Goal: Task Accomplishment & Management: Use online tool/utility

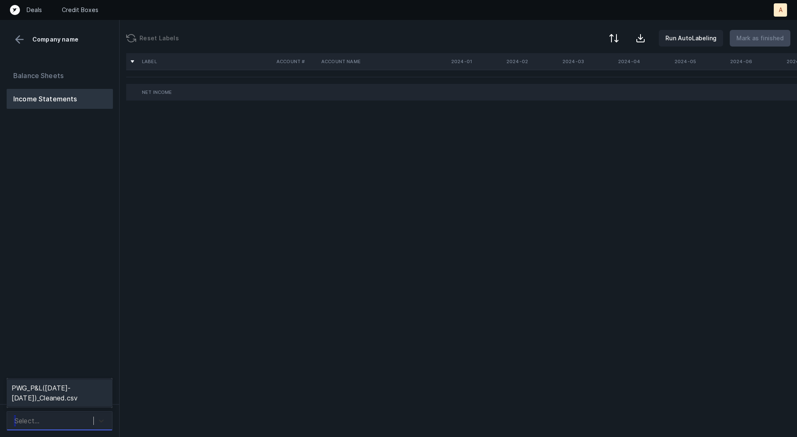
click at [100, 416] on icon at bounding box center [101, 420] width 8 height 8
click at [91, 388] on div "PWG_P&L([DATE]-[DATE])_Cleaned.csv" at bounding box center [60, 392] width 106 height 27
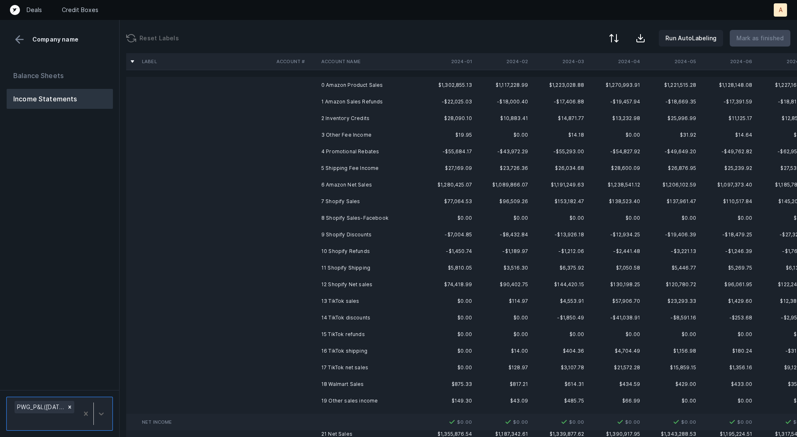
click at [384, 83] on td "0 Amazon Product Sales" at bounding box center [368, 85] width 101 height 17
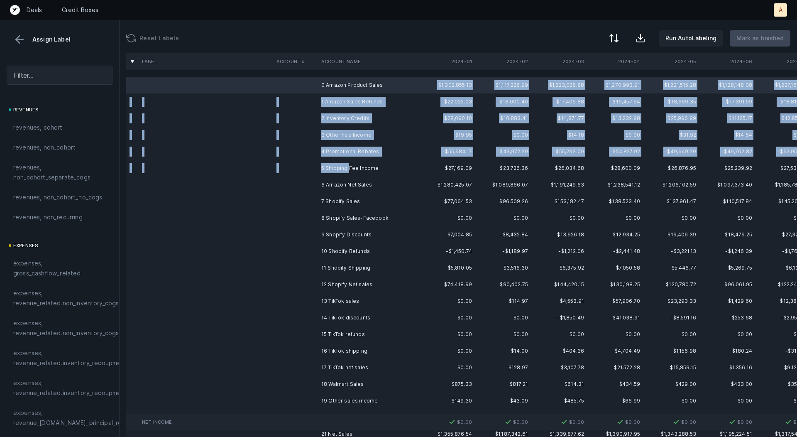
click at [349, 170] on td "5 Shipping Fee Income" at bounding box center [368, 168] width 101 height 17
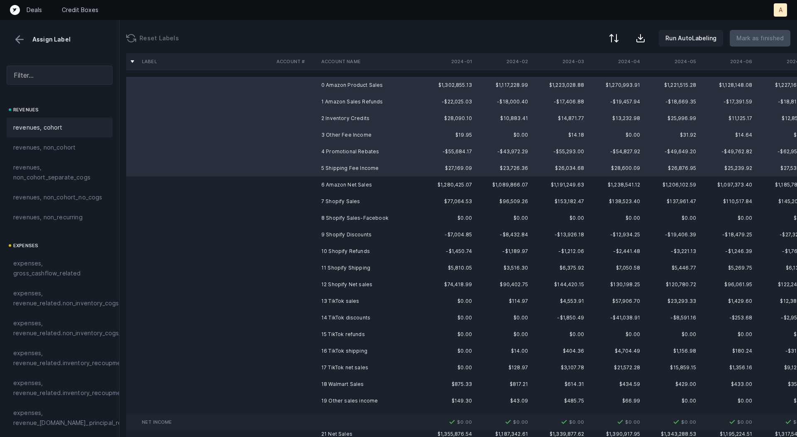
click at [38, 130] on span "revenues, cohort" at bounding box center [37, 127] width 49 height 10
click at [318, 202] on td "7 Shopify Sales" at bounding box center [368, 201] width 101 height 17
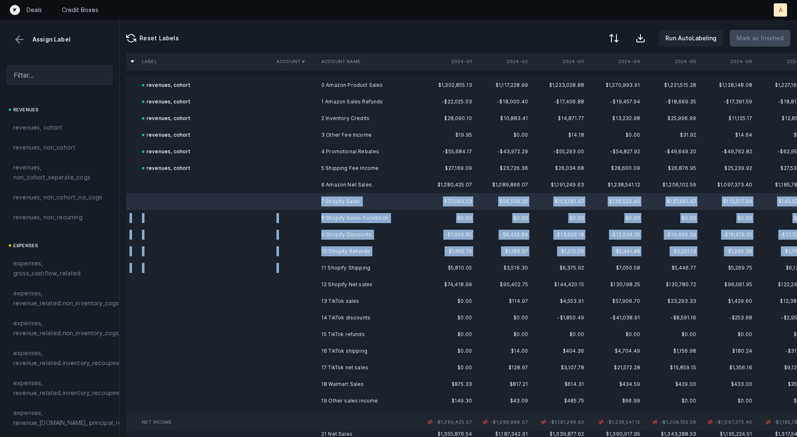
click at [337, 260] on td "11 Shopify Shipping" at bounding box center [368, 267] width 101 height 17
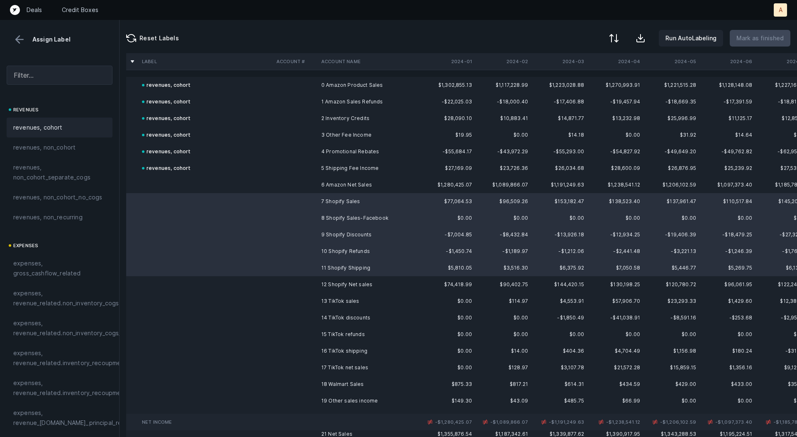
click at [91, 128] on div "revenues, cohort" at bounding box center [59, 127] width 93 height 10
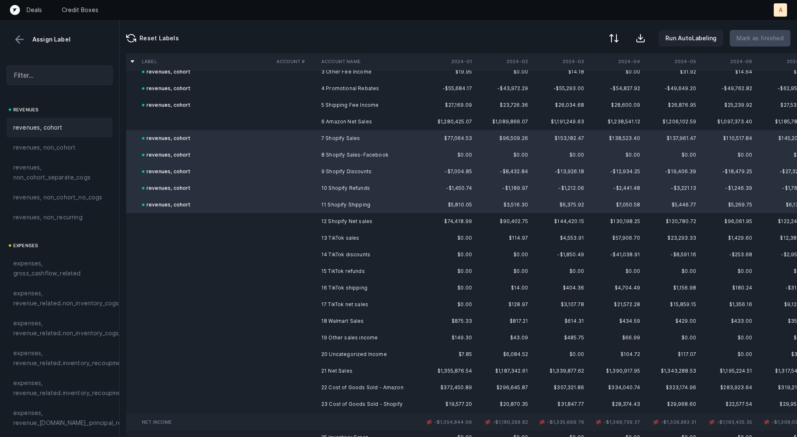
scroll to position [79, 0]
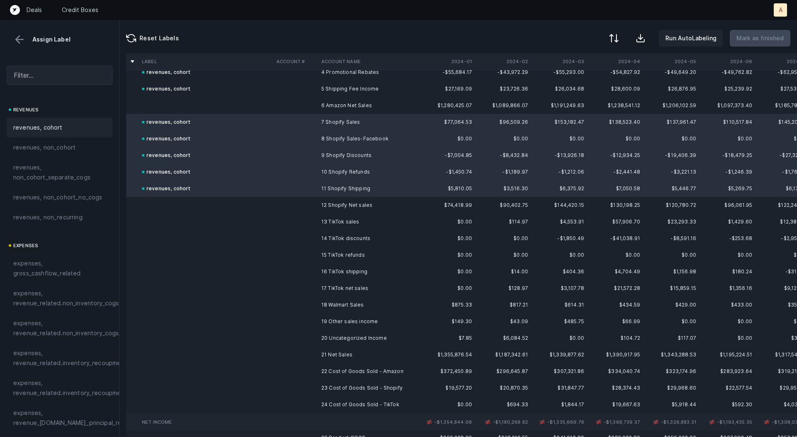
click at [352, 224] on td "13 TikTok sales" at bounding box center [368, 221] width 101 height 17
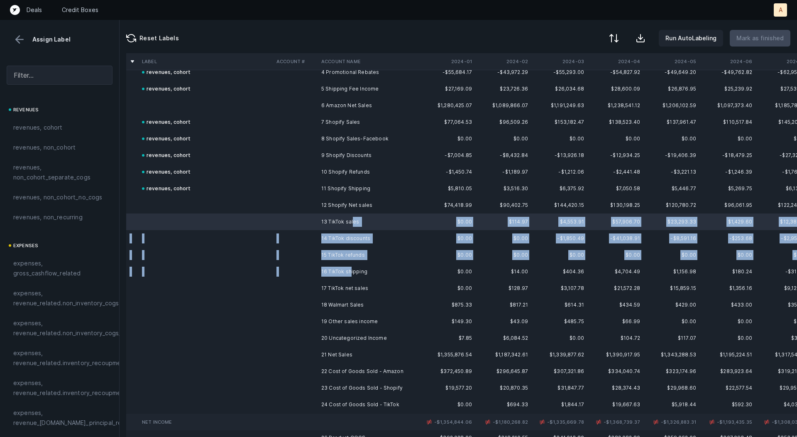
click at [349, 270] on td "16 TikTok shipping" at bounding box center [368, 271] width 101 height 17
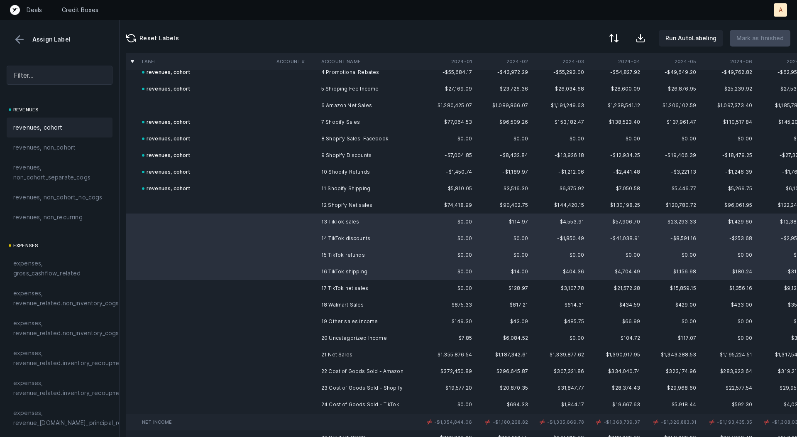
click at [67, 127] on div "revenues, cohort" at bounding box center [59, 127] width 93 height 10
click at [363, 302] on td "18 Walmart Sales" at bounding box center [368, 304] width 101 height 17
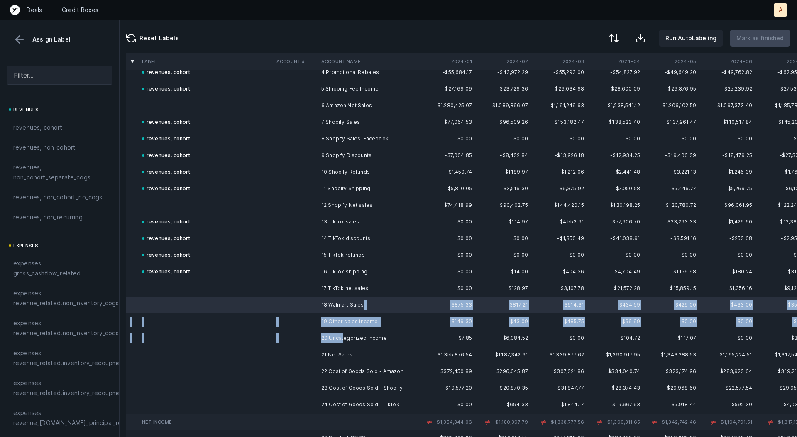
click at [345, 334] on td "20 Uncategorized Income" at bounding box center [368, 338] width 101 height 17
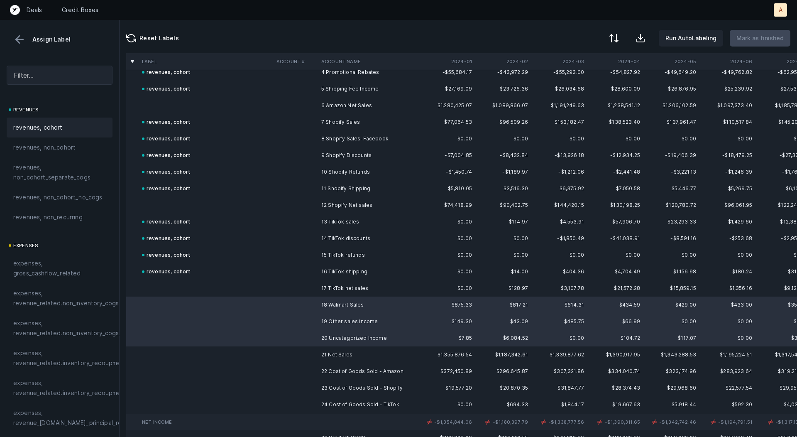
click at [38, 126] on span "revenues, cohort" at bounding box center [37, 127] width 49 height 10
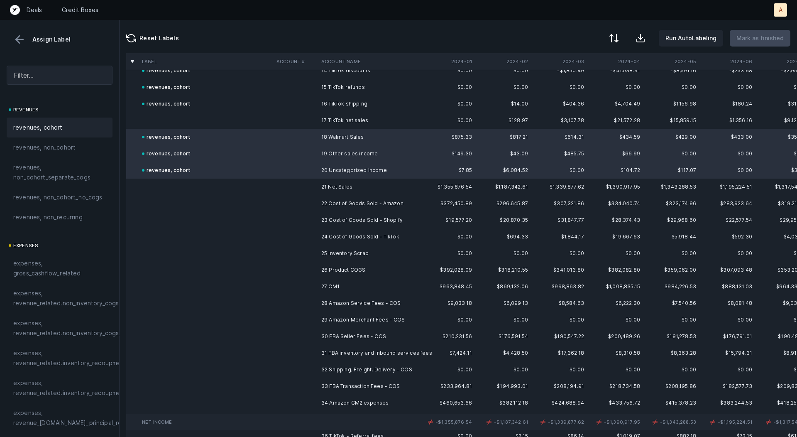
scroll to position [249, 0]
click at [397, 200] on td "22 Cost of Goods Sold - Amazon" at bounding box center [368, 201] width 101 height 17
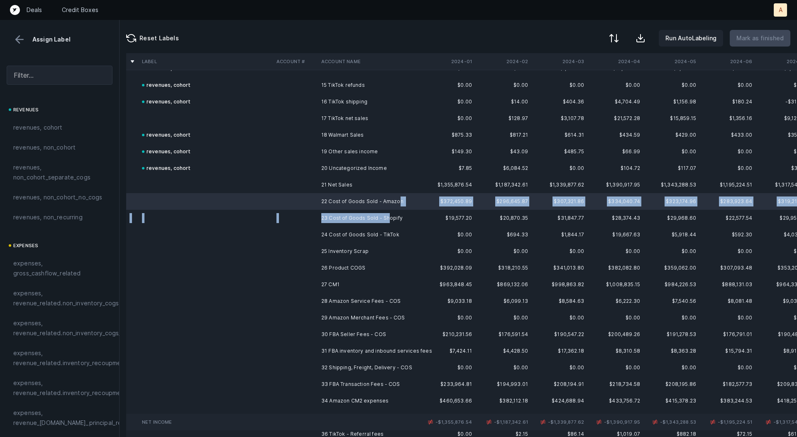
click at [386, 220] on td "23 Cost of Goods Sold - Shopify" at bounding box center [368, 218] width 101 height 17
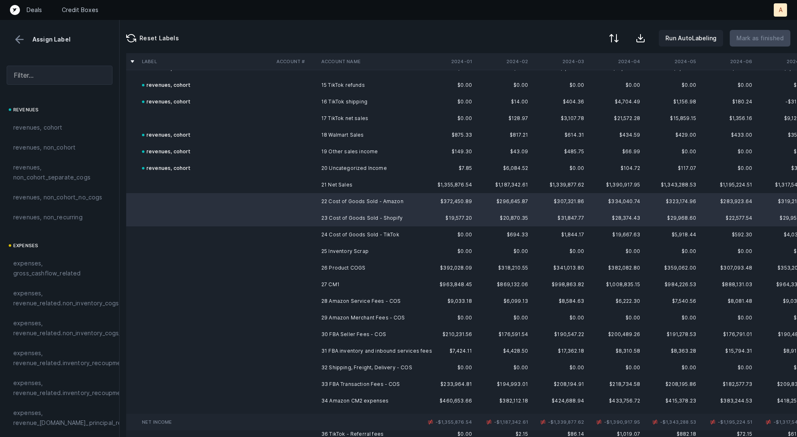
click at [375, 232] on td "24 Cost of Goods Sold - TikTok" at bounding box center [368, 234] width 101 height 17
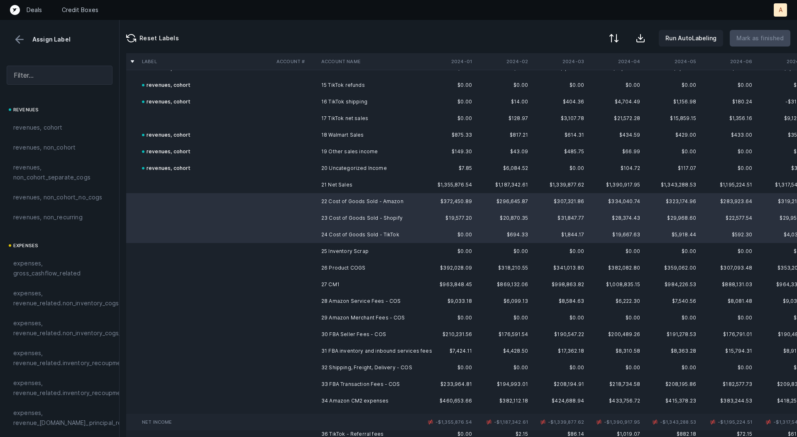
click at [359, 249] on td "25 Inventory Scrap" at bounding box center [368, 251] width 101 height 17
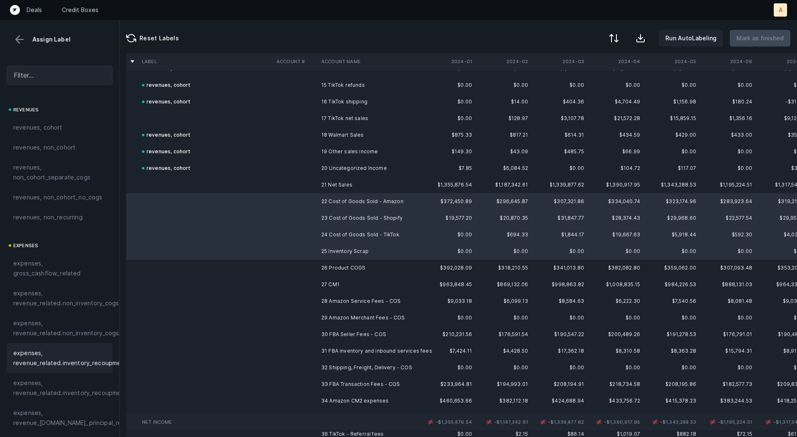
click at [78, 357] on span "expenses, revenue_related.inventory_recoupment" at bounding box center [70, 358] width 114 height 20
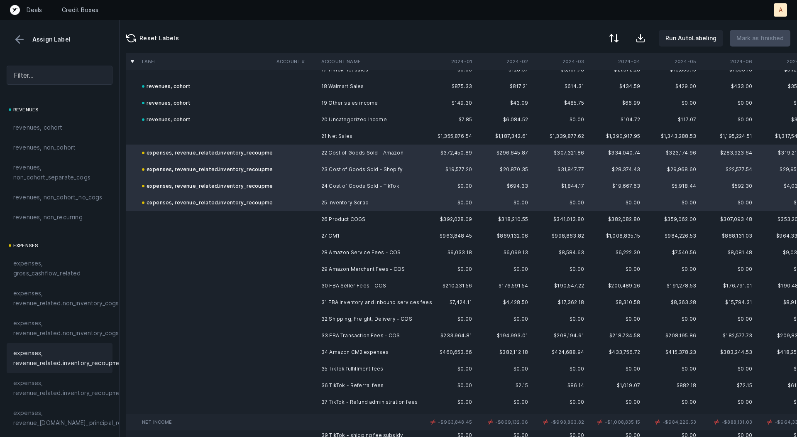
scroll to position [310, 0]
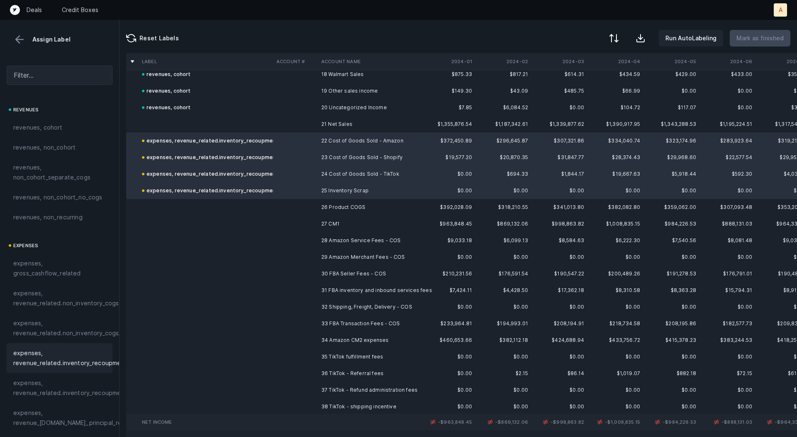
click at [363, 241] on td "28 Amazon Service Fees - COS" at bounding box center [368, 240] width 101 height 17
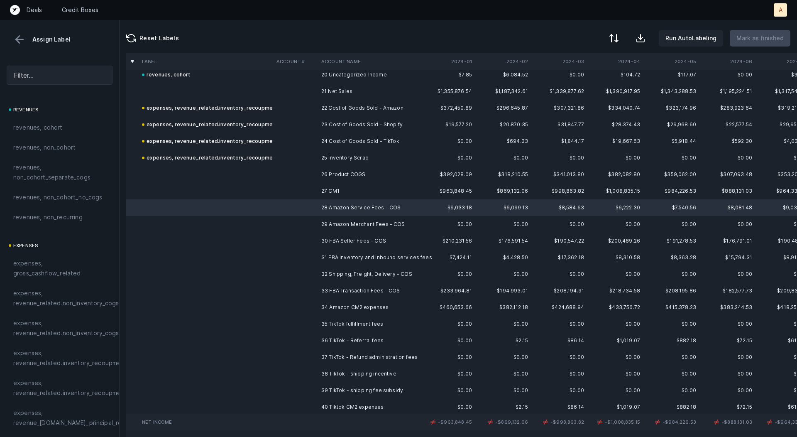
scroll to position [344, 0]
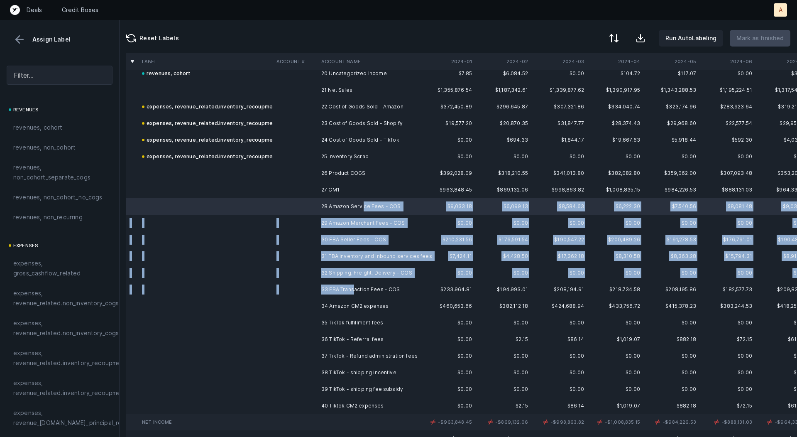
click at [354, 288] on td "33 FBA Transaction Fees - COS" at bounding box center [368, 289] width 101 height 17
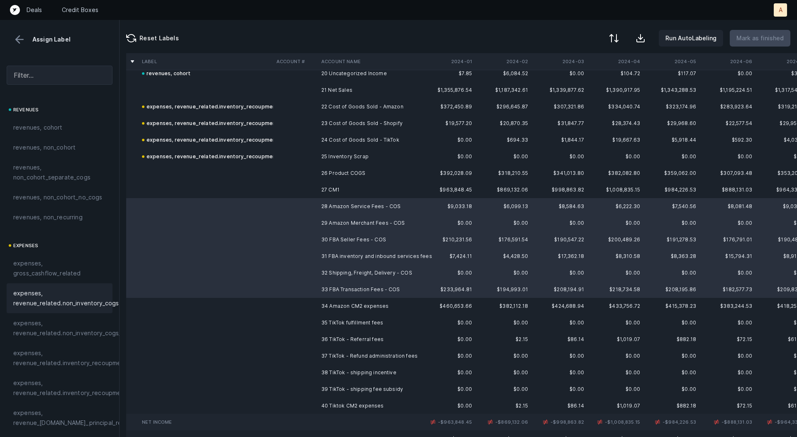
click at [93, 297] on span "expenses, revenue_related.non_inventory_cogs" at bounding box center [65, 298] width 105 height 20
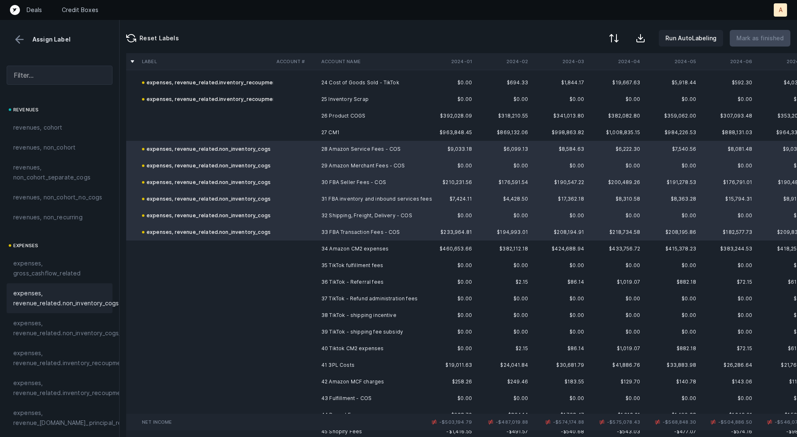
scroll to position [411, 0]
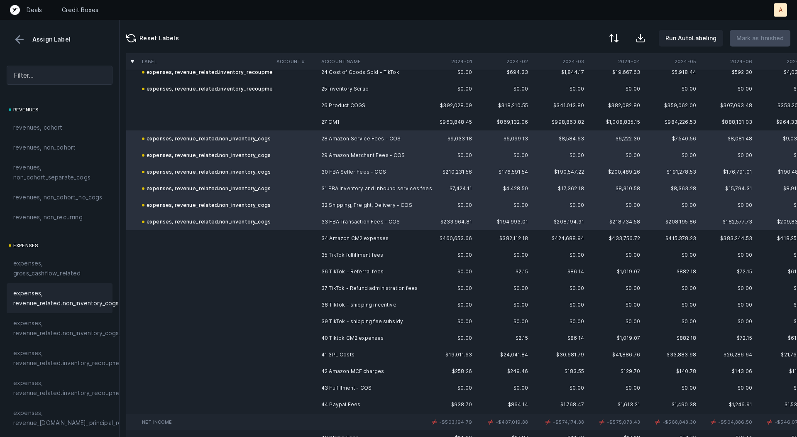
click at [314, 253] on td at bounding box center [295, 255] width 45 height 17
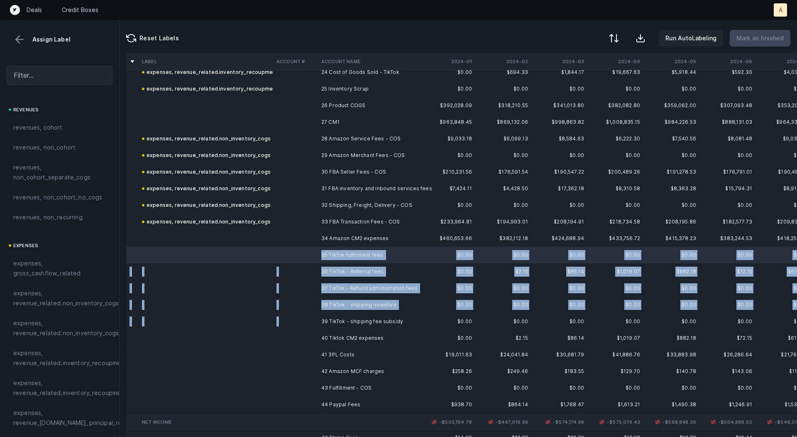
click at [318, 315] on td "39 TikTok - shipping fee subsidy" at bounding box center [368, 321] width 101 height 17
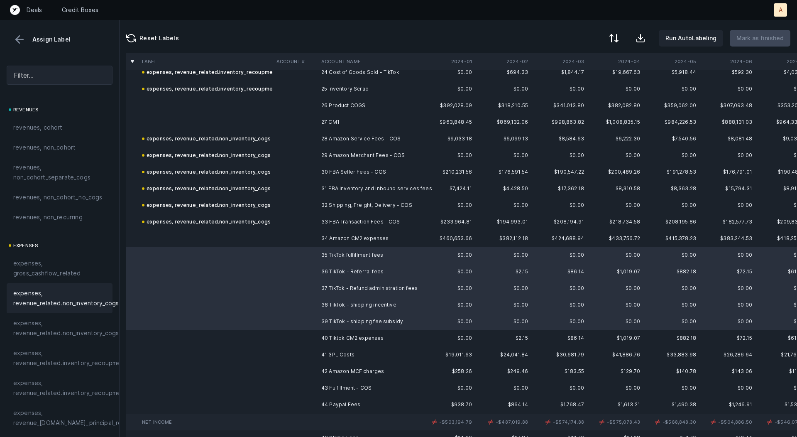
click at [91, 296] on span "expenses, revenue_related.non_inventory_cogs" at bounding box center [65, 298] width 105 height 20
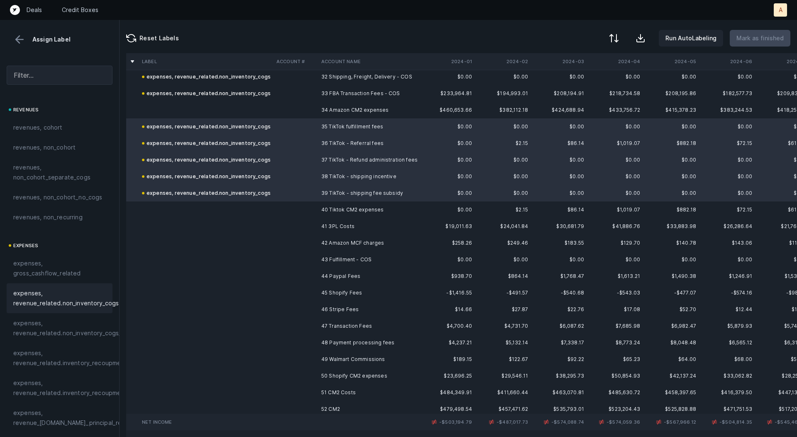
scroll to position [550, 0]
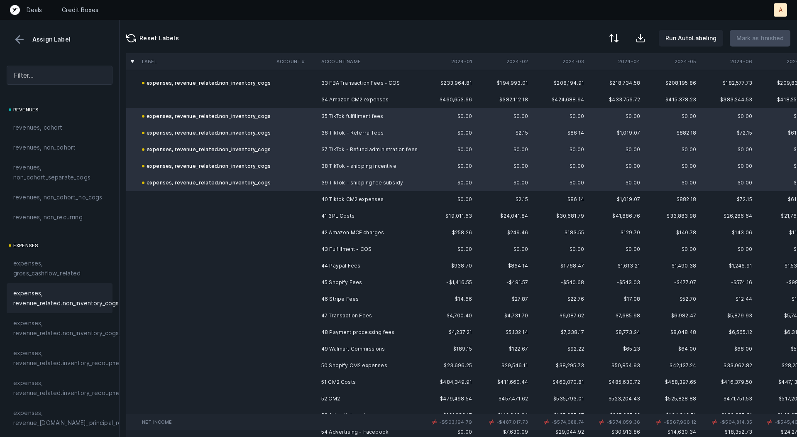
click at [309, 220] on td at bounding box center [295, 216] width 45 height 17
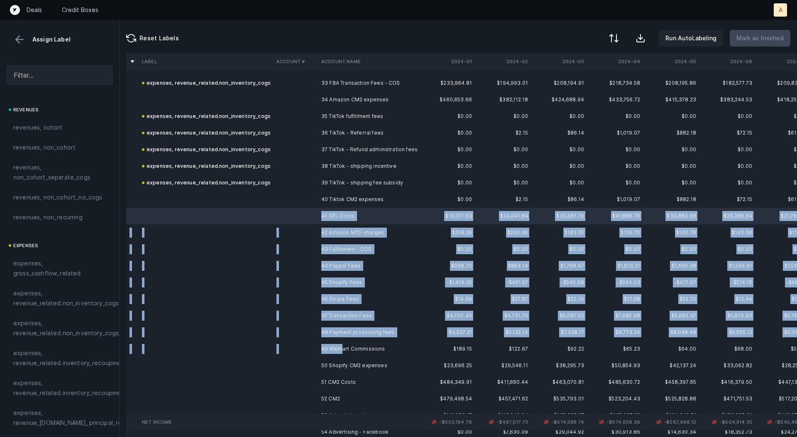
click at [343, 344] on td "49 Walmart Commissions" at bounding box center [368, 348] width 101 height 17
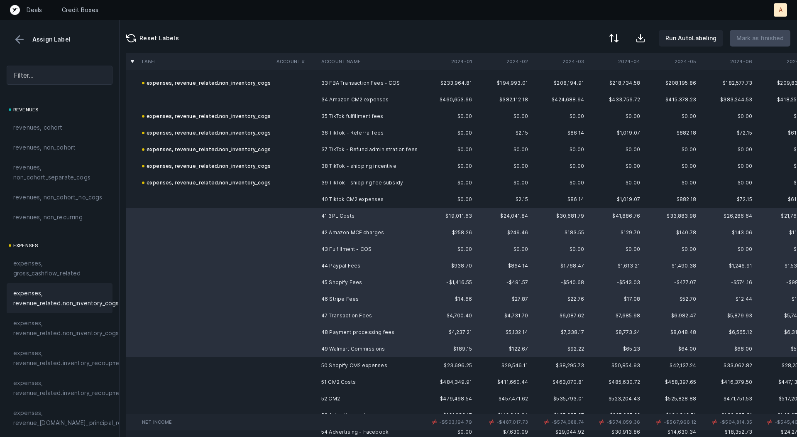
click at [95, 298] on span "expenses, revenue_related.non_inventory_cogs" at bounding box center [65, 298] width 105 height 20
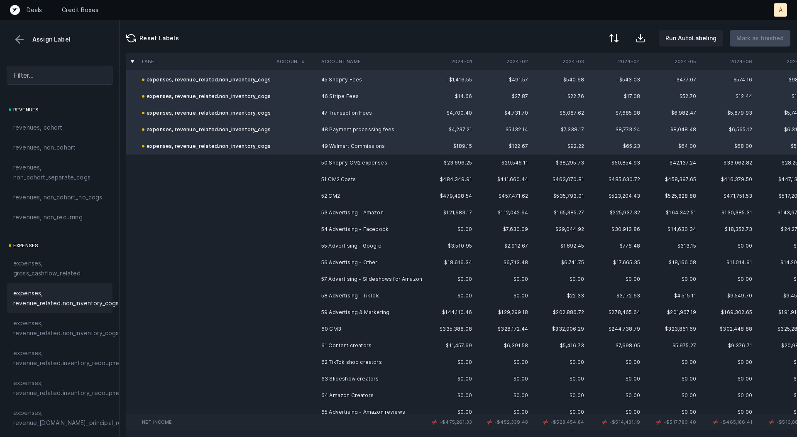
scroll to position [756, 0]
click at [309, 200] on td at bounding box center [295, 208] width 45 height 17
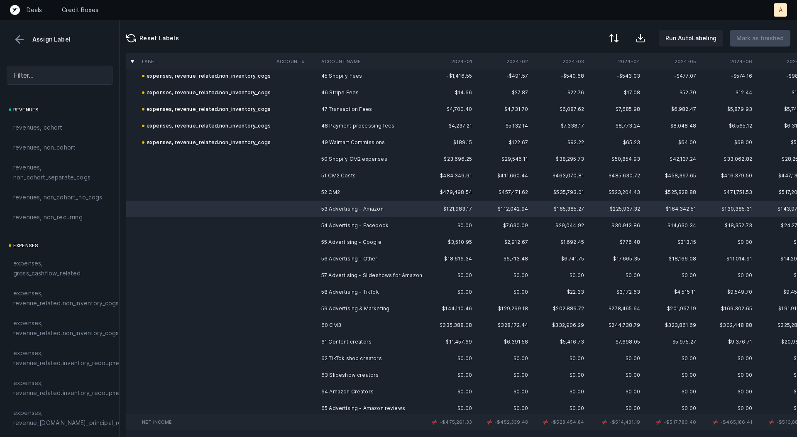
scroll to position [760, 0]
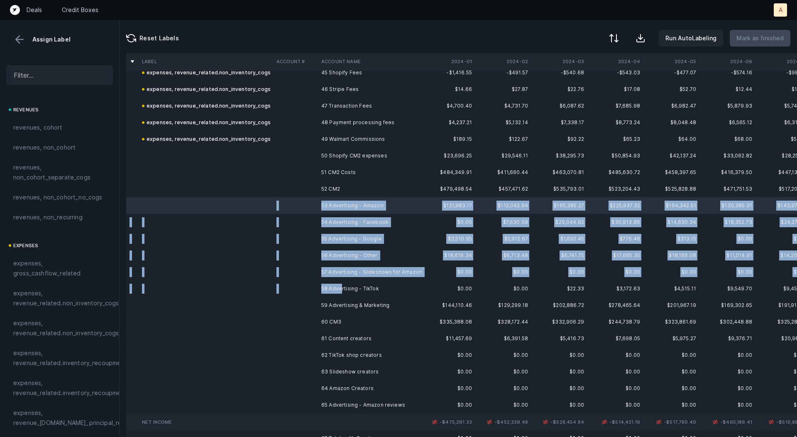
click at [340, 287] on td "58 Advertising - TikTok" at bounding box center [368, 288] width 101 height 17
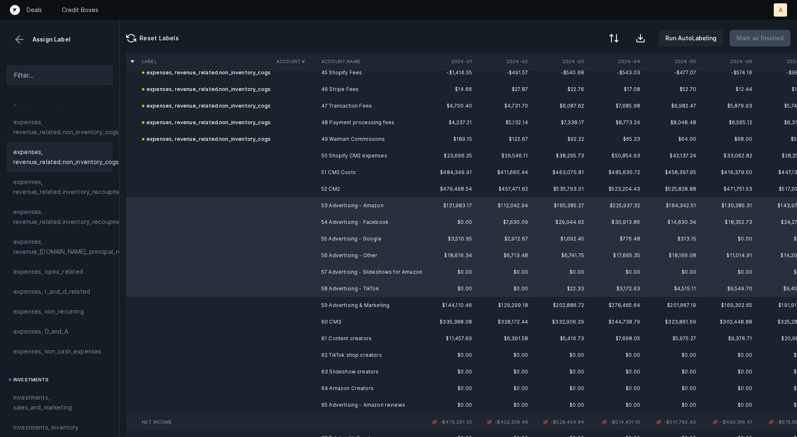
scroll to position [196, 0]
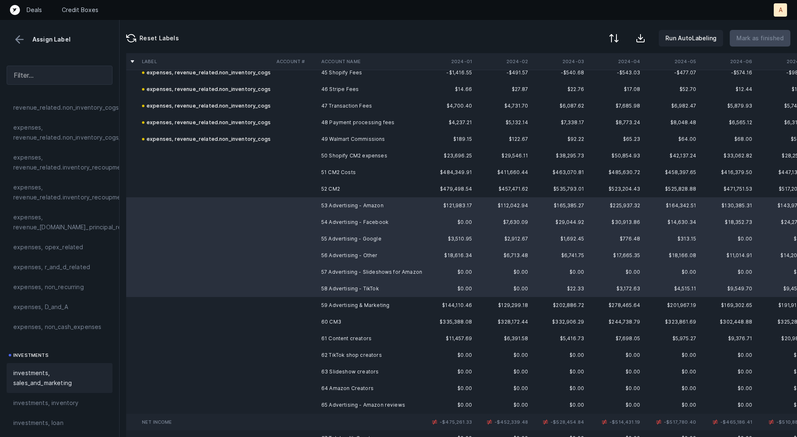
click at [42, 374] on span "investments, sales_and_marketing" at bounding box center [59, 378] width 93 height 20
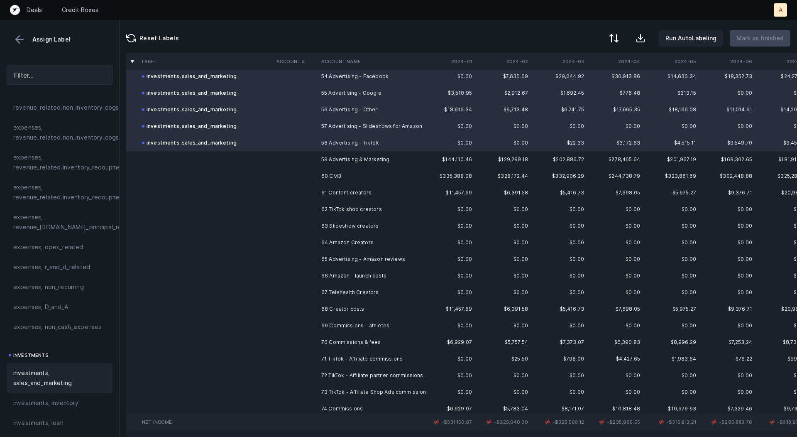
scroll to position [916, 0]
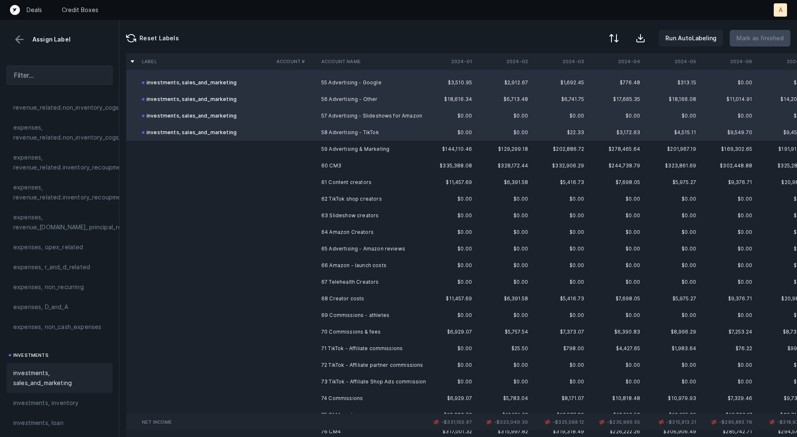
click at [327, 177] on td "61 Content creators" at bounding box center [368, 182] width 101 height 17
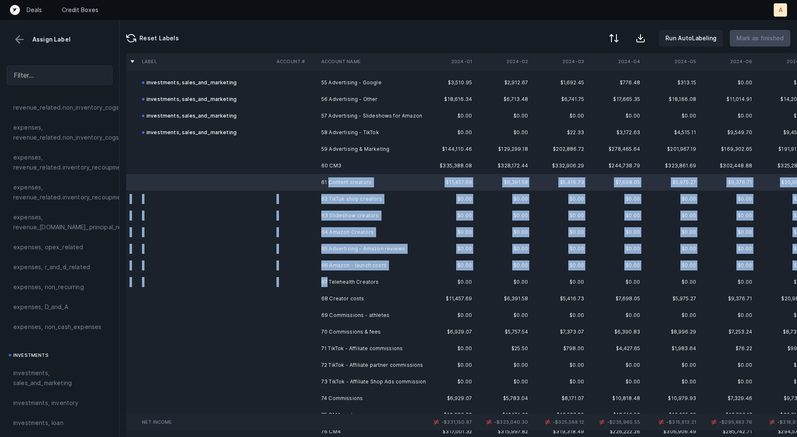
click at [327, 279] on td "67 Telehealth Creators" at bounding box center [368, 282] width 101 height 17
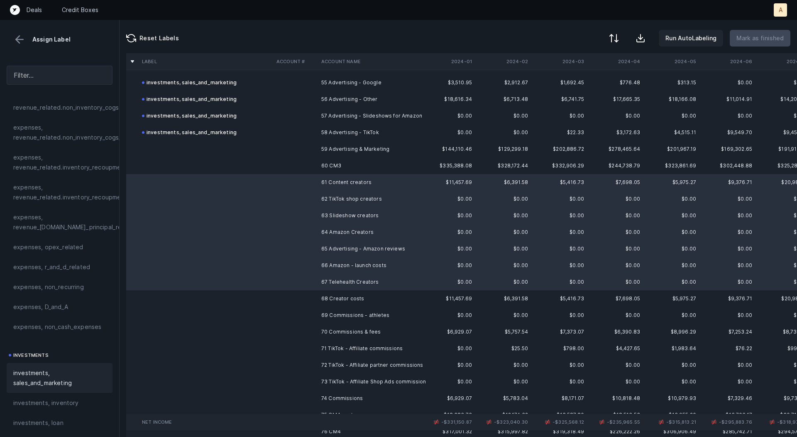
click at [55, 385] on span "investments, sales_and_marketing" at bounding box center [59, 378] width 93 height 20
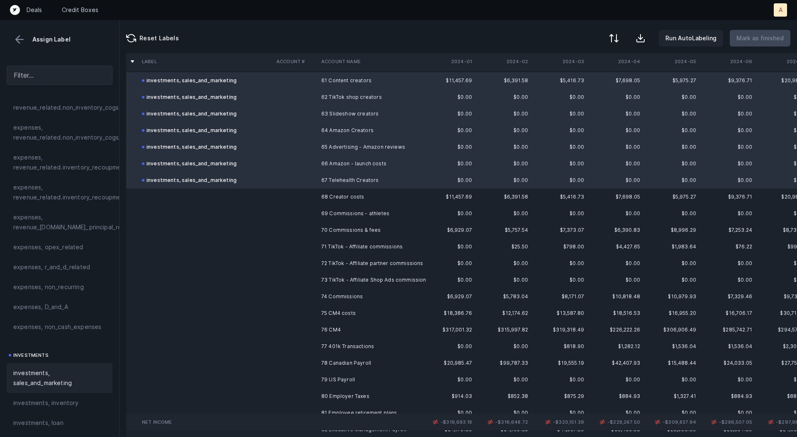
scroll to position [1029, 0]
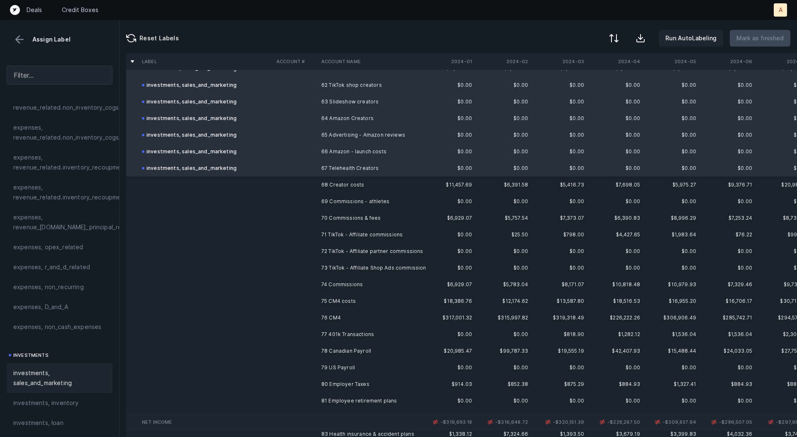
click at [337, 200] on td "69 Commissions - athletes" at bounding box center [368, 201] width 101 height 17
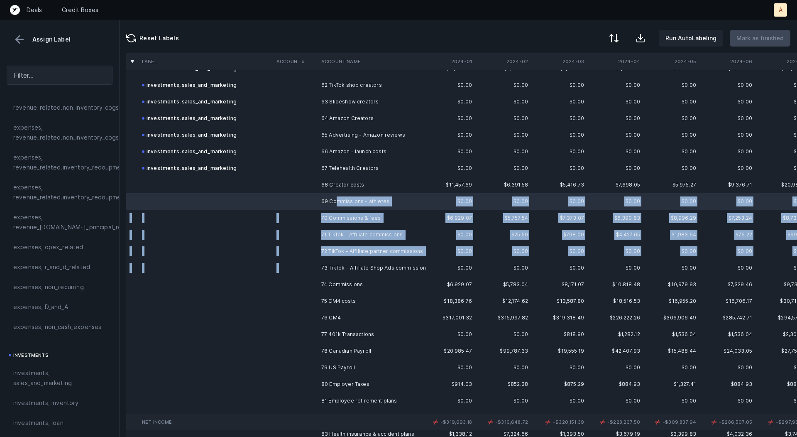
click at [327, 262] on td "73 TikTok - Affiliate Shop Ads commission" at bounding box center [368, 267] width 101 height 17
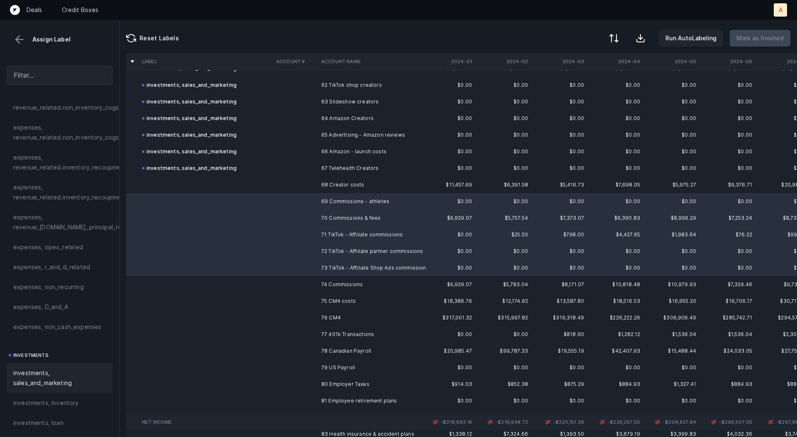
click at [59, 371] on span "investments, sales_and_marketing" at bounding box center [59, 378] width 93 height 20
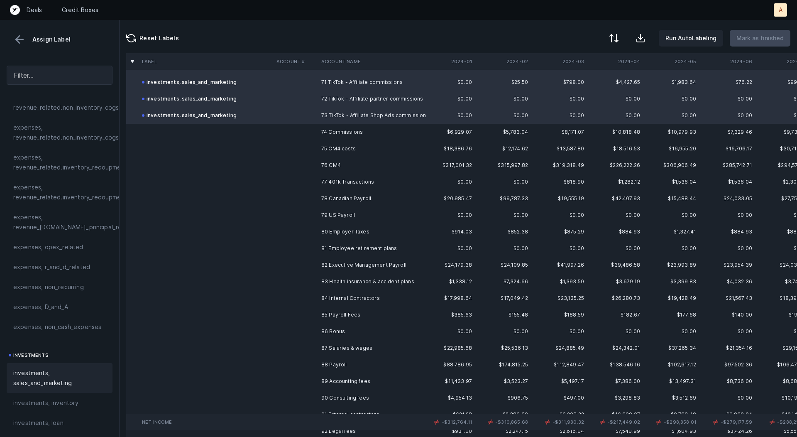
scroll to position [1182, 0]
click at [310, 181] on td at bounding box center [295, 181] width 45 height 17
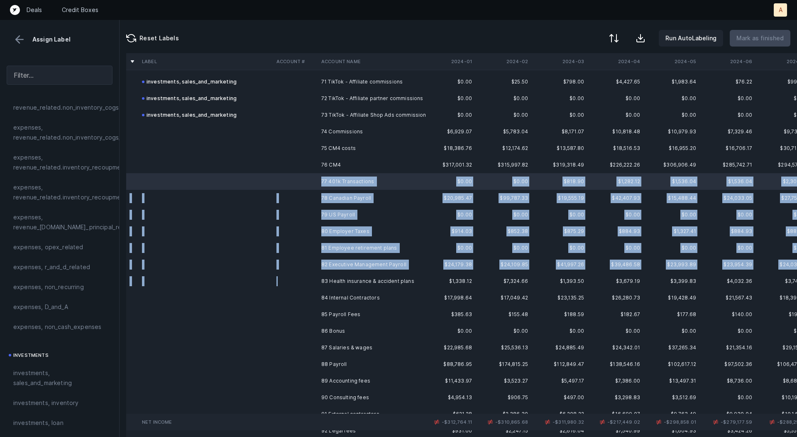
click at [317, 282] on td at bounding box center [295, 281] width 45 height 17
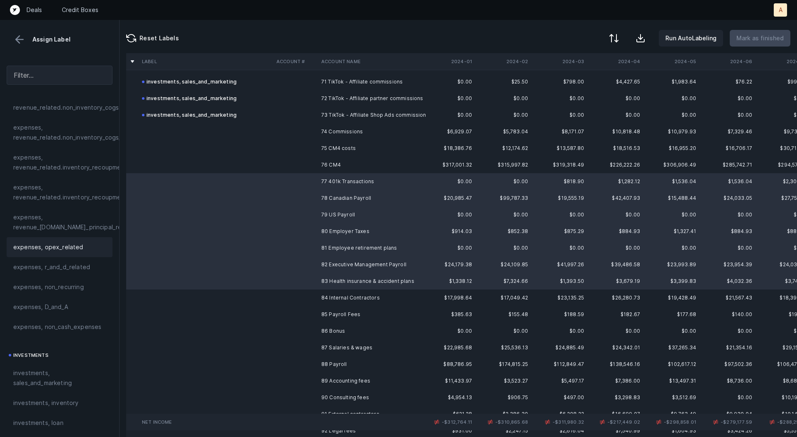
click at [73, 242] on span "expenses, opex_related" at bounding box center [48, 247] width 70 height 10
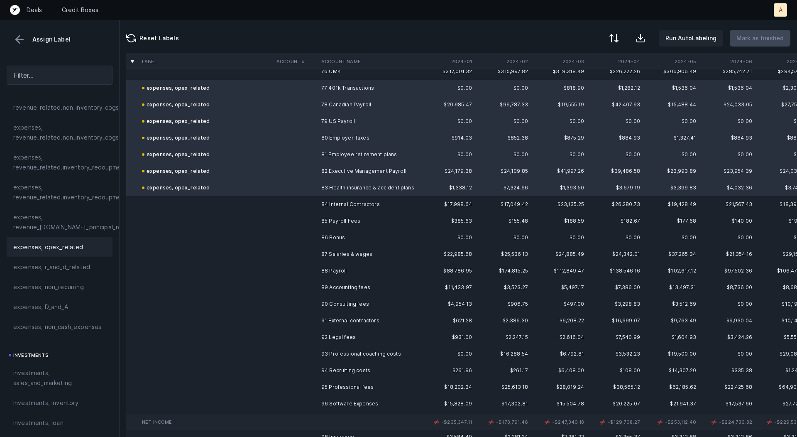
scroll to position [1292, 0]
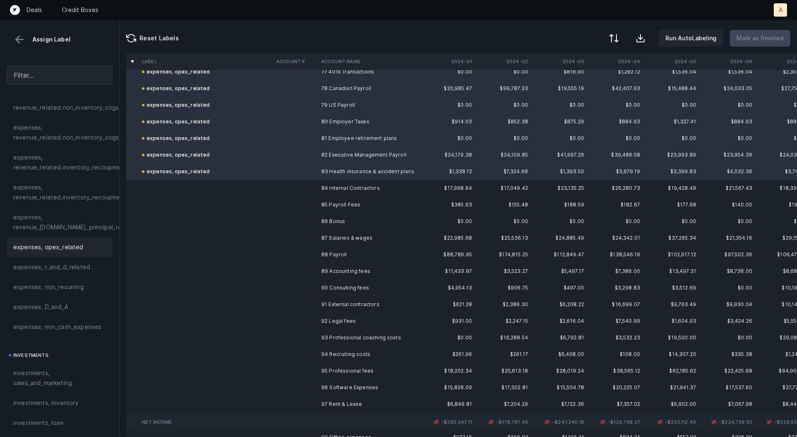
click at [314, 180] on td at bounding box center [295, 188] width 45 height 17
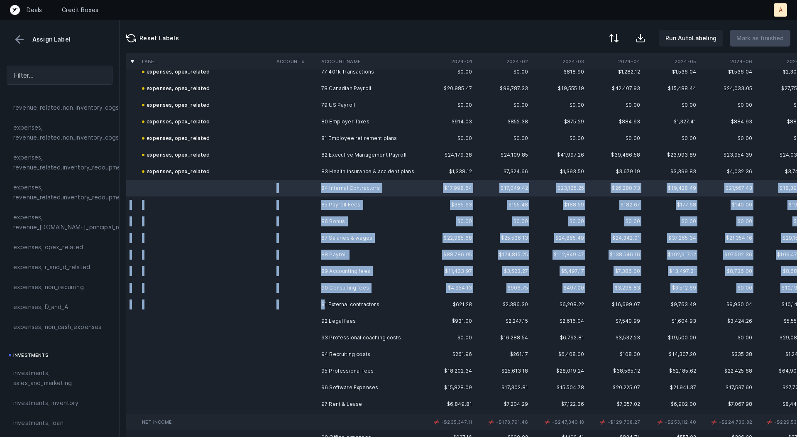
click at [325, 302] on td "91 External contractors" at bounding box center [368, 304] width 101 height 17
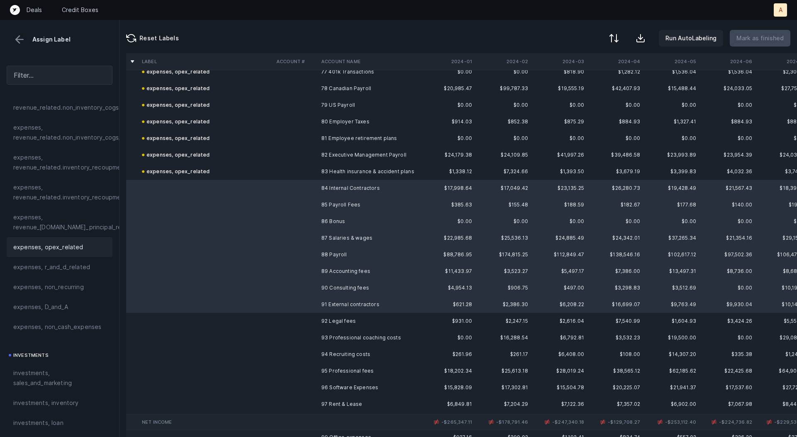
click at [76, 245] on span "expenses, opex_related" at bounding box center [48, 247] width 70 height 10
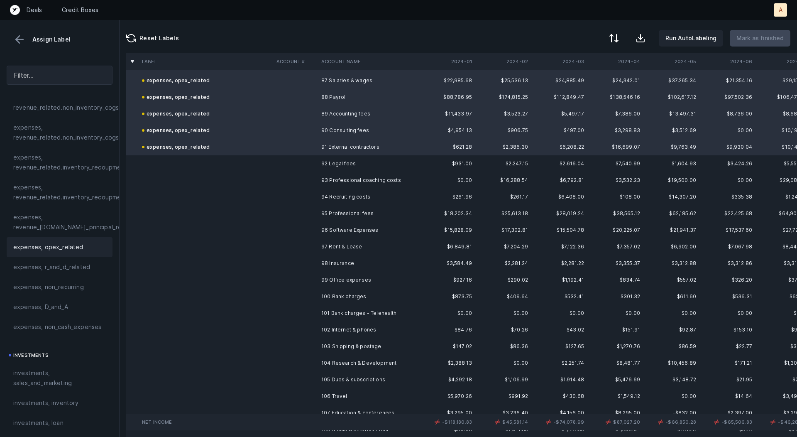
scroll to position [1452, 0]
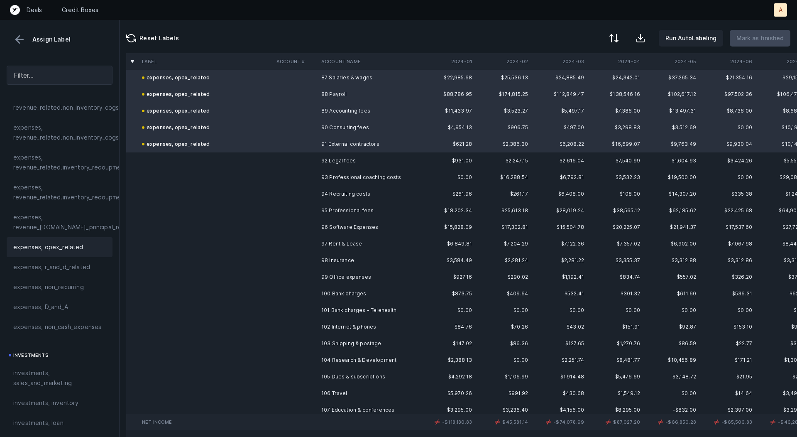
click at [325, 154] on td "92 Legal fees" at bounding box center [368, 160] width 101 height 17
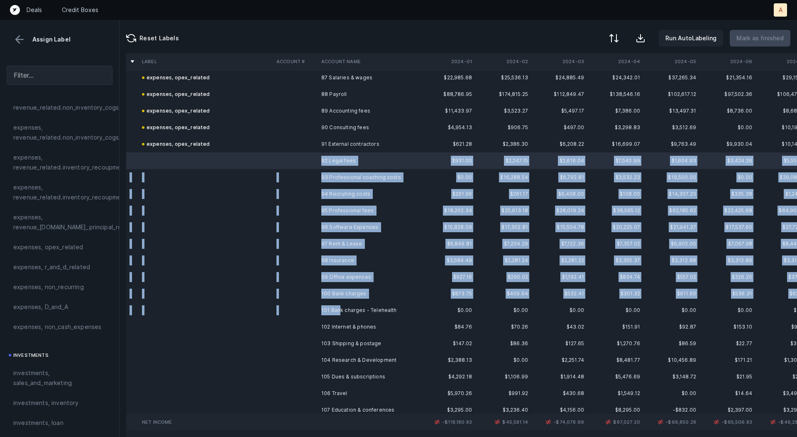
click at [341, 305] on td "101 Bank charges - Telehealth" at bounding box center [368, 310] width 101 height 17
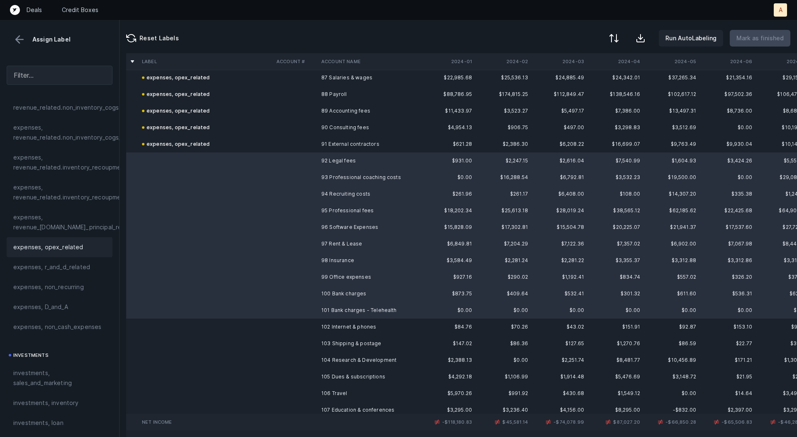
click at [78, 239] on div "expenses, opex_related" at bounding box center [60, 247] width 106 height 20
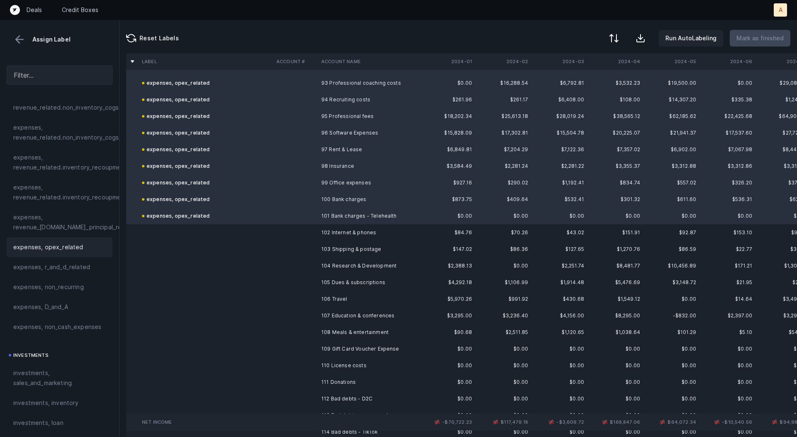
scroll to position [1547, 0]
click at [317, 228] on td at bounding box center [295, 231] width 45 height 17
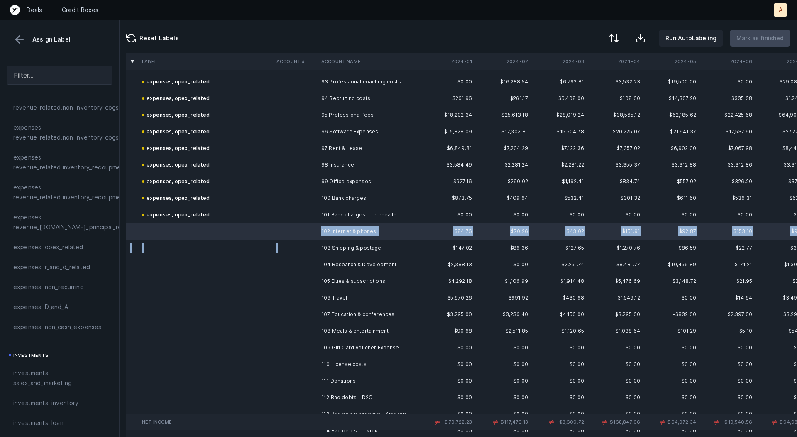
click at [317, 245] on td at bounding box center [295, 247] width 45 height 17
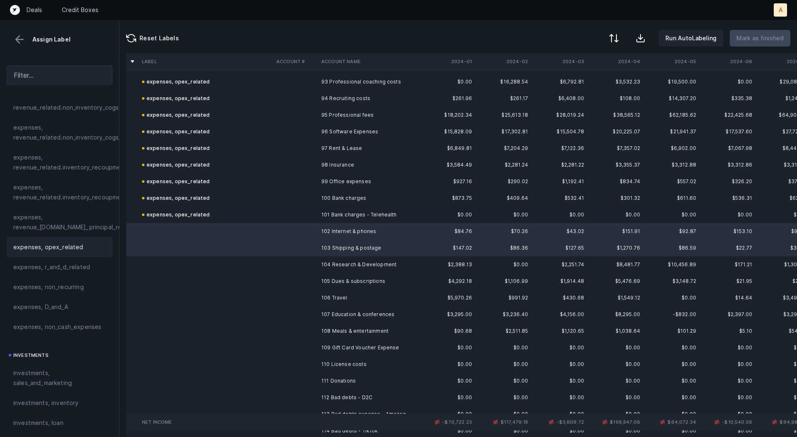
click at [49, 245] on span "expenses, opex_related" at bounding box center [48, 247] width 70 height 10
click at [300, 266] on td at bounding box center [295, 264] width 45 height 17
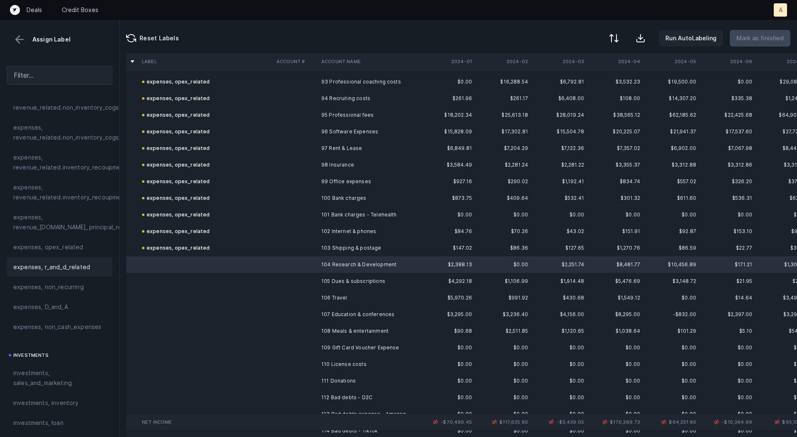
click at [62, 264] on span "expenses, r_and_d_related" at bounding box center [51, 267] width 77 height 10
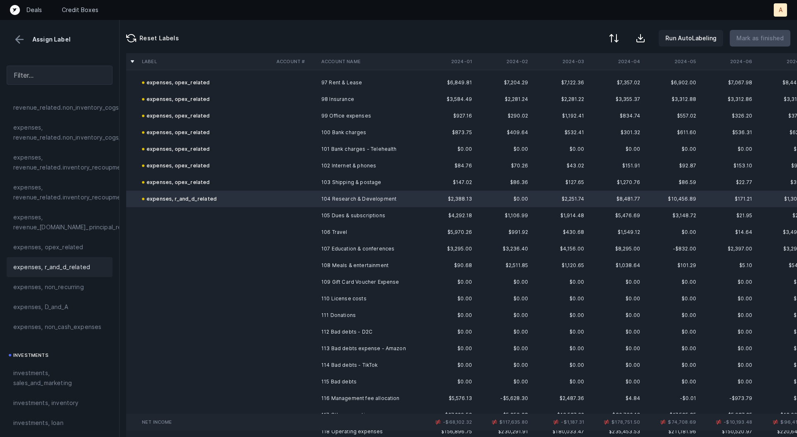
scroll to position [1615, 0]
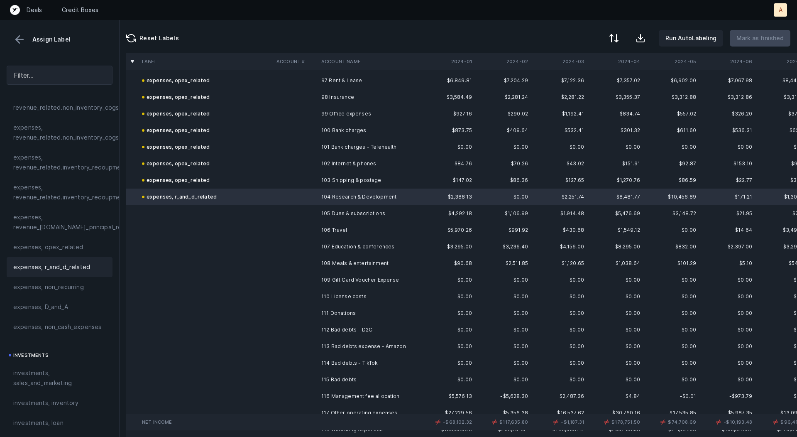
click at [331, 214] on td "105 Dues & subscriptions" at bounding box center [368, 213] width 101 height 17
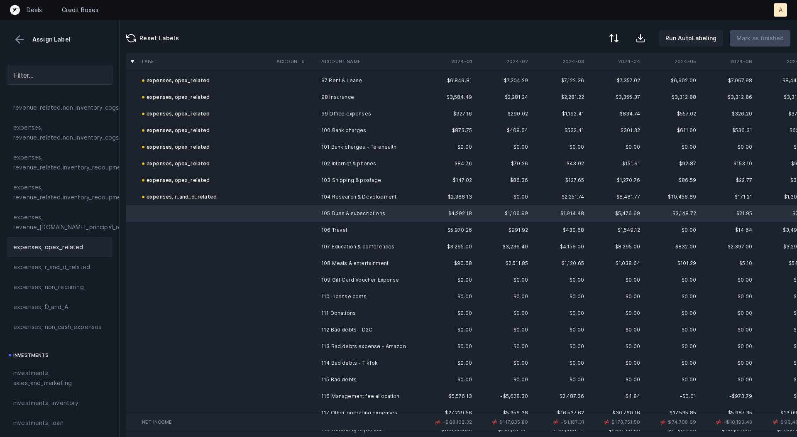
click at [69, 244] on span "expenses, opex_related" at bounding box center [48, 247] width 70 height 10
click at [323, 230] on td "106 Travel" at bounding box center [368, 230] width 101 height 17
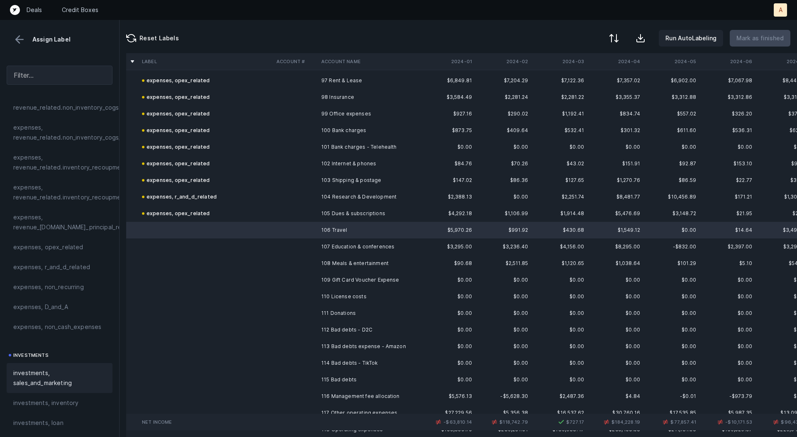
click at [43, 372] on span "investments, sales_and_marketing" at bounding box center [59, 378] width 93 height 20
click at [310, 243] on td at bounding box center [295, 246] width 45 height 17
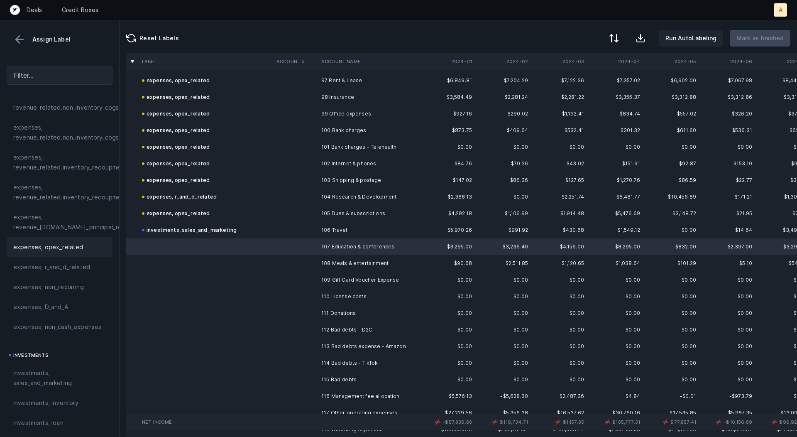
click at [65, 251] on span "expenses, opex_related" at bounding box center [48, 247] width 70 height 10
click at [192, 257] on td at bounding box center [206, 263] width 134 height 17
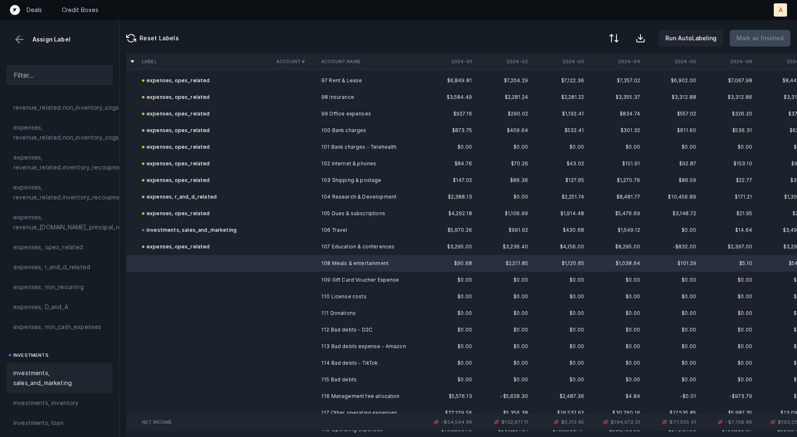
click at [27, 373] on span "investments, sales_and_marketing" at bounding box center [59, 378] width 93 height 20
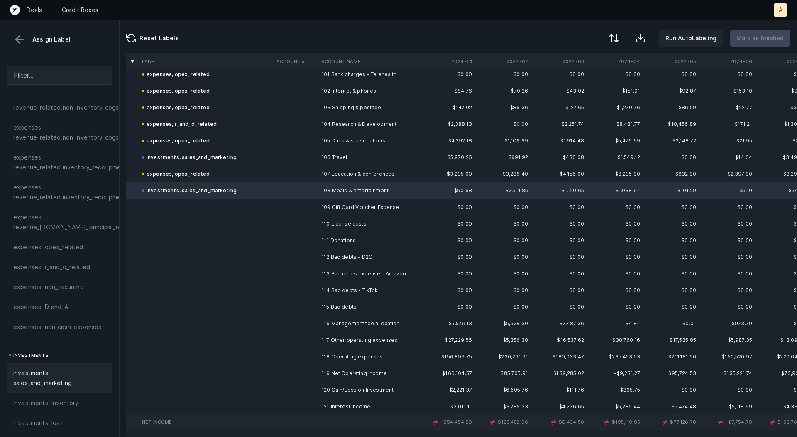
scroll to position [1696, 0]
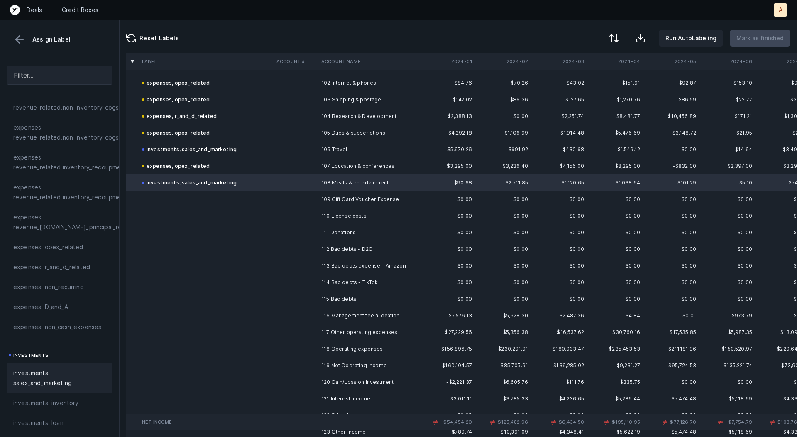
click at [310, 196] on td at bounding box center [295, 199] width 45 height 17
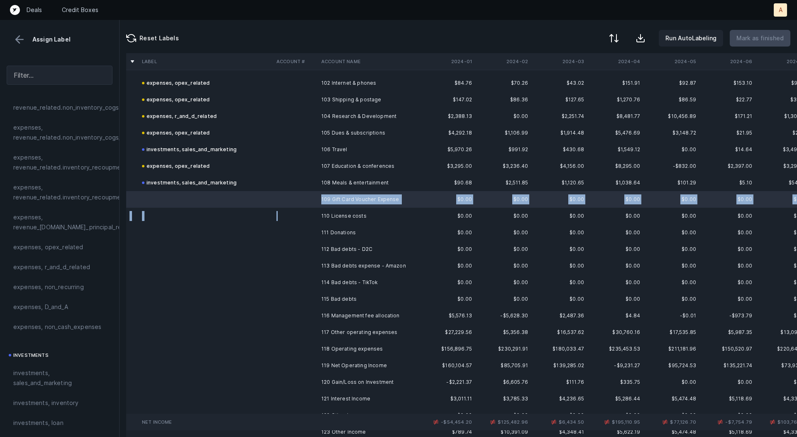
click at [303, 222] on td at bounding box center [295, 216] width 45 height 17
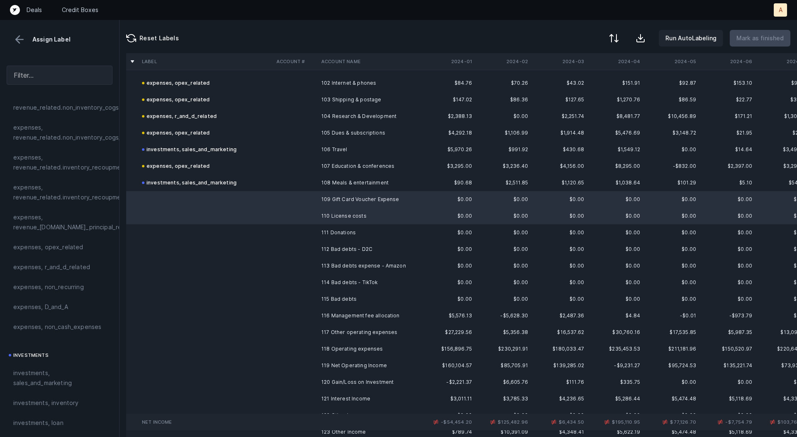
click at [288, 228] on td at bounding box center [295, 232] width 45 height 17
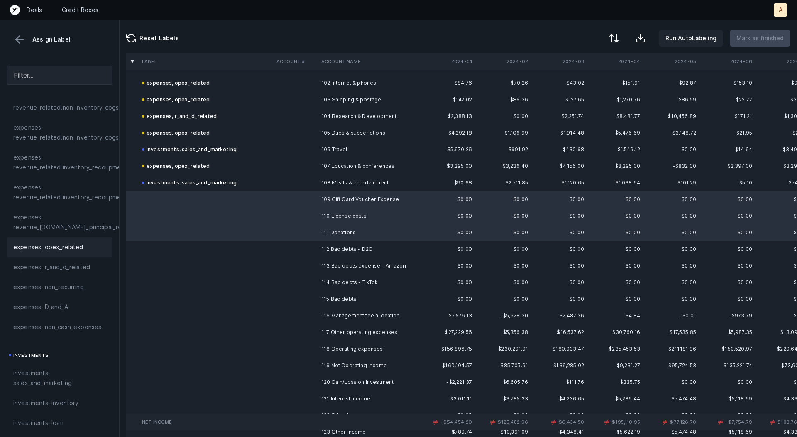
click at [69, 242] on span "expenses, opex_related" at bounding box center [48, 247] width 70 height 10
click at [169, 231] on div "expenses, opex_related" at bounding box center [176, 232] width 68 height 10
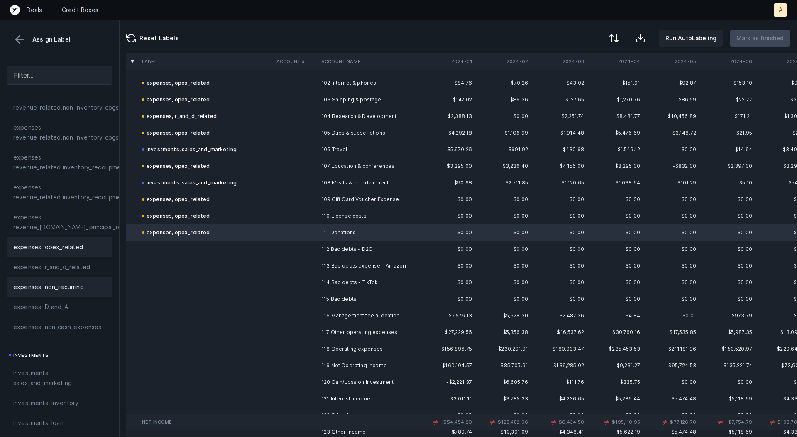
click at [69, 283] on span "expenses, non_recurring" at bounding box center [48, 287] width 71 height 10
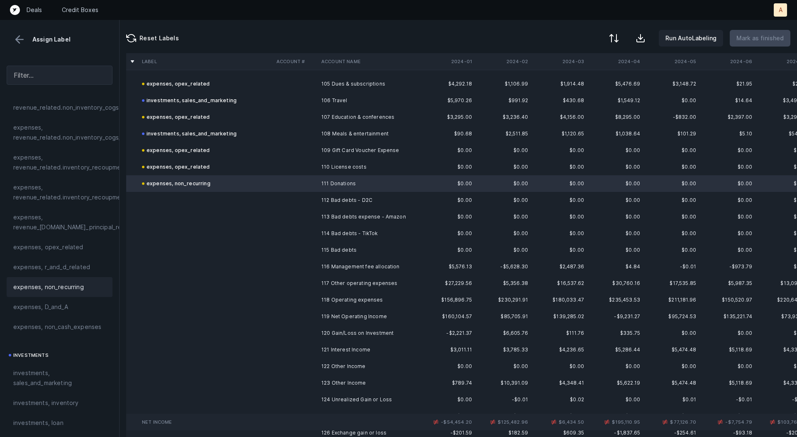
scroll to position [1766, 0]
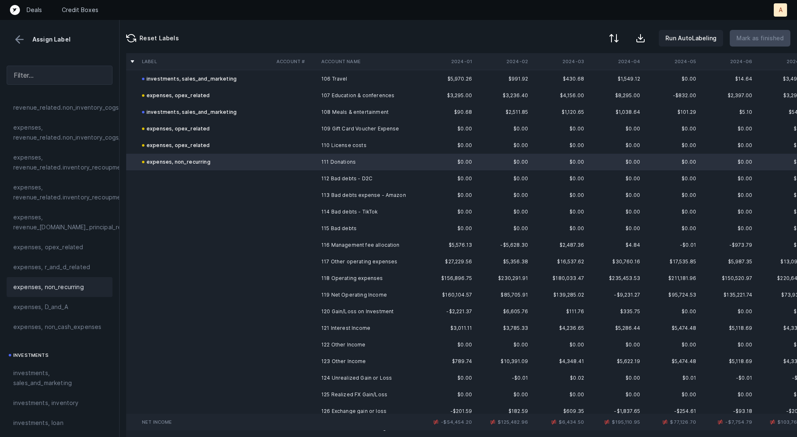
click at [326, 175] on td "112 Bad debts - D2C" at bounding box center [368, 178] width 101 height 17
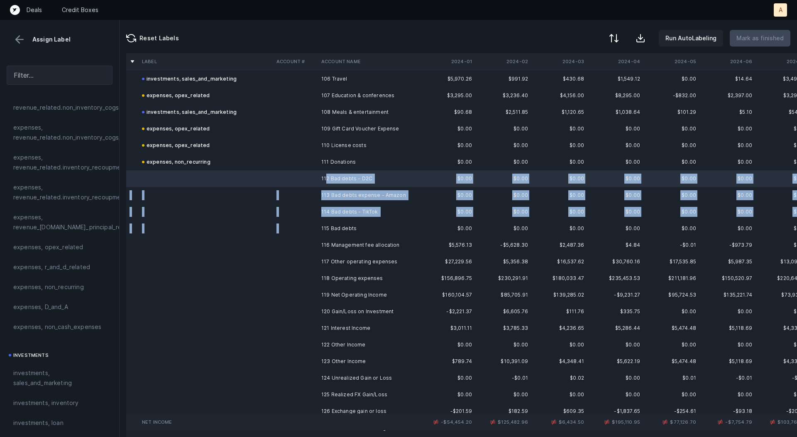
click at [326, 220] on td "115 Bad debts" at bounding box center [368, 228] width 101 height 17
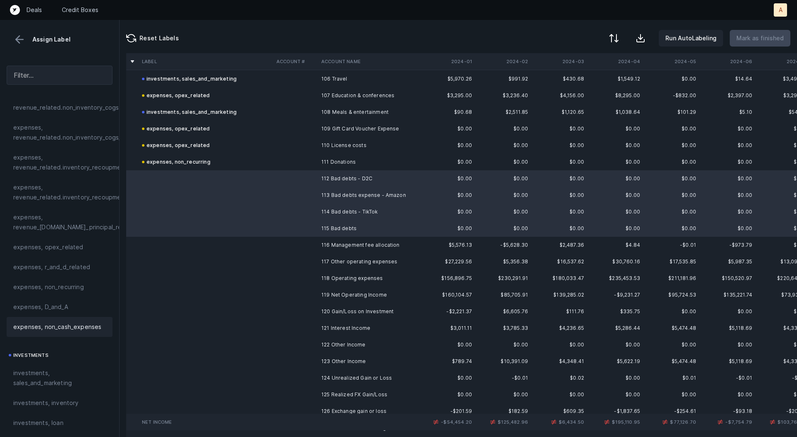
click at [86, 322] on span "expenses, non_cash_expenses" at bounding box center [57, 327] width 88 height 10
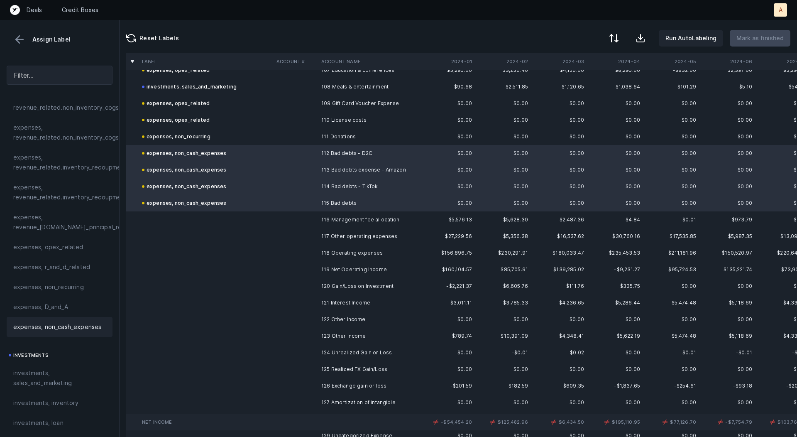
scroll to position [1794, 0]
click at [310, 217] on td at bounding box center [295, 217] width 45 height 17
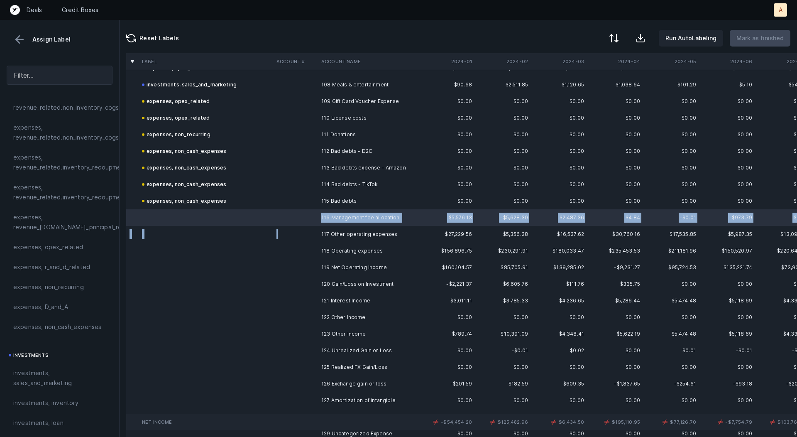
click at [311, 231] on td at bounding box center [295, 234] width 45 height 17
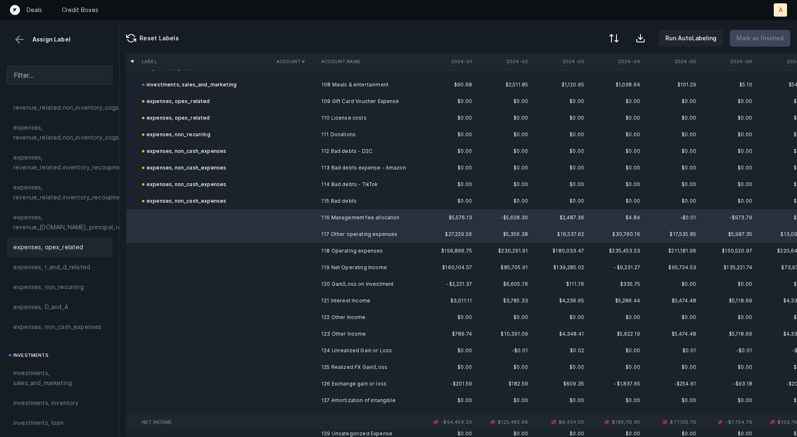
click at [74, 253] on div "expenses, opex_related" at bounding box center [60, 247] width 106 height 20
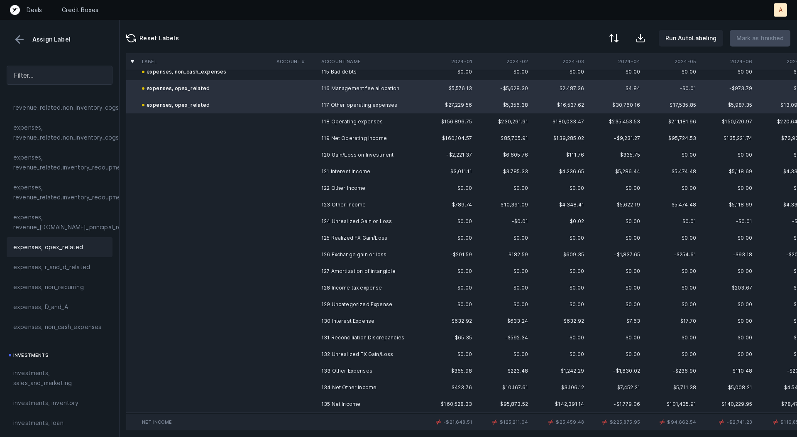
scroll to position [1928, 0]
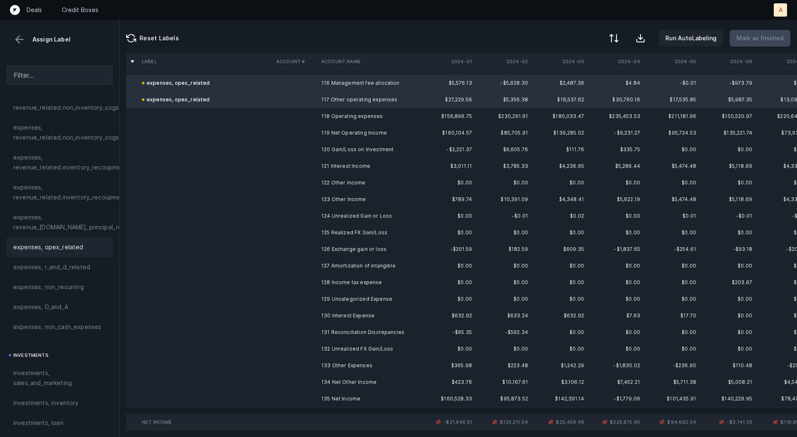
click at [305, 149] on td at bounding box center [295, 149] width 45 height 17
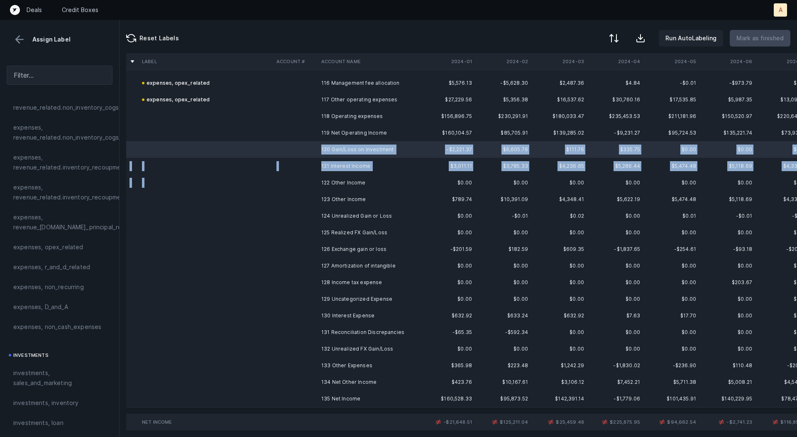
click at [303, 174] on td at bounding box center [295, 182] width 45 height 17
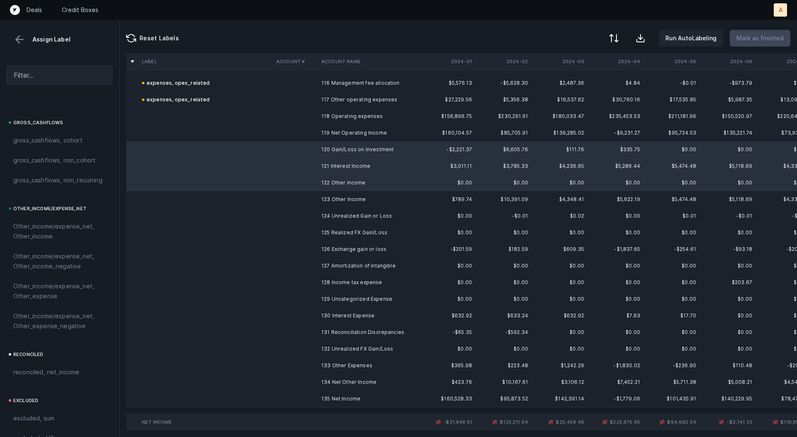
scroll to position [932, 0]
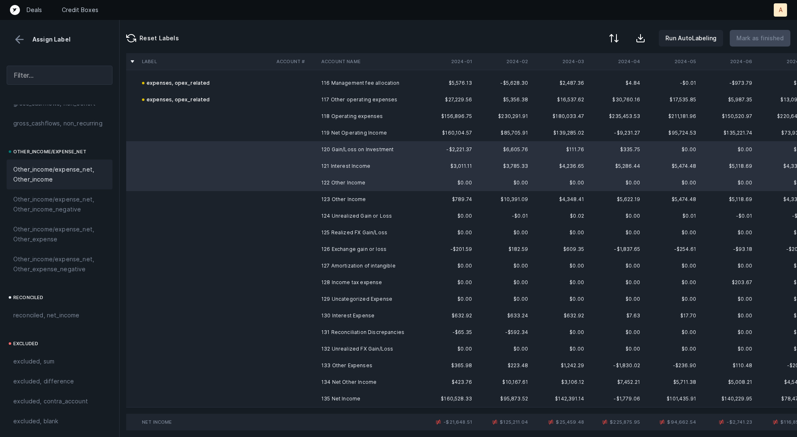
click at [78, 173] on span "Other_income/expense_net, Other_income" at bounding box center [59, 174] width 93 height 20
click at [351, 219] on td "124 Unrealized Gain or Loss" at bounding box center [368, 216] width 101 height 17
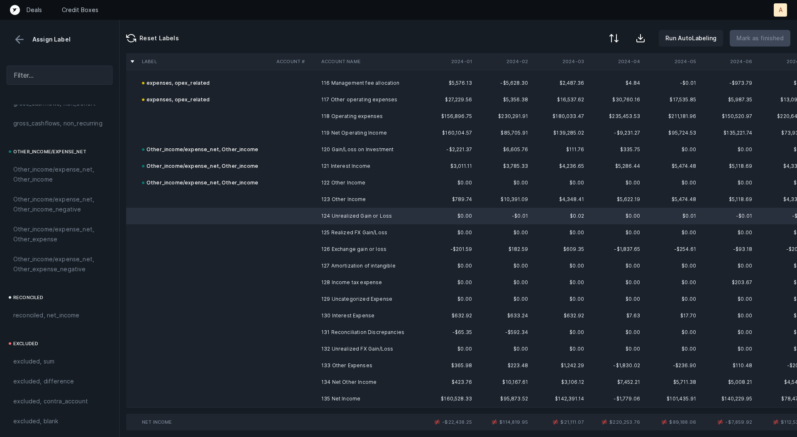
click at [375, 249] on td "126 Exchange gain or loss" at bounding box center [368, 249] width 101 height 17
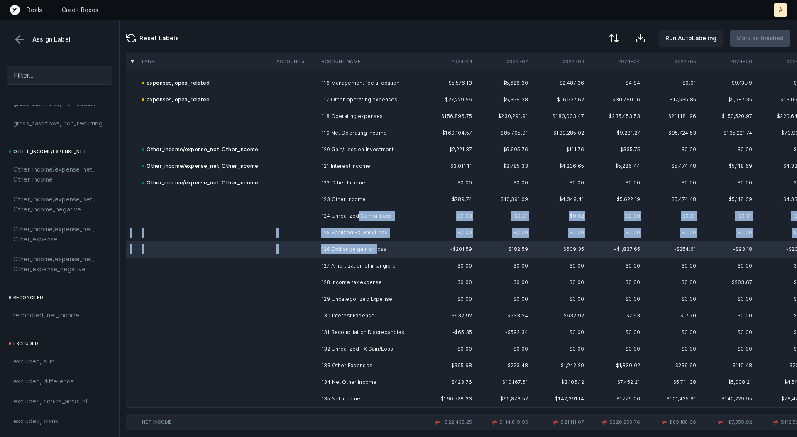
click at [358, 213] on td "124 Unrealized Gain or Loss" at bounding box center [368, 216] width 101 height 17
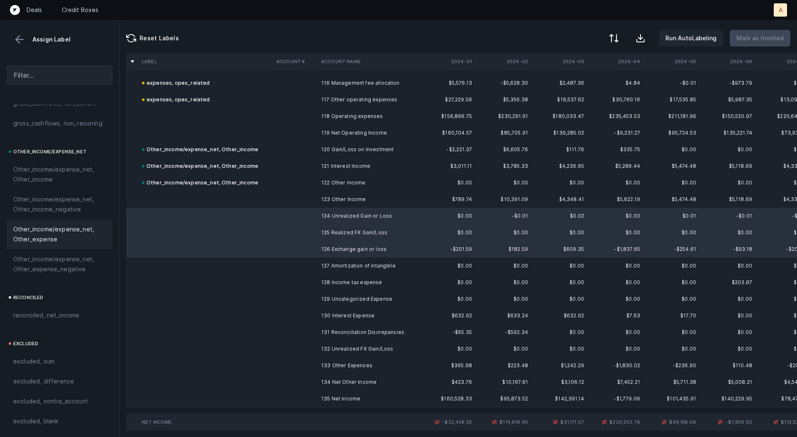
click at [63, 222] on div "Other_income/expense_net, Other_expense" at bounding box center [60, 234] width 106 height 30
click at [339, 279] on td "128 Income tax expense" at bounding box center [368, 282] width 101 height 17
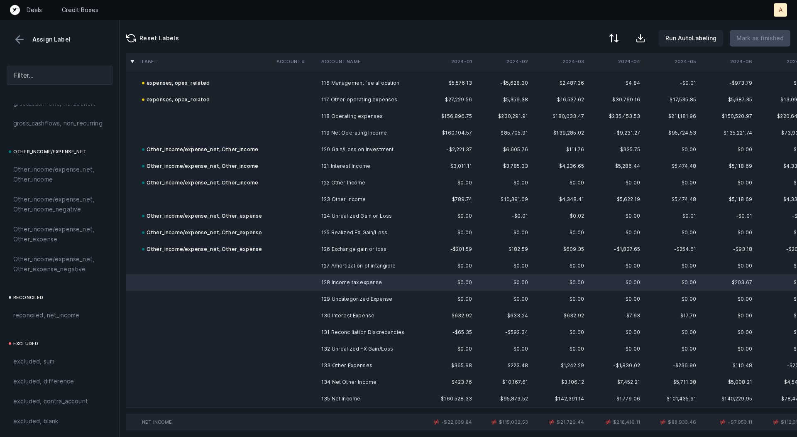
click at [328, 298] on td "129 Uncategorized Expense" at bounding box center [368, 299] width 101 height 17
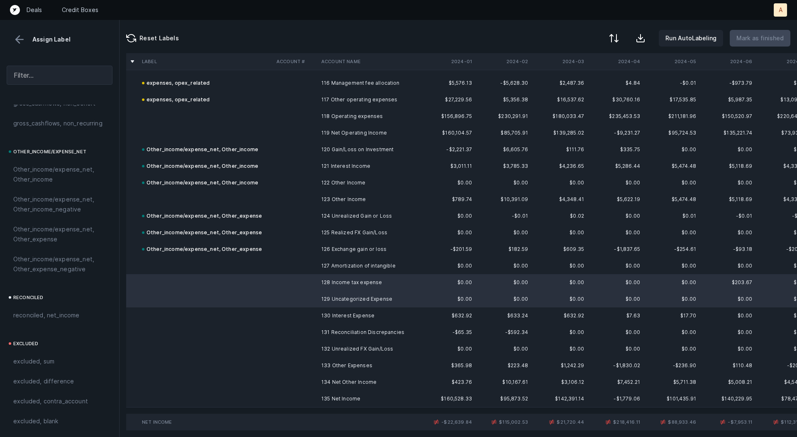
click at [335, 328] on td "131 Reconciliation Discrepancies" at bounding box center [368, 332] width 101 height 17
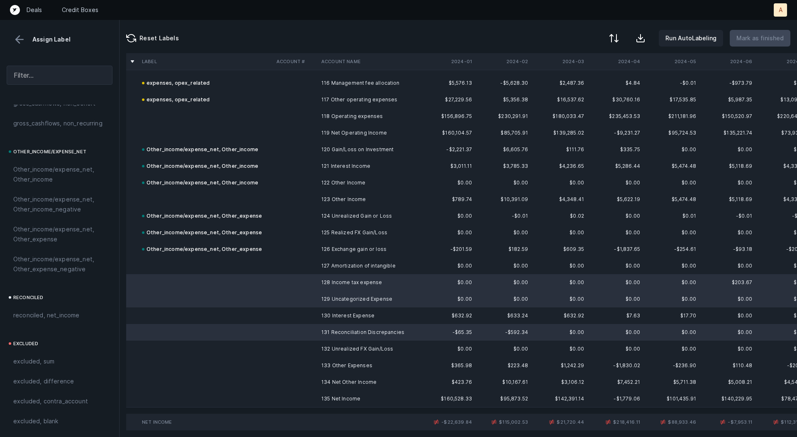
click at [332, 345] on td "132 Unrealized FX Gain/Loss" at bounding box center [368, 348] width 101 height 17
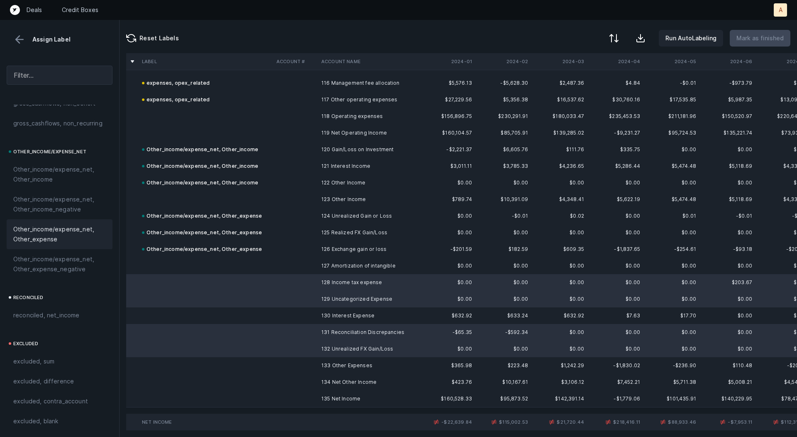
click at [84, 227] on span "Other_income/expense_net, Other_expense" at bounding box center [59, 234] width 93 height 20
click at [234, 263] on td at bounding box center [206, 265] width 134 height 17
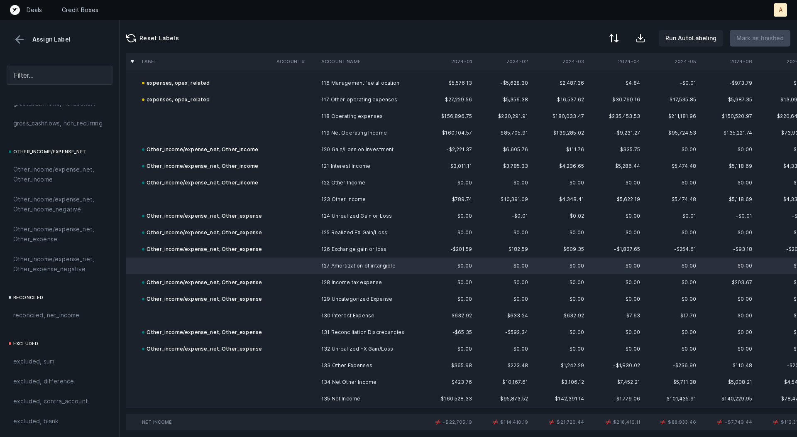
click at [191, 317] on td at bounding box center [206, 315] width 134 height 17
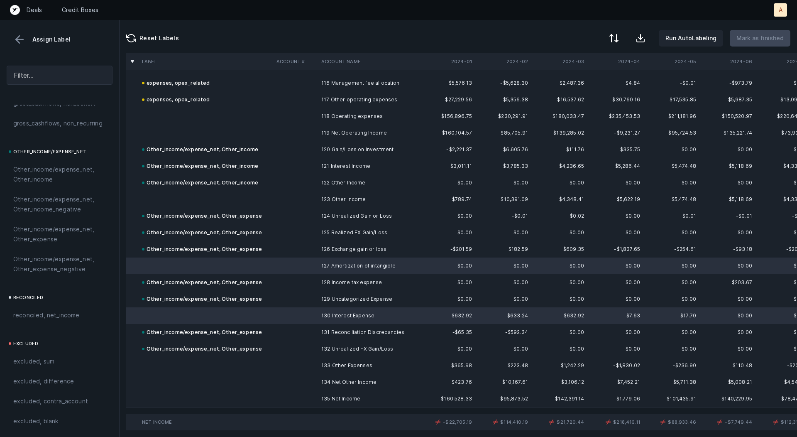
click at [195, 269] on td at bounding box center [206, 265] width 134 height 17
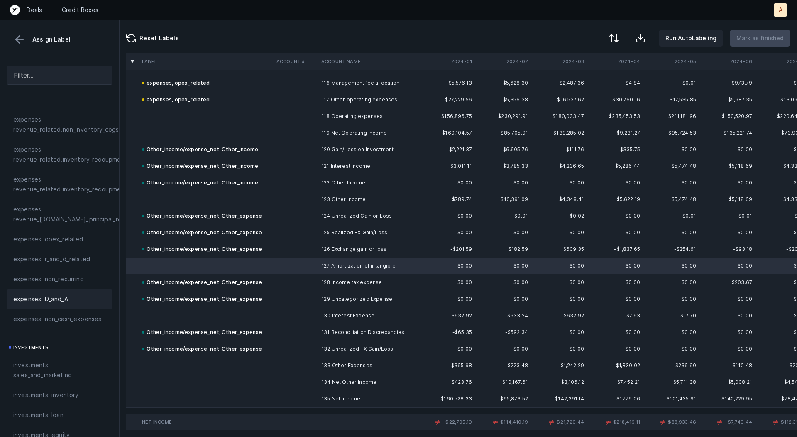
click at [33, 296] on span "expenses, D_and_A" at bounding box center [40, 299] width 55 height 10
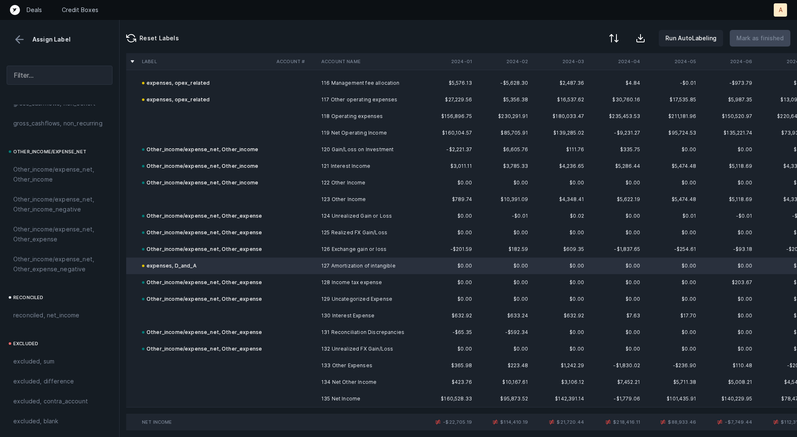
click at [163, 319] on td at bounding box center [206, 315] width 134 height 17
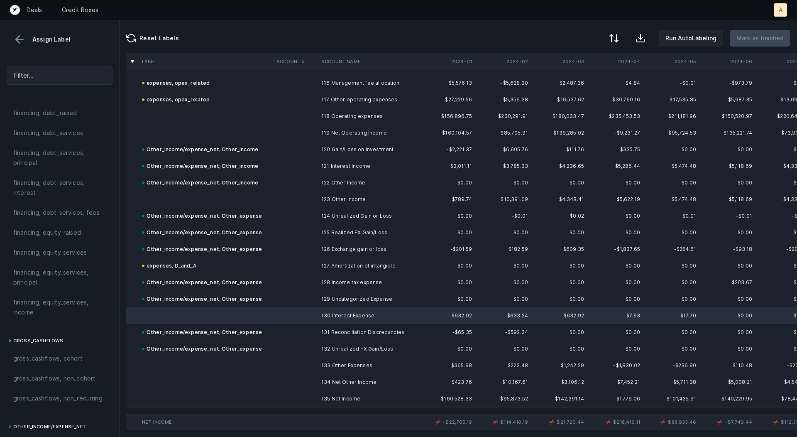
scroll to position [627, 0]
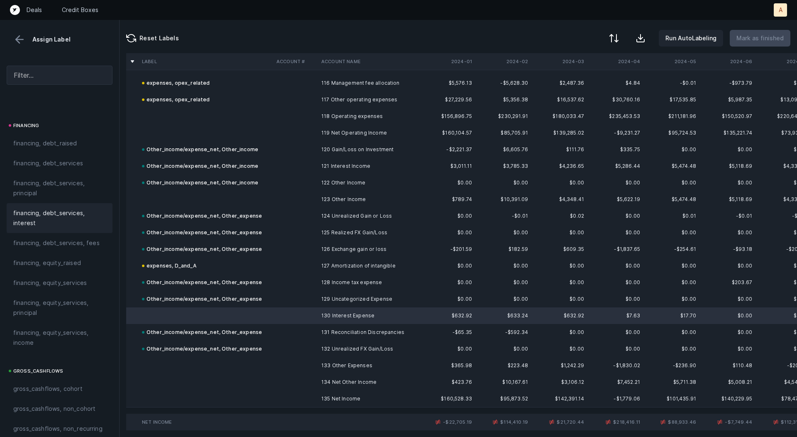
click at [51, 215] on span "financing, debt_services, interest" at bounding box center [59, 218] width 93 height 20
click at [339, 400] on td "135 Net Income" at bounding box center [368, 398] width 101 height 17
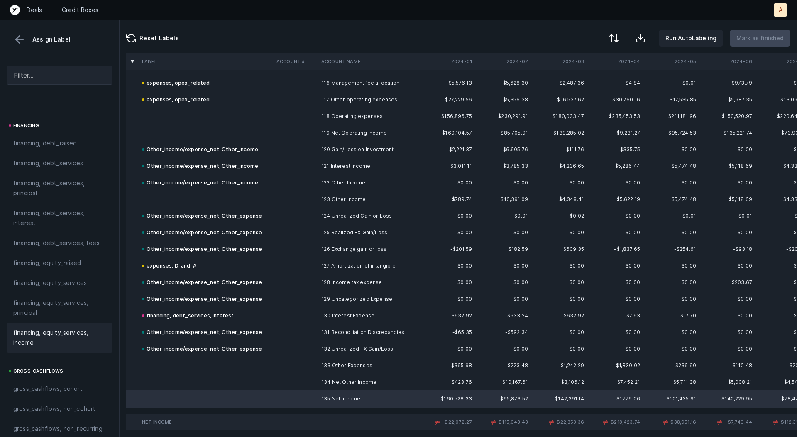
scroll to position [932, 0]
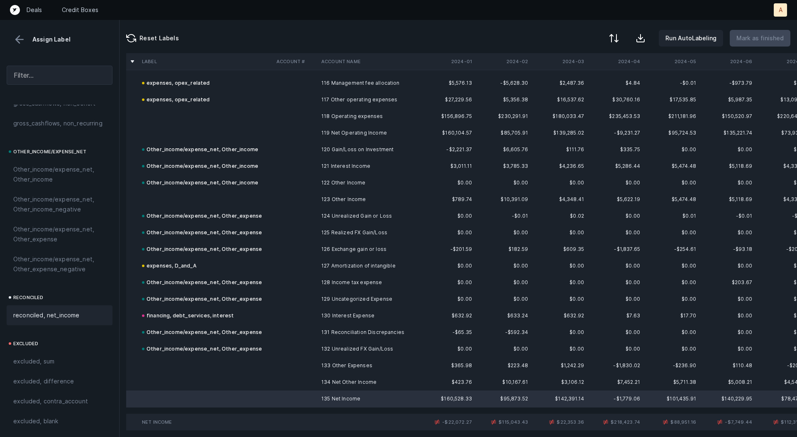
click at [71, 318] on span "reconciled, net_income" at bounding box center [46, 315] width 66 height 10
click at [490, 256] on td "$182.59" at bounding box center [503, 249] width 56 height 17
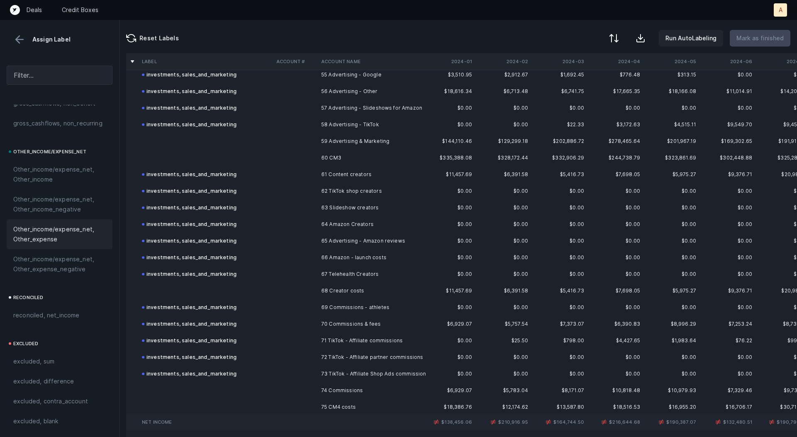
scroll to position [868, 0]
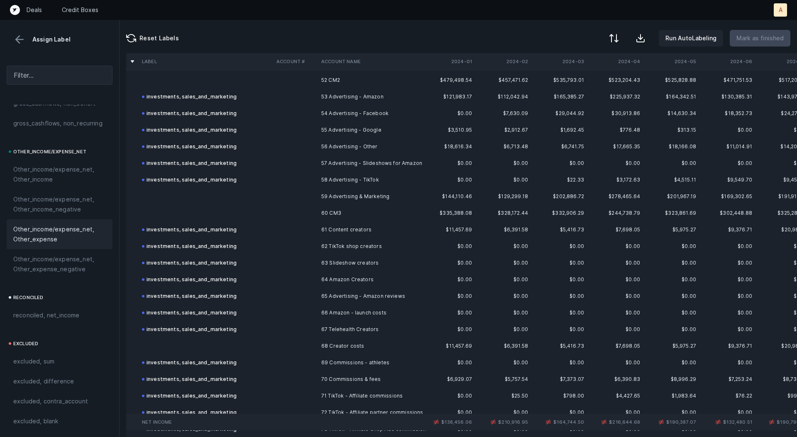
click at [515, 266] on td "$0.00" at bounding box center [503, 262] width 56 height 17
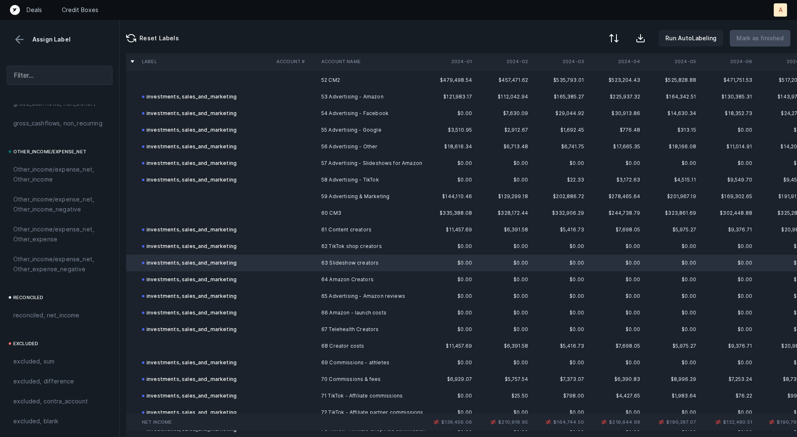
click at [515, 266] on td "$0.00" at bounding box center [503, 262] width 56 height 17
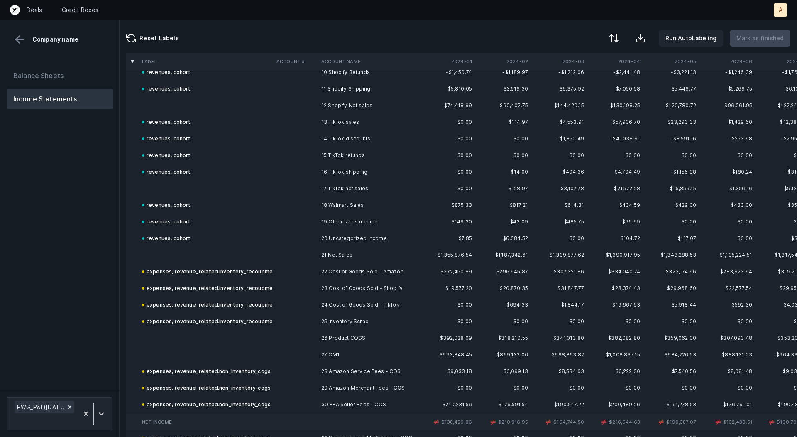
scroll to position [180, 0]
click at [468, 63] on th "2024-01" at bounding box center [447, 61] width 56 height 17
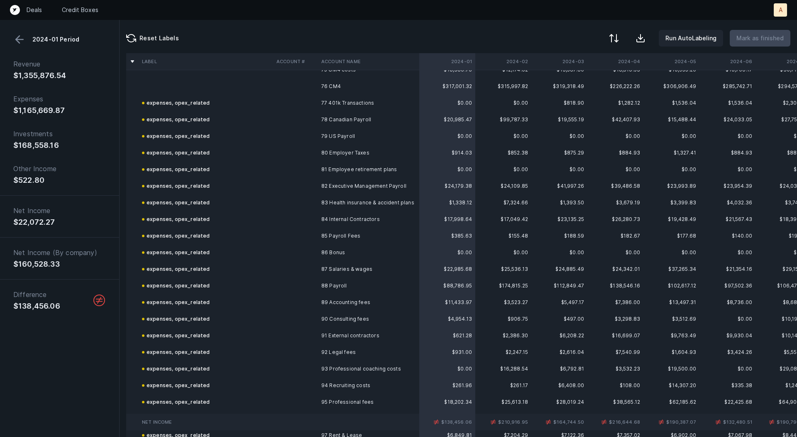
scroll to position [1239, 0]
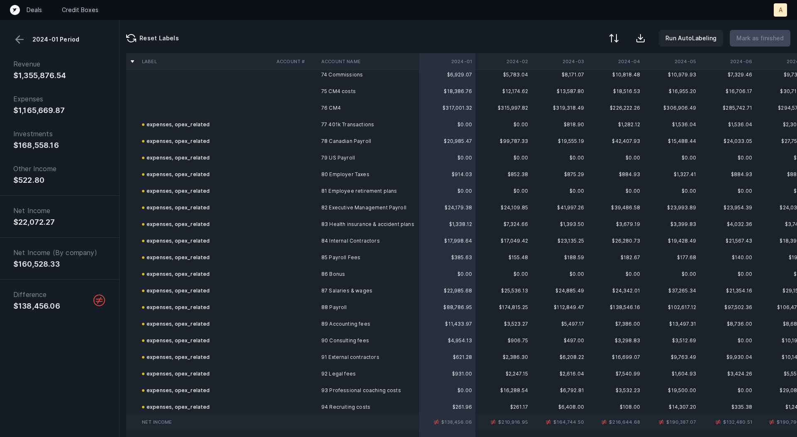
click at [352, 120] on td "77 401k Transactions" at bounding box center [368, 124] width 101 height 17
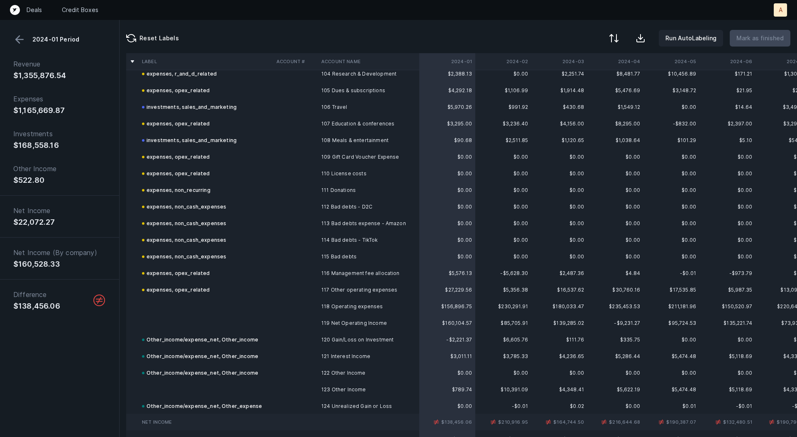
scroll to position [1772, 0]
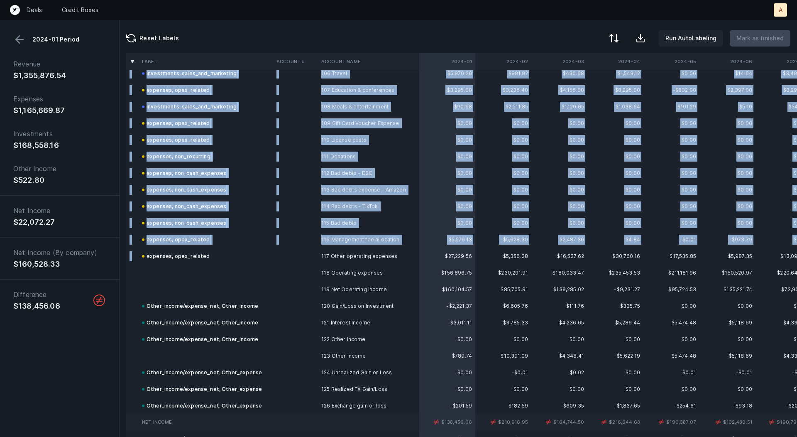
click at [209, 249] on td "expenses, opex_related" at bounding box center [206, 256] width 134 height 17
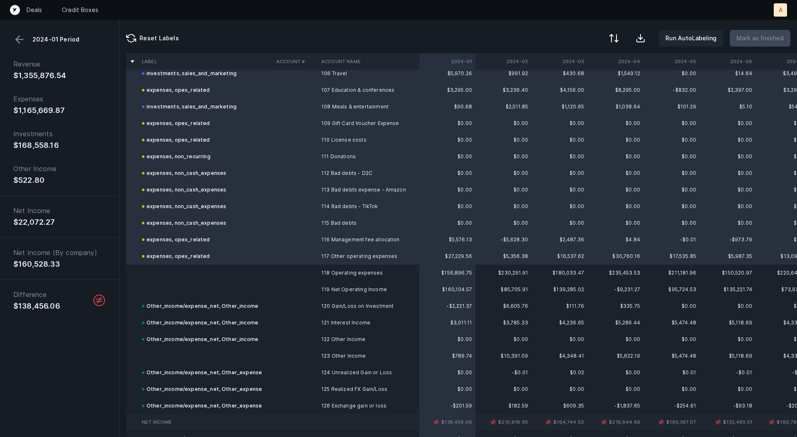
click at [17, 42] on button at bounding box center [19, 39] width 12 height 12
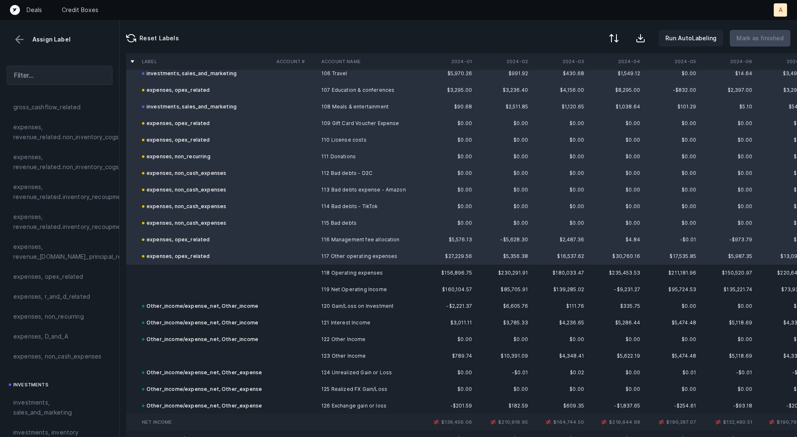
scroll to position [188, 0]
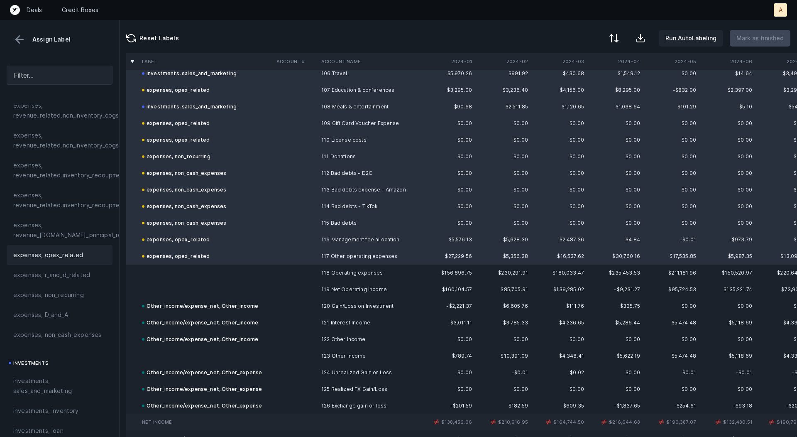
click at [34, 255] on span "expenses, opex_related" at bounding box center [48, 255] width 70 height 10
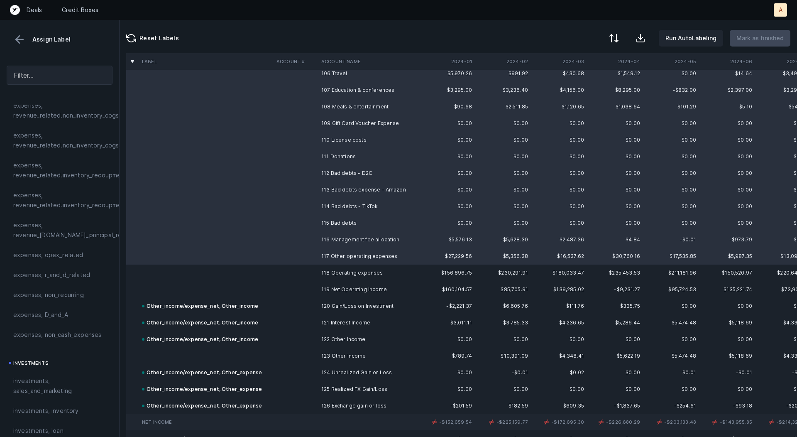
click at [215, 271] on td at bounding box center [206, 272] width 134 height 17
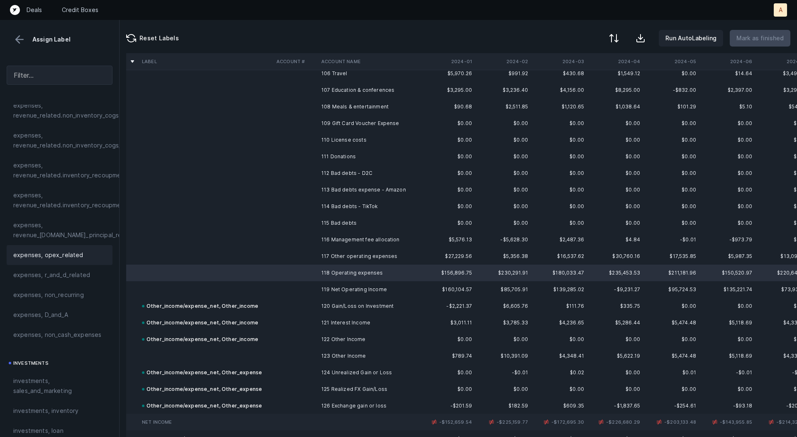
click at [81, 256] on div "expenses, opex_related" at bounding box center [59, 255] width 93 height 10
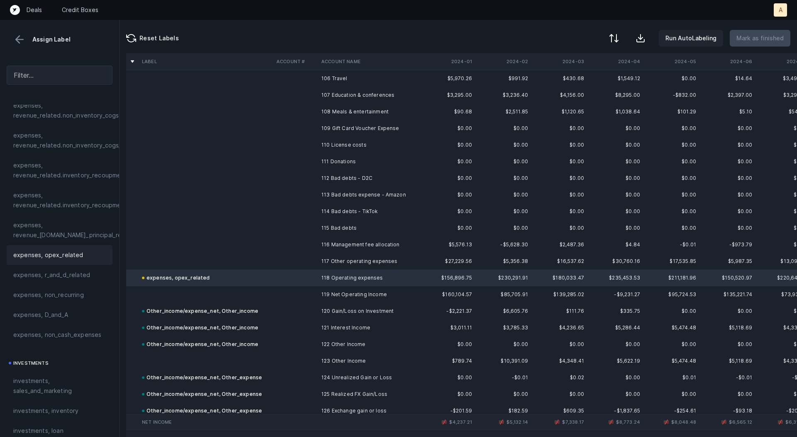
scroll to position [1928, 0]
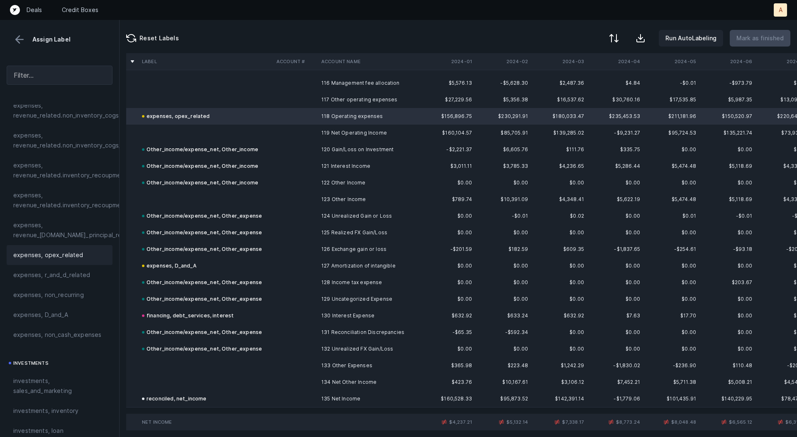
click at [309, 146] on td at bounding box center [295, 149] width 45 height 17
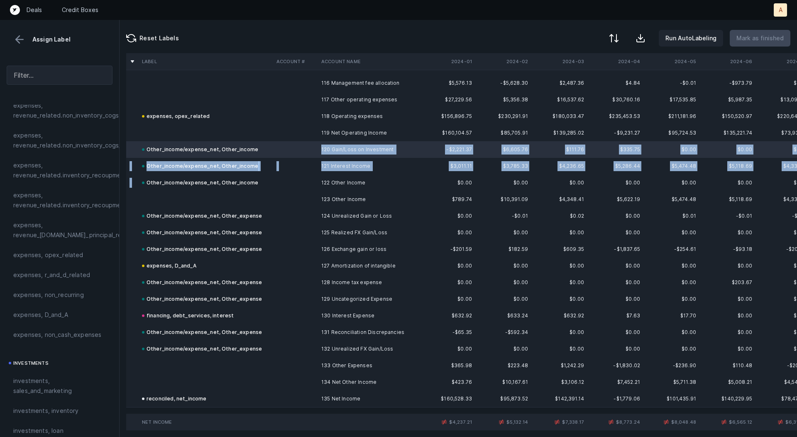
click at [272, 180] on td "Other_income/expense_net, Other_income" at bounding box center [206, 182] width 134 height 17
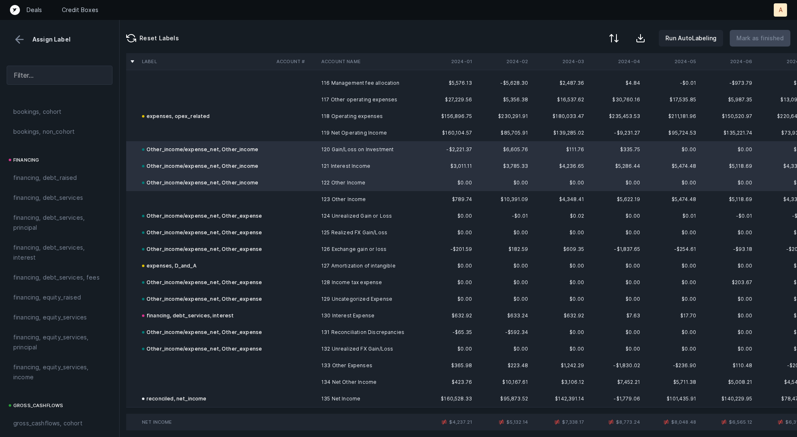
scroll to position [932, 0]
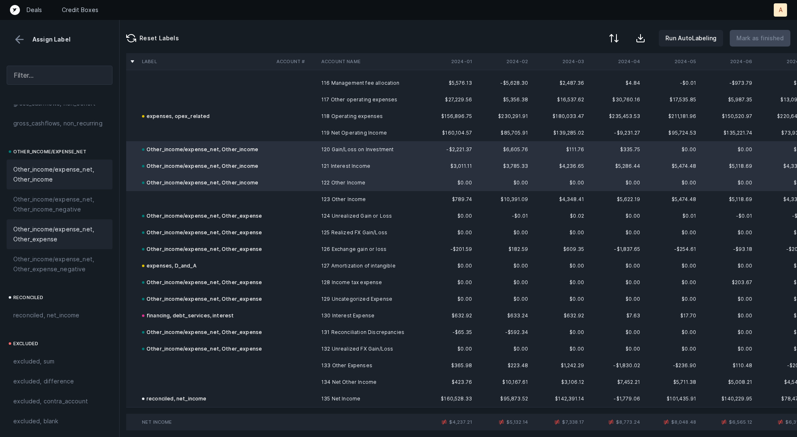
click at [46, 241] on span "Other_income/expense_net, Other_expense" at bounding box center [59, 234] width 93 height 20
click at [56, 173] on span "Other_income/expense_net, Other_income" at bounding box center [59, 174] width 93 height 20
click at [44, 230] on span "Other_income/expense_net, Other_expense" at bounding box center [59, 234] width 93 height 20
click at [56, 168] on span "Other_income/expense_net, Other_income" at bounding box center [59, 174] width 93 height 20
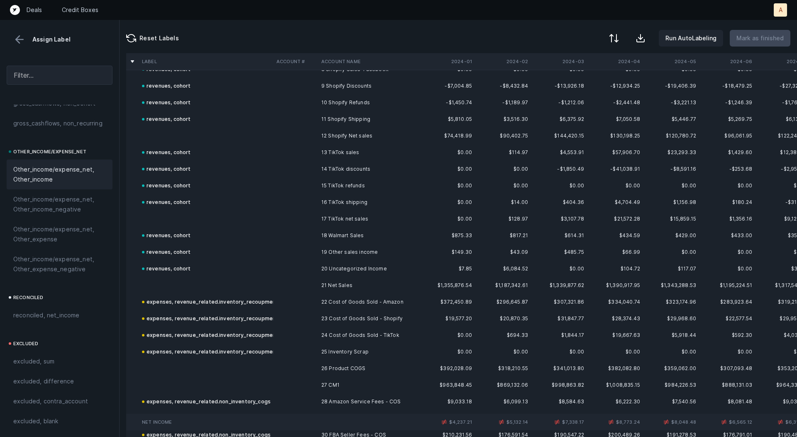
scroll to position [150, 0]
click at [466, 60] on th "2024-01" at bounding box center [447, 61] width 56 height 17
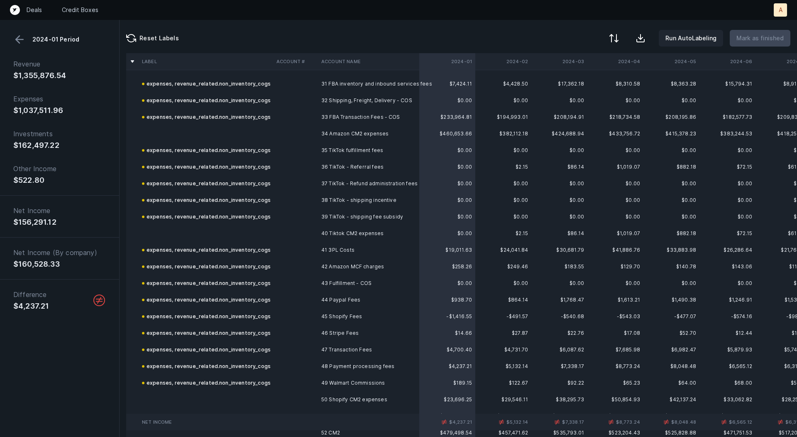
scroll to position [518, 0]
click at [340, 367] on td "48 Payment processing fees" at bounding box center [368, 364] width 101 height 17
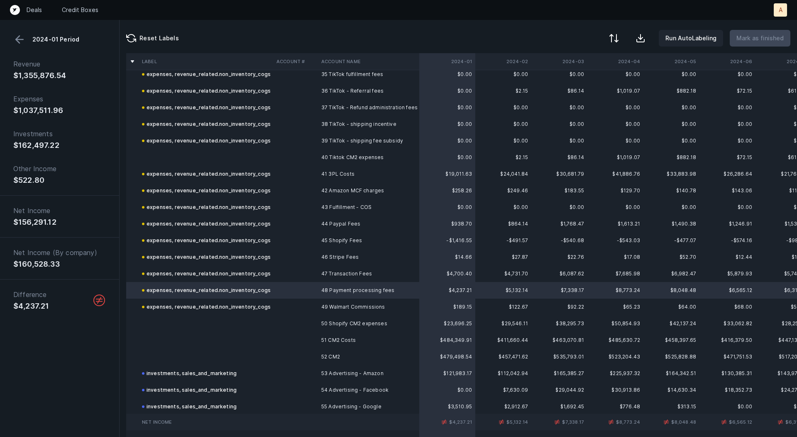
scroll to position [603, 0]
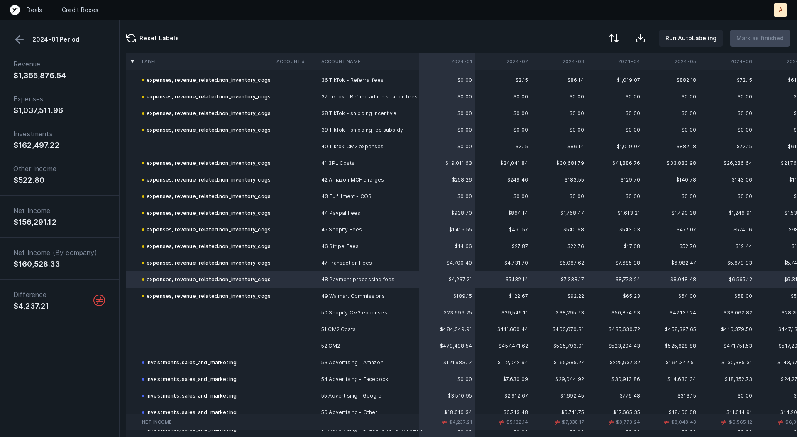
click at [21, 39] on button at bounding box center [19, 39] width 12 height 12
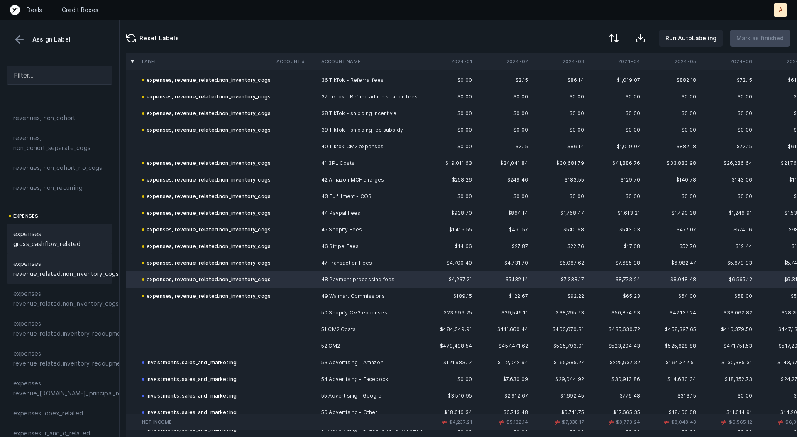
scroll to position [32, 0]
click at [81, 268] on span "expenses, revenue_related.non_inventory_cogs" at bounding box center [65, 266] width 105 height 20
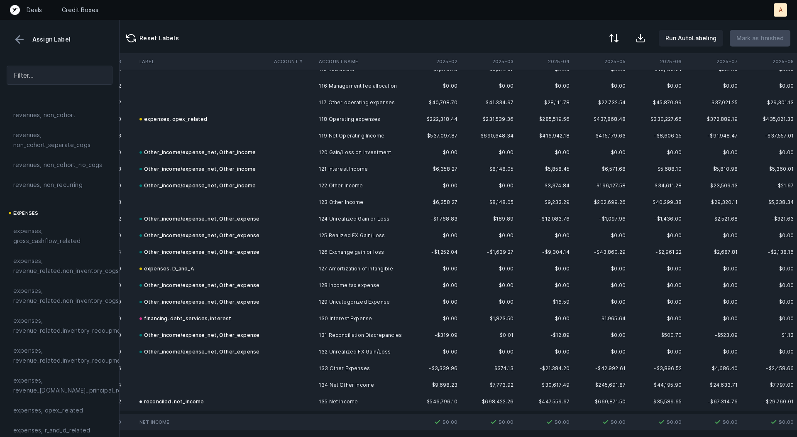
scroll to position [1928, 743]
click at [622, 36] on button at bounding box center [613, 39] width 18 height 18
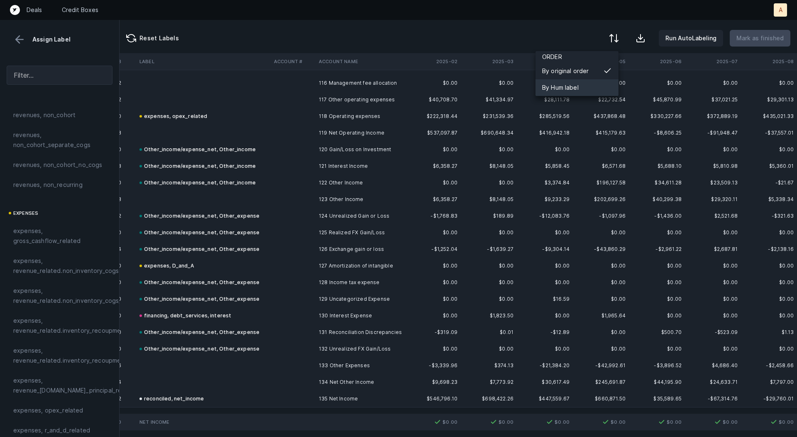
click at [588, 88] on div "By Hum label" at bounding box center [576, 87] width 83 height 17
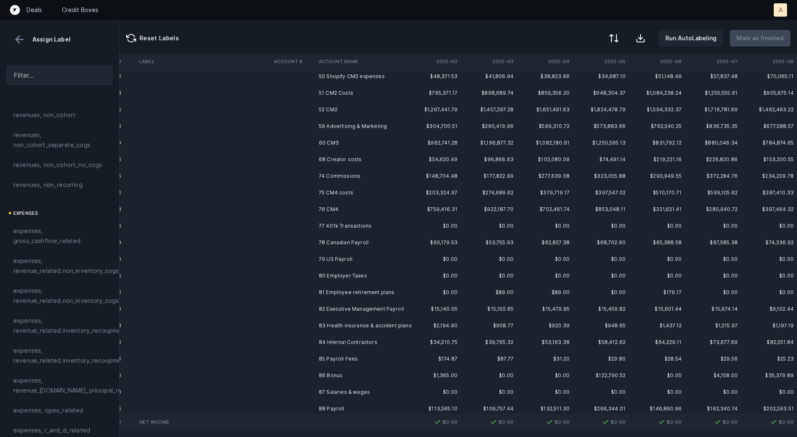
scroll to position [0, 743]
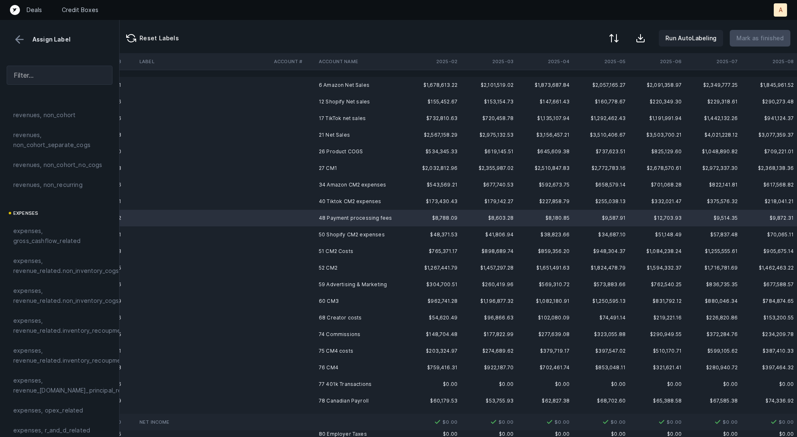
click at [394, 85] on td "6 Amazon Net Sales" at bounding box center [365, 85] width 101 height 17
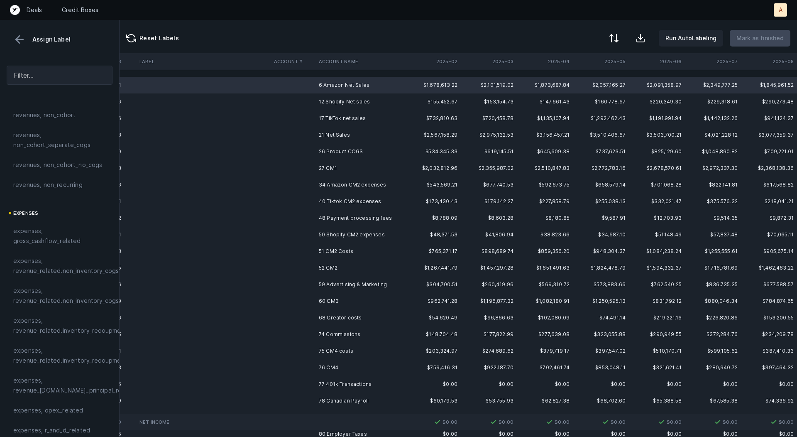
click at [371, 101] on td "12 Shopify Net sales" at bounding box center [365, 101] width 101 height 17
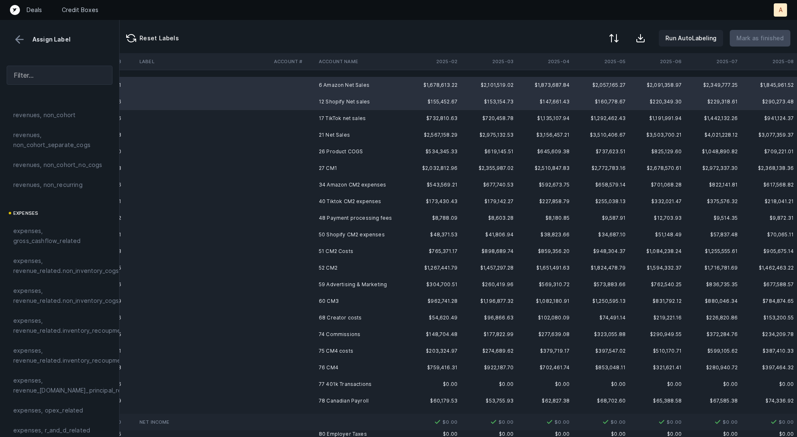
click at [357, 115] on td "17 TikTok net sales" at bounding box center [365, 118] width 101 height 17
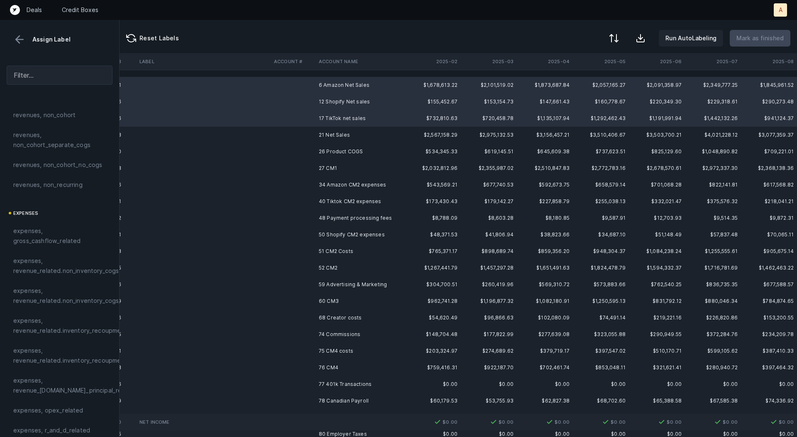
click at [344, 130] on td "21 Net Sales" at bounding box center [365, 135] width 101 height 17
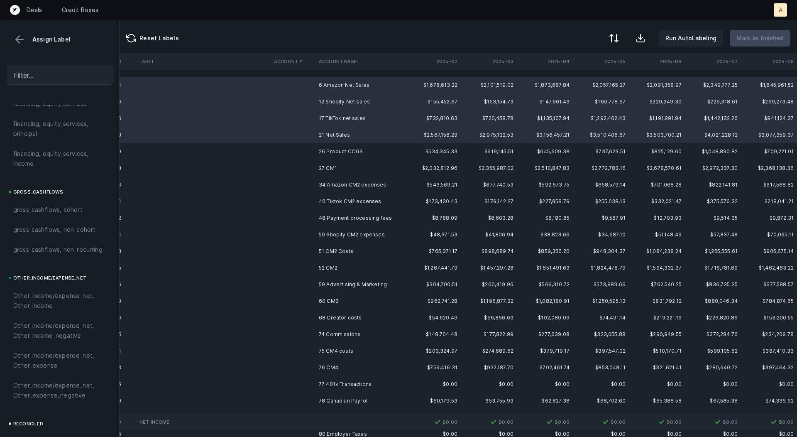
scroll to position [932, 0]
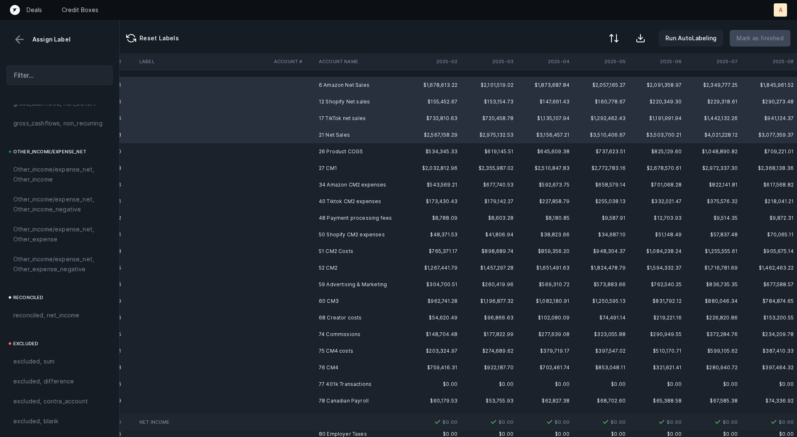
click at [350, 156] on td "26 Product COGS" at bounding box center [365, 151] width 101 height 17
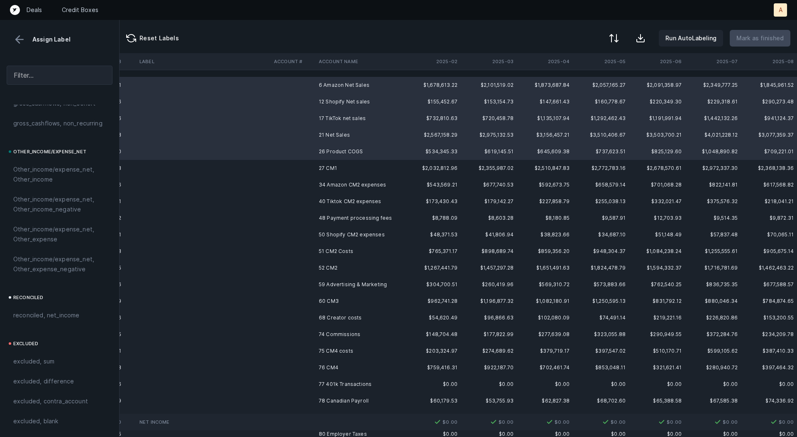
click at [333, 182] on td "34 Amazon CM2 expenses" at bounding box center [365, 184] width 101 height 17
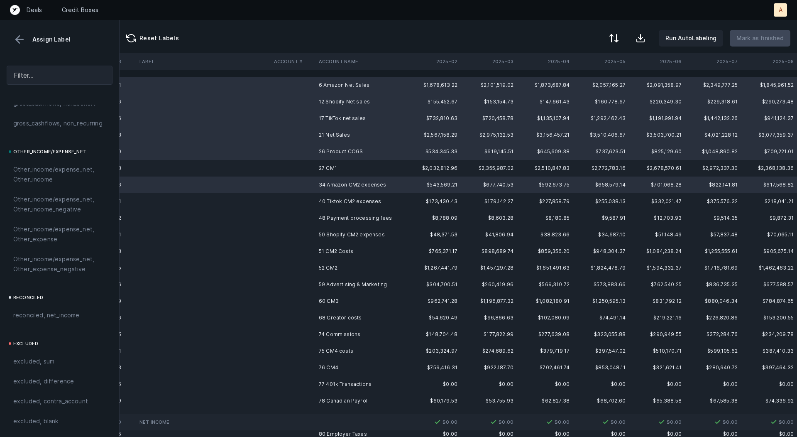
click at [331, 200] on td "40 Tiktok CM2 expenses" at bounding box center [365, 201] width 101 height 17
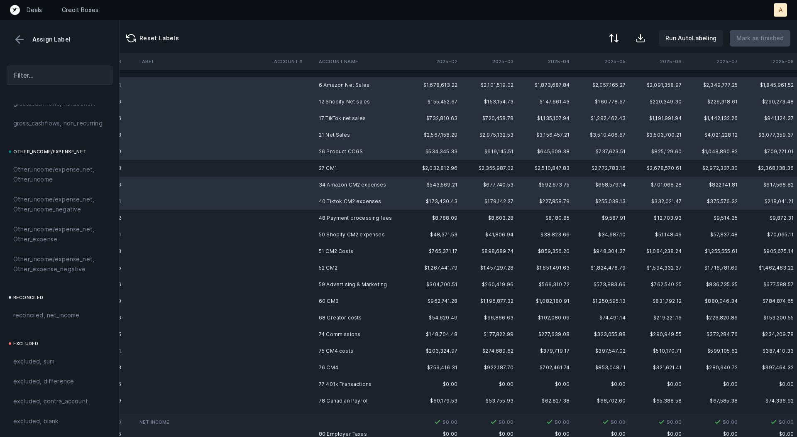
click at [330, 213] on td "48 Payment processing fees" at bounding box center [365, 218] width 101 height 17
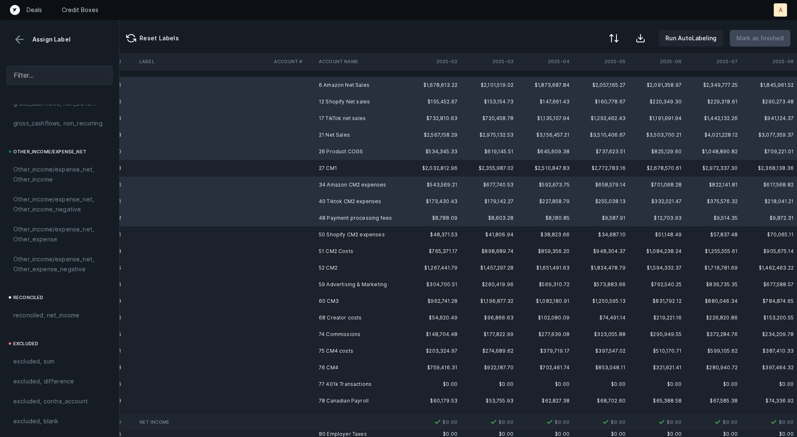
click at [328, 227] on td "50 Shopify CM2 expenses" at bounding box center [365, 234] width 101 height 17
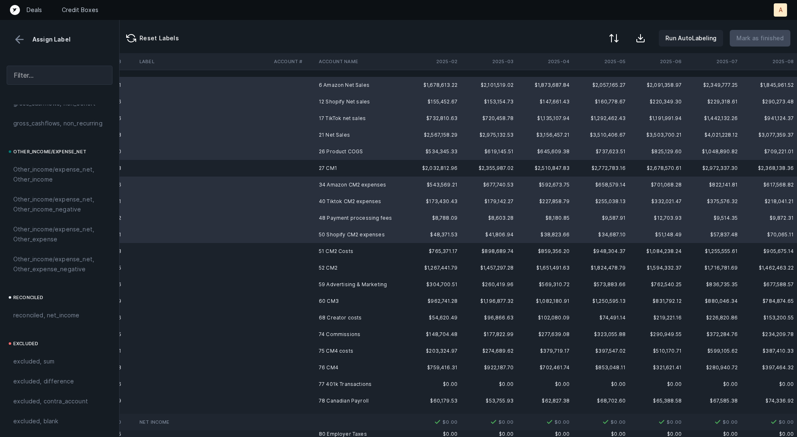
click at [327, 247] on td "51 CM2 Costs" at bounding box center [365, 251] width 101 height 17
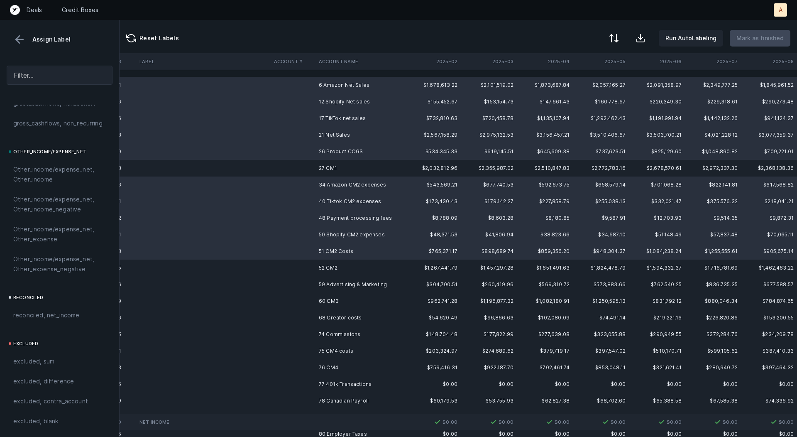
click at [327, 247] on td "51 CM2 Costs" at bounding box center [365, 251] width 101 height 17
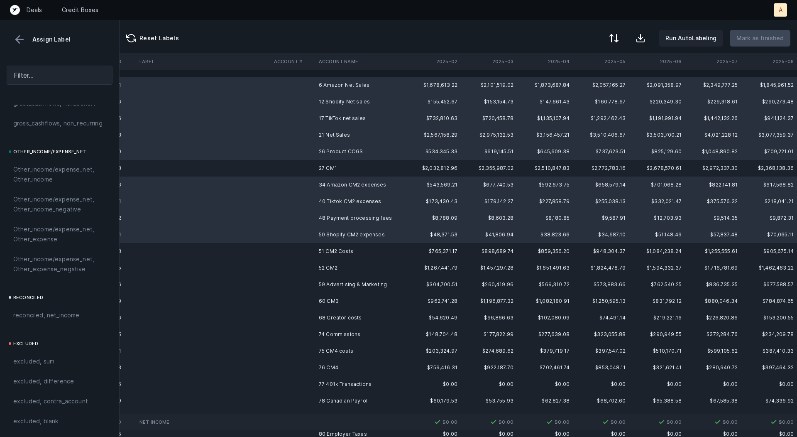
click at [332, 285] on td "59 Advertising & Marketing" at bounding box center [365, 284] width 101 height 17
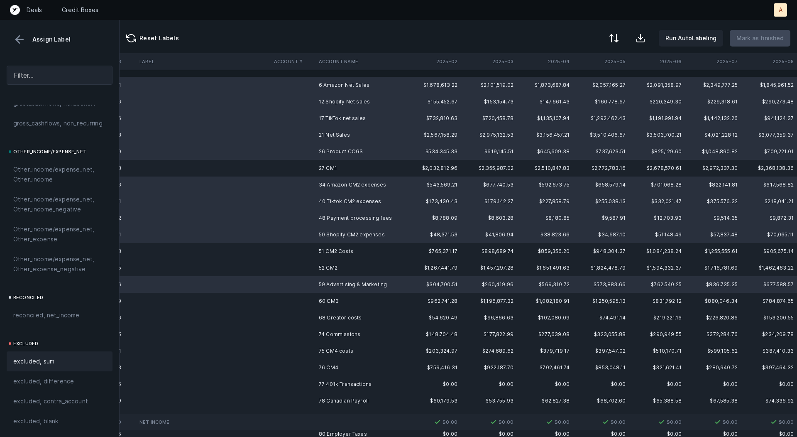
click at [64, 367] on div "excluded, sum" at bounding box center [60, 361] width 106 height 20
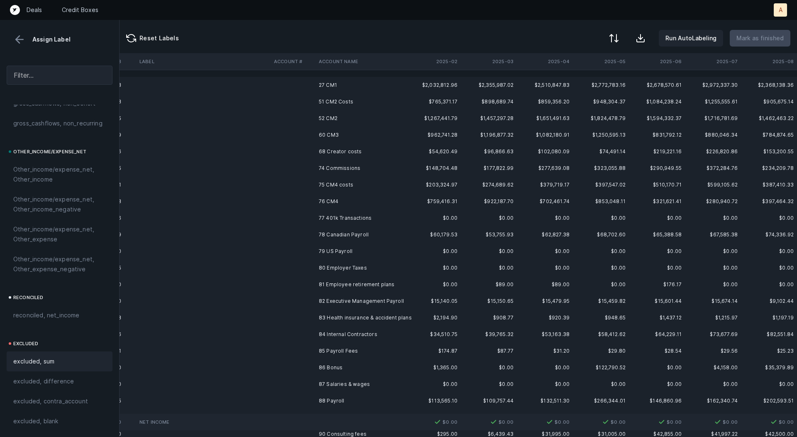
click at [349, 81] on td "27 CM1" at bounding box center [365, 85] width 101 height 17
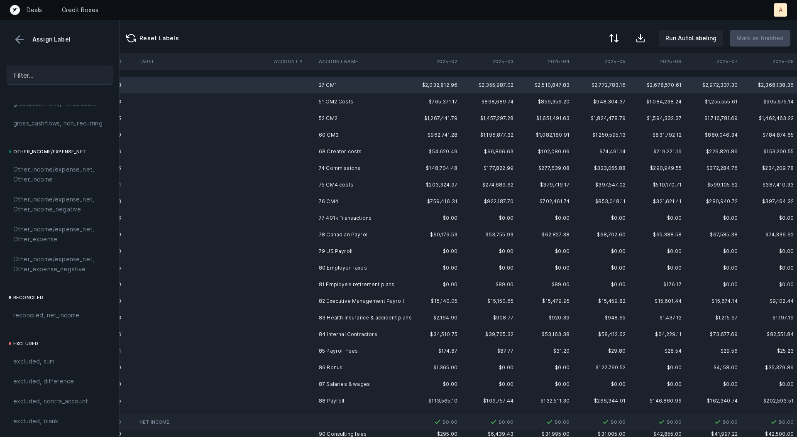
click at [345, 99] on td "51 CM2 Costs" at bounding box center [365, 101] width 101 height 17
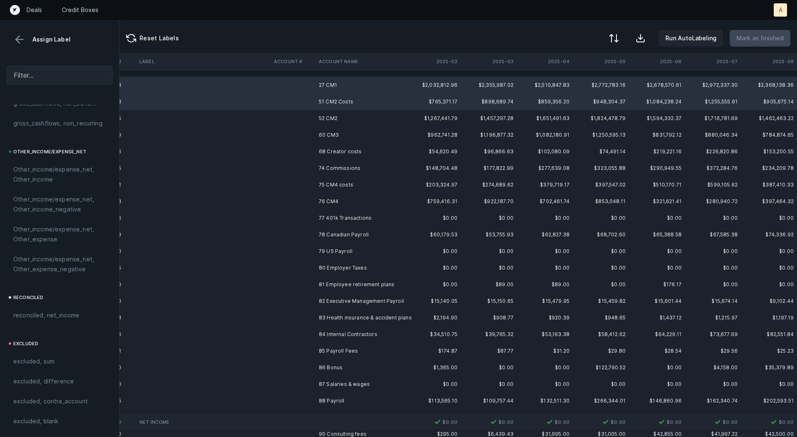
click at [336, 113] on td "52 CM2" at bounding box center [365, 118] width 101 height 17
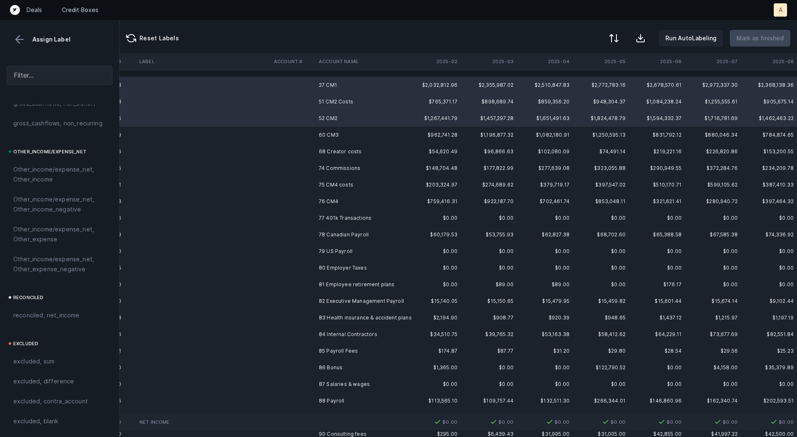
click at [329, 130] on td "60 CM3" at bounding box center [365, 135] width 101 height 17
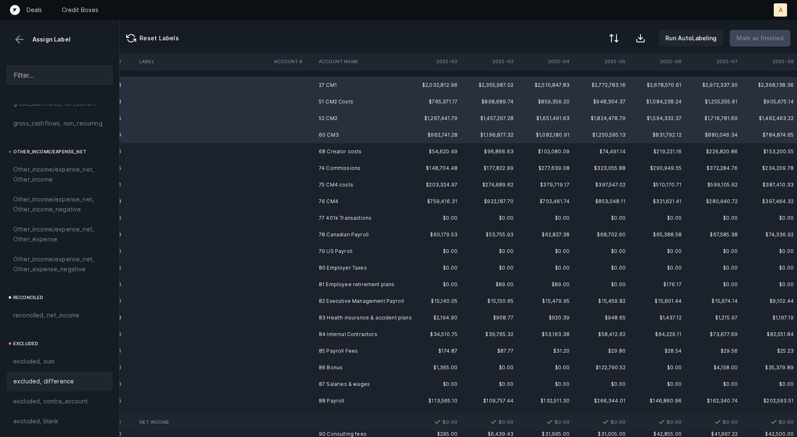
click at [57, 376] on span "excluded, difference" at bounding box center [43, 381] width 61 height 10
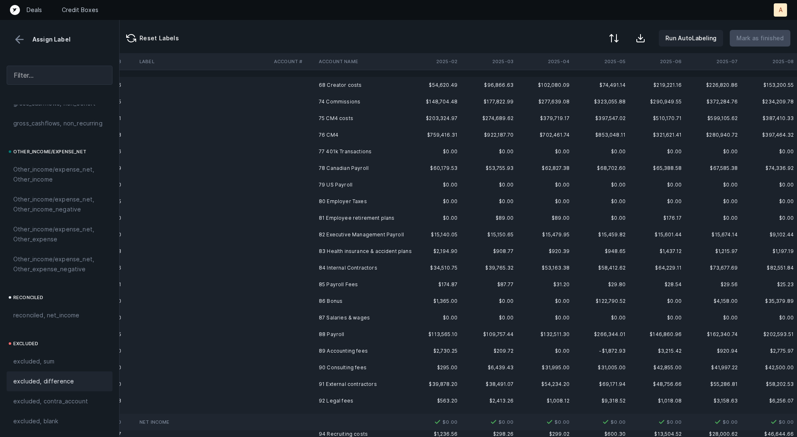
click at [328, 79] on td "68 Creator costs" at bounding box center [365, 85] width 101 height 17
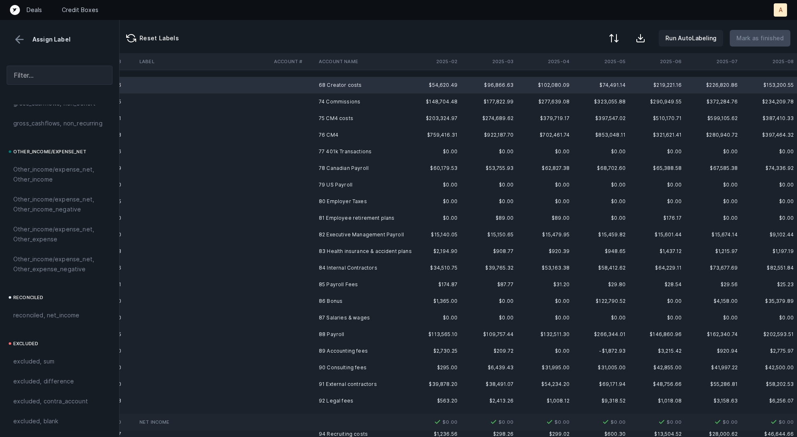
click at [333, 96] on td "74 Commissions" at bounding box center [365, 101] width 101 height 17
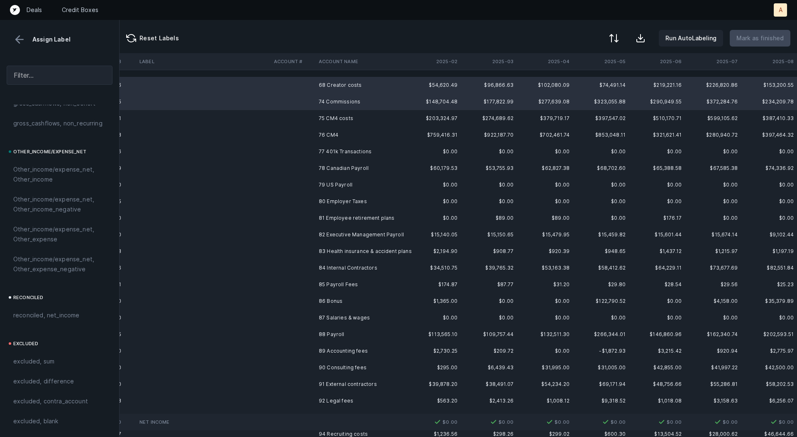
click at [349, 117] on td "75 CM4 costs" at bounding box center [365, 118] width 101 height 17
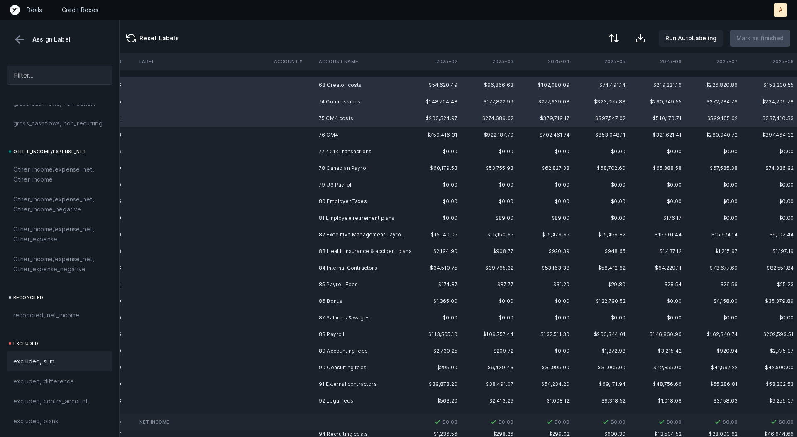
click at [62, 362] on div "excluded, sum" at bounding box center [59, 361] width 93 height 10
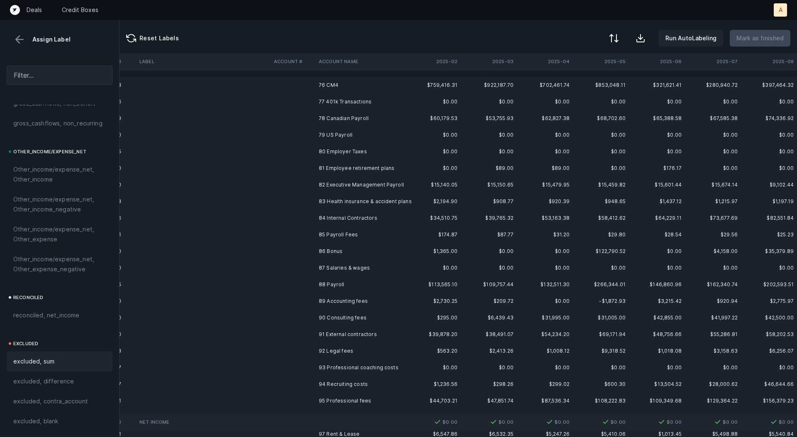
click at [336, 82] on td "76 CM4" at bounding box center [365, 85] width 101 height 17
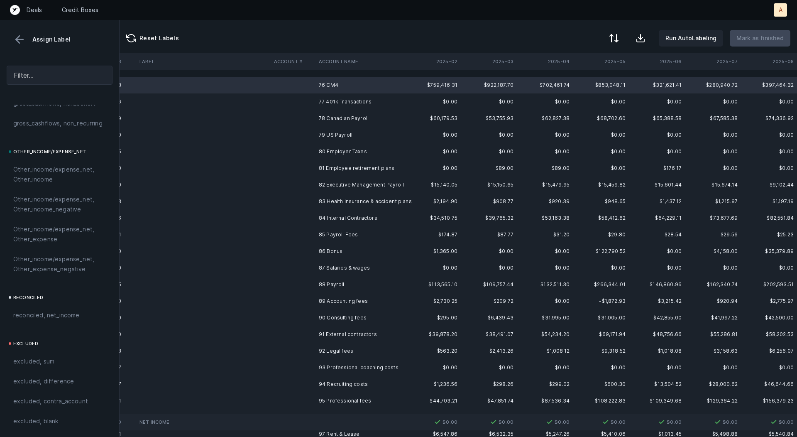
click at [336, 98] on td "77 401k Transactions" at bounding box center [365, 101] width 101 height 17
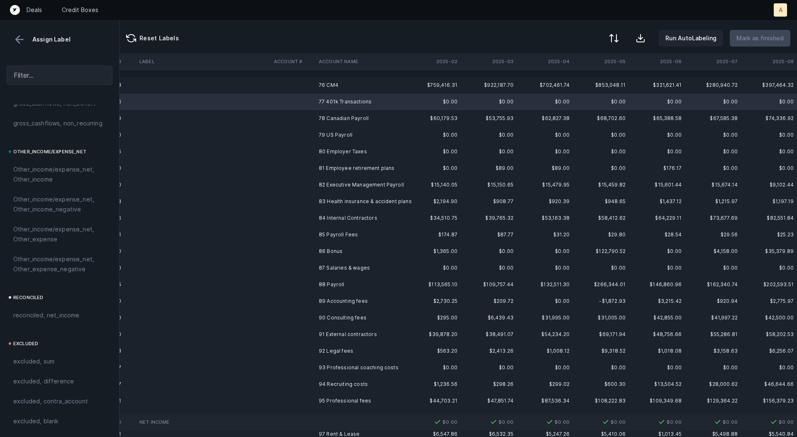
click at [334, 90] on td "76 CM4" at bounding box center [365, 85] width 101 height 17
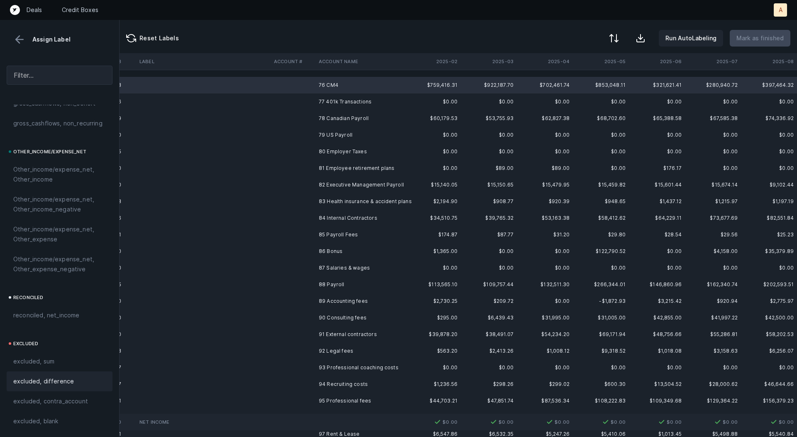
click at [72, 373] on div "excluded, difference" at bounding box center [60, 381] width 106 height 20
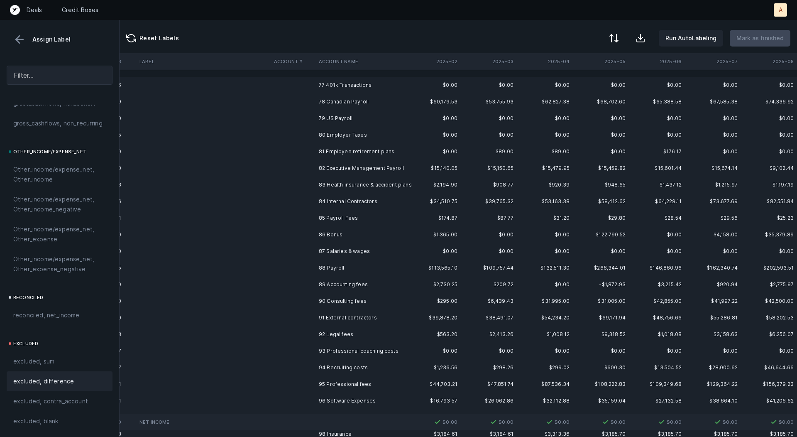
click at [347, 83] on td "77 401k Transactions" at bounding box center [365, 85] width 101 height 17
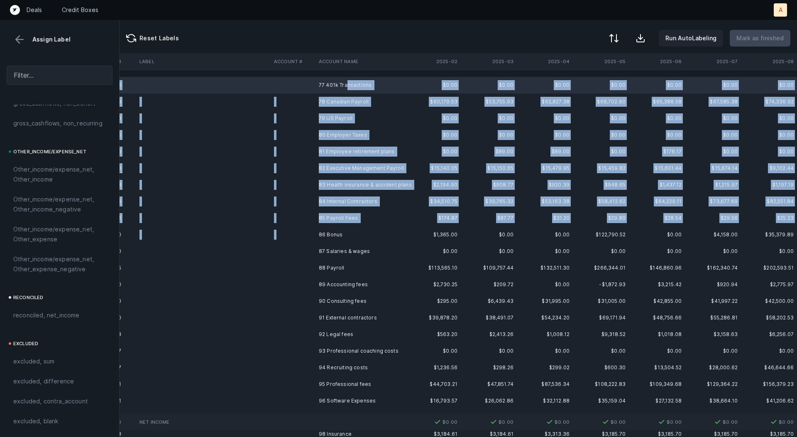
click at [352, 227] on td "86 Bonus" at bounding box center [365, 234] width 101 height 17
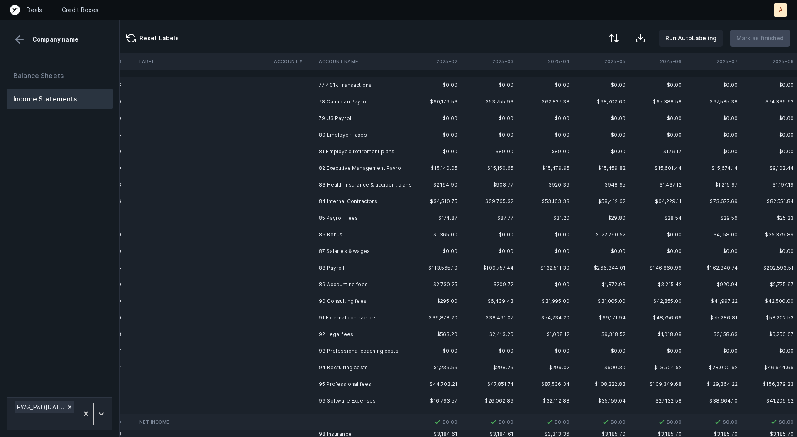
click at [362, 81] on td "77 401k Transactions" at bounding box center [365, 85] width 101 height 17
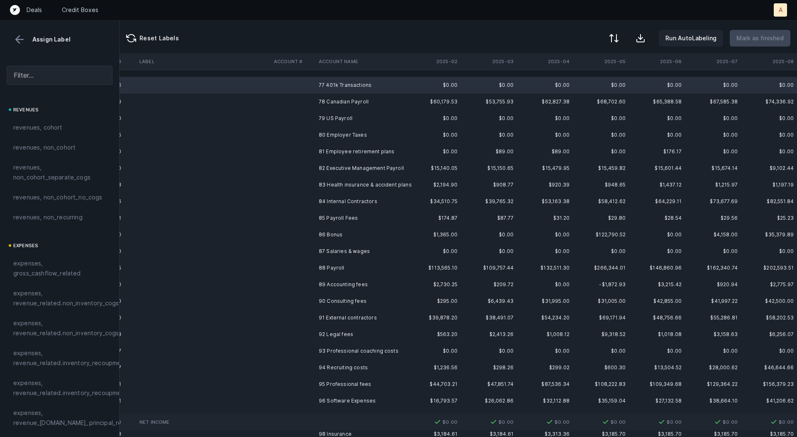
click at [347, 105] on td "78 Canadian Payroll" at bounding box center [365, 101] width 101 height 17
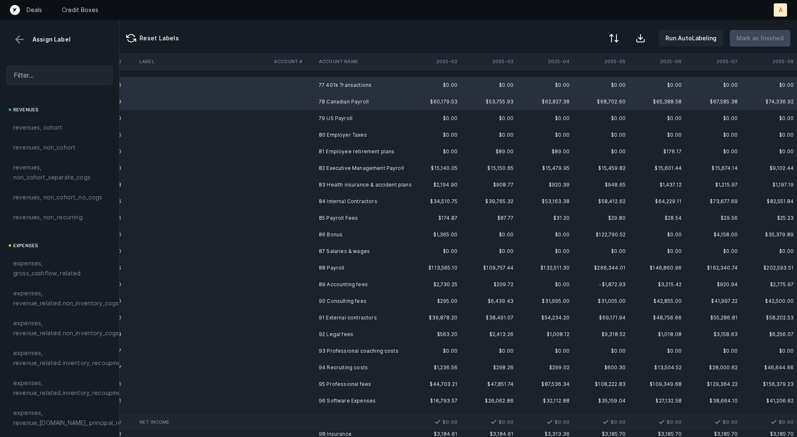
click at [342, 112] on td "79 US Payroll" at bounding box center [365, 118] width 101 height 17
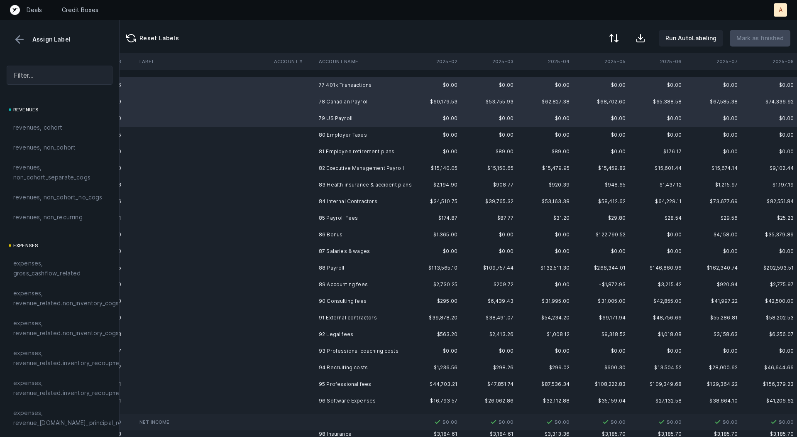
click at [337, 124] on td "79 US Payroll" at bounding box center [365, 118] width 101 height 17
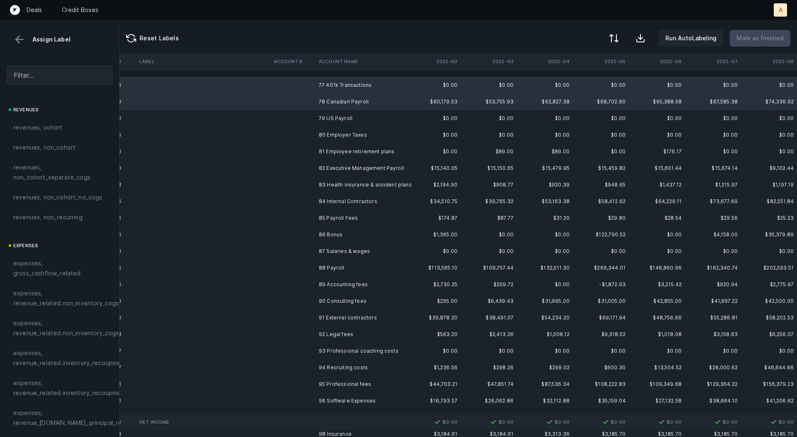
click at [331, 142] on td "80 Employer Taxes" at bounding box center [365, 135] width 101 height 17
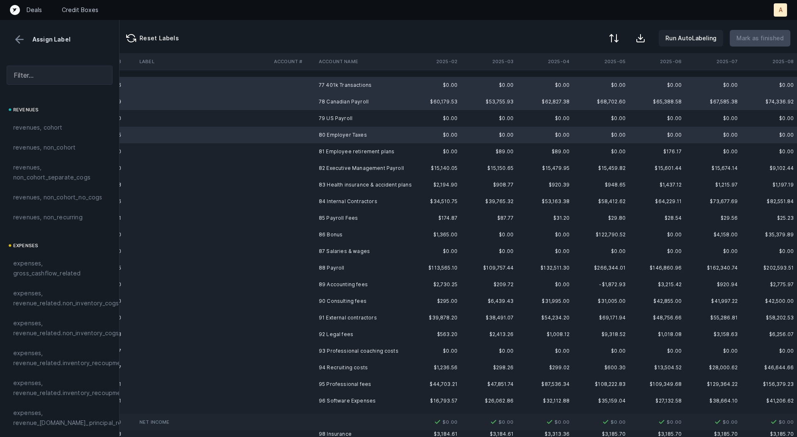
click at [337, 117] on td "79 US Payroll" at bounding box center [365, 118] width 101 height 17
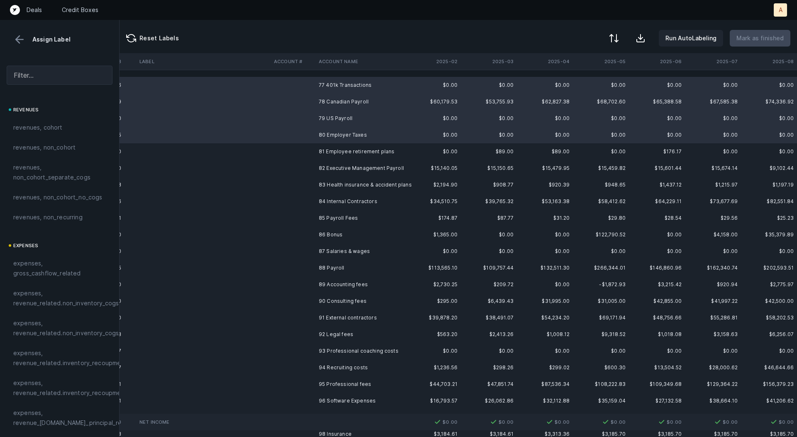
click at [335, 150] on td "81 Employee retirement plans" at bounding box center [365, 151] width 101 height 17
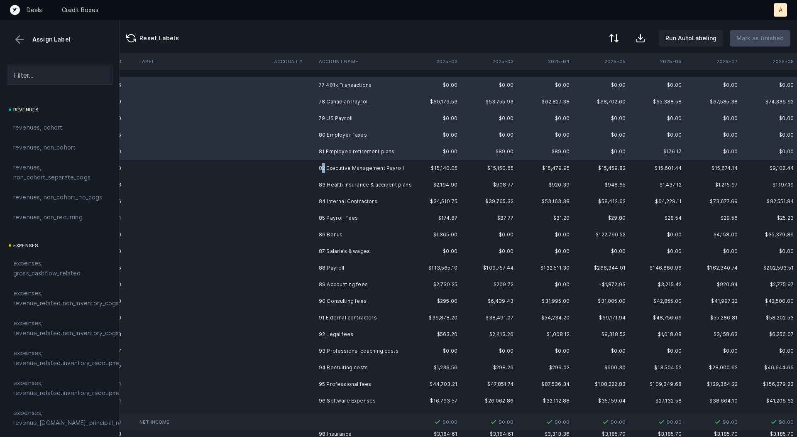
click at [323, 172] on td "82 Executive Management Payroll" at bounding box center [365, 168] width 101 height 17
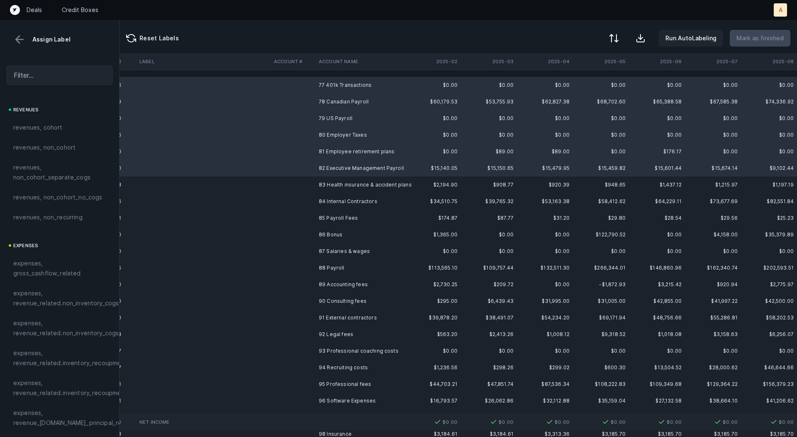
click at [322, 182] on td "83 Health insurance & accident plans" at bounding box center [365, 184] width 101 height 17
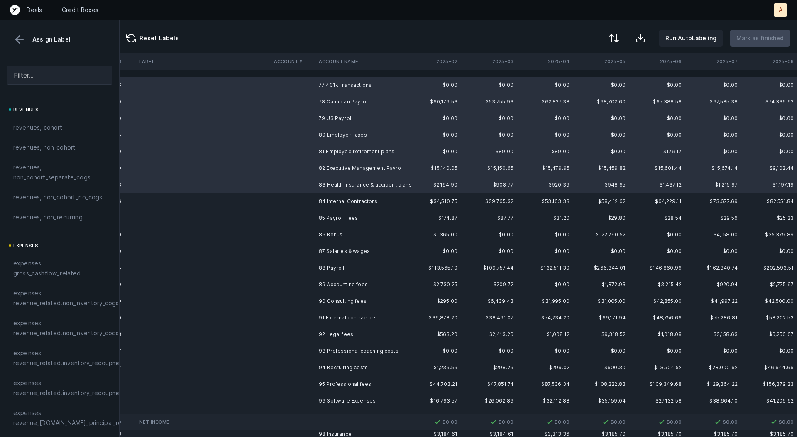
click at [318, 202] on td "84 Internal Contractors" at bounding box center [365, 201] width 101 height 17
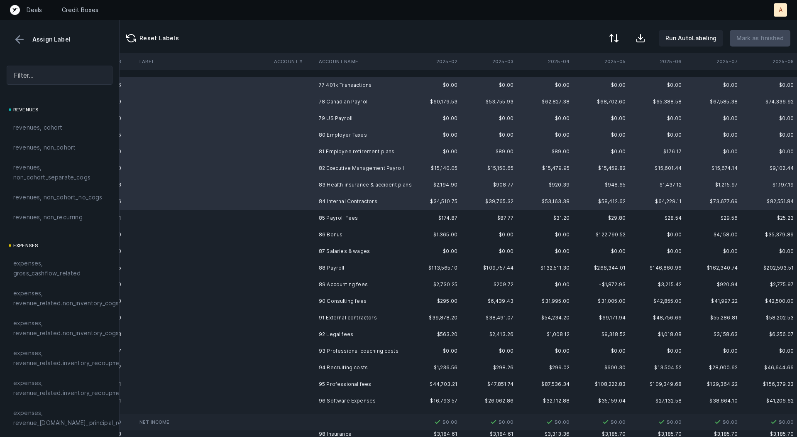
click at [315, 222] on td "85 Payroll Fees" at bounding box center [365, 218] width 101 height 17
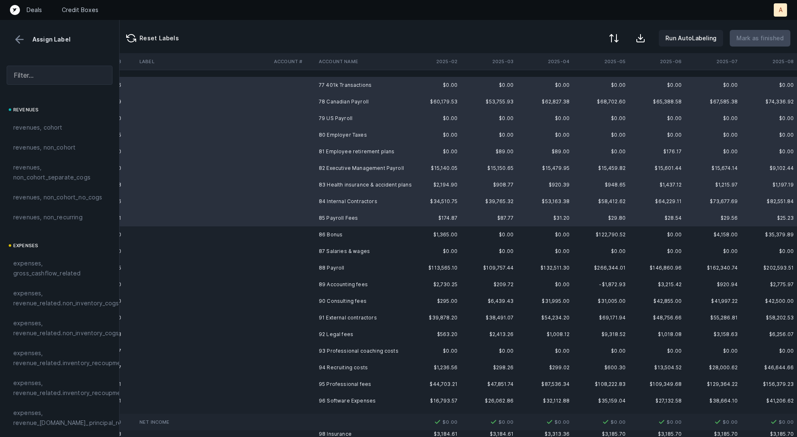
click at [315, 239] on td "86 Bonus" at bounding box center [365, 234] width 101 height 17
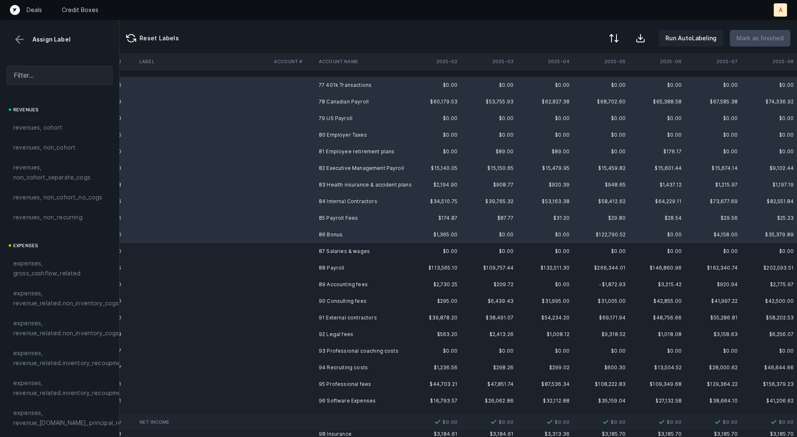
click at [315, 249] on td "87 Salaries & wages" at bounding box center [365, 251] width 101 height 17
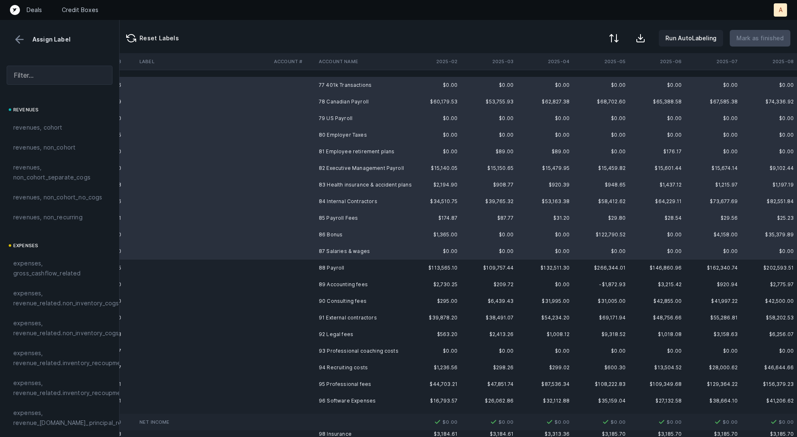
click at [313, 269] on td at bounding box center [293, 267] width 45 height 17
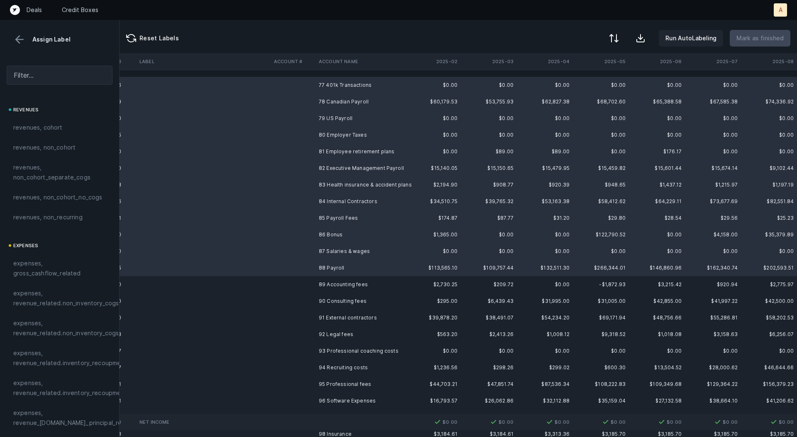
click at [313, 288] on td at bounding box center [293, 284] width 45 height 17
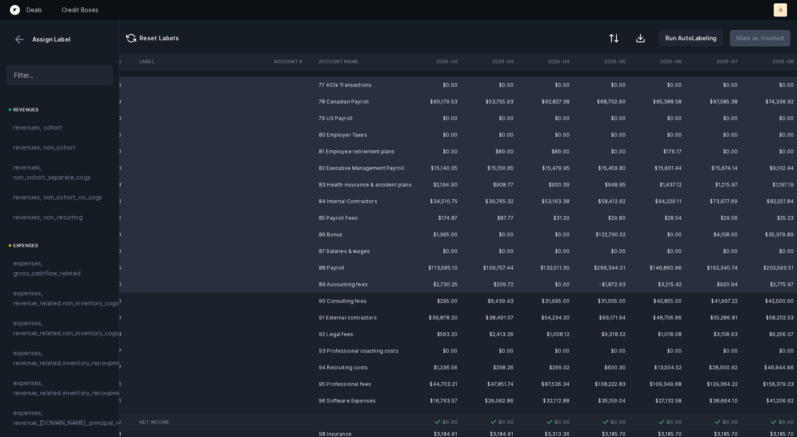
click at [318, 298] on td "90 Consulting fees" at bounding box center [365, 301] width 101 height 17
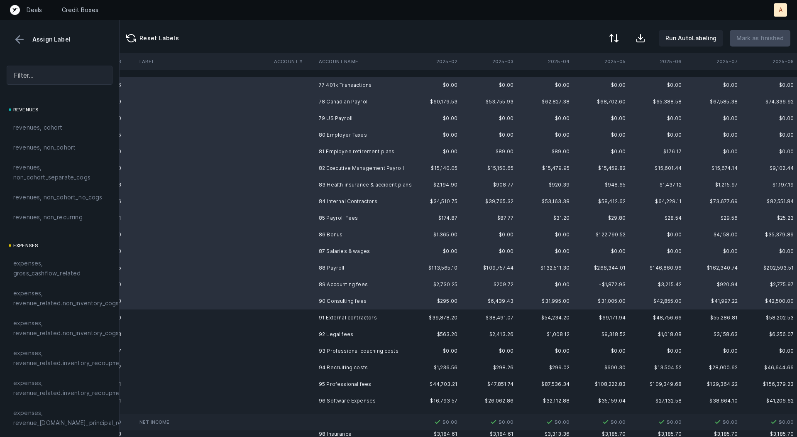
click at [320, 314] on td "91 External contractors" at bounding box center [365, 317] width 101 height 17
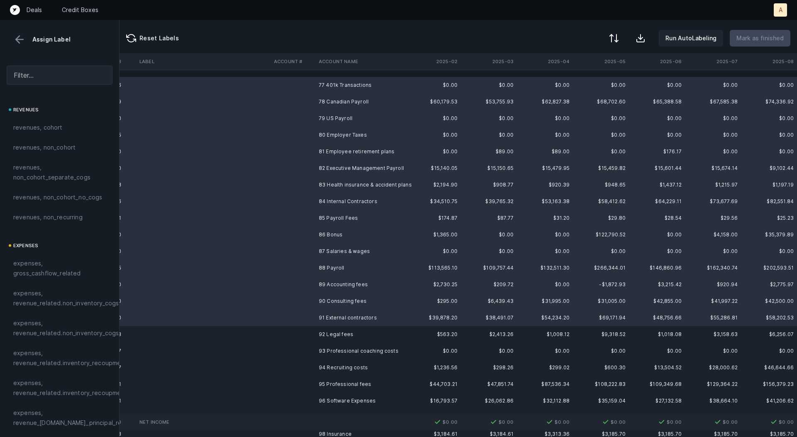
click at [323, 336] on td "92 Legal fees" at bounding box center [365, 334] width 101 height 17
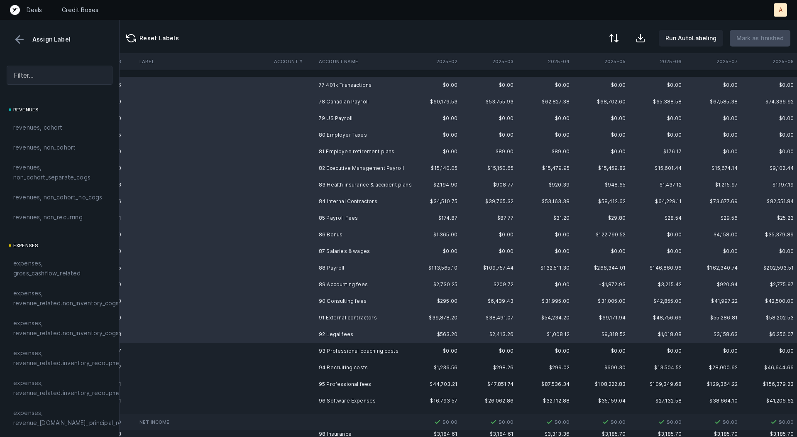
click at [321, 352] on td "93 Professional coaching costs" at bounding box center [365, 350] width 101 height 17
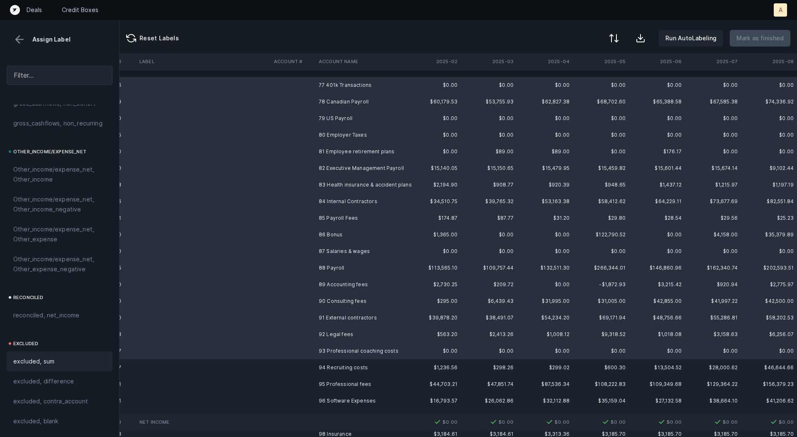
click at [43, 362] on span "excluded, sum" at bounding box center [33, 361] width 41 height 10
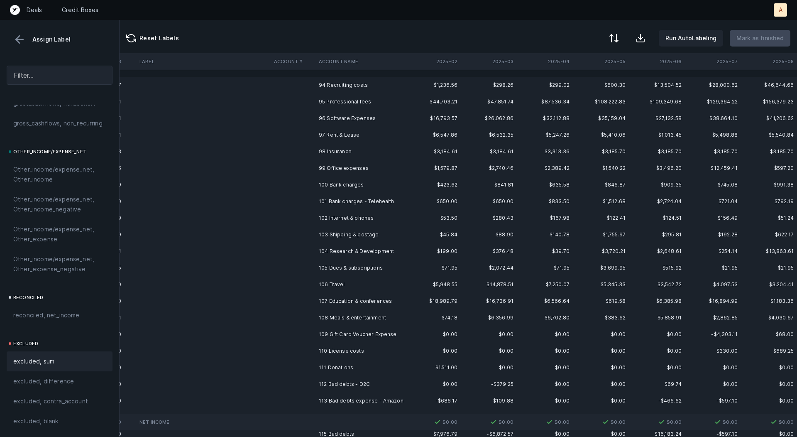
click at [319, 83] on td "94 Recruiting costs" at bounding box center [365, 85] width 101 height 17
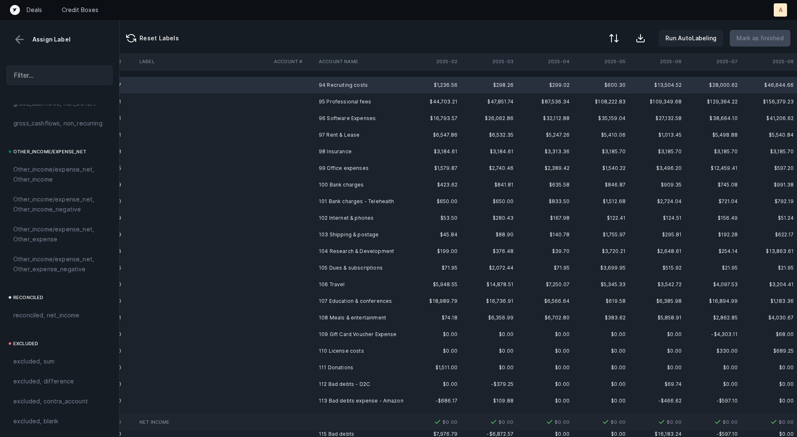
click at [330, 102] on td "95 Professional fees" at bounding box center [365, 101] width 101 height 17
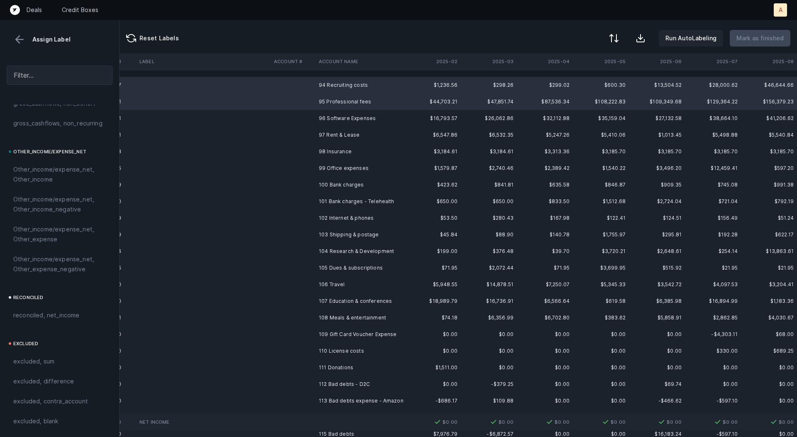
click at [330, 117] on td "96 Software Expenses" at bounding box center [365, 118] width 101 height 17
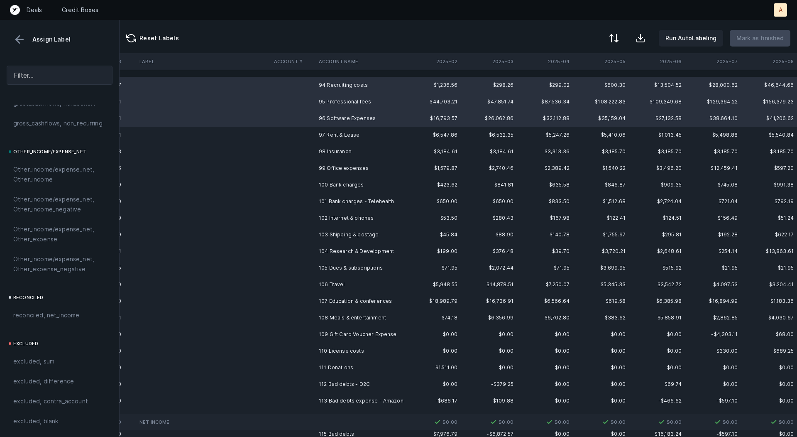
click at [330, 138] on td "97 Rent & Lease" at bounding box center [365, 135] width 101 height 17
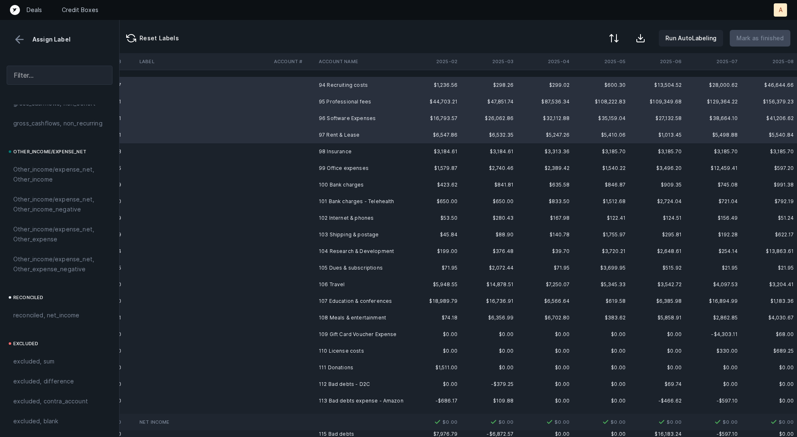
click at [332, 156] on td "98 Insurance" at bounding box center [365, 151] width 101 height 17
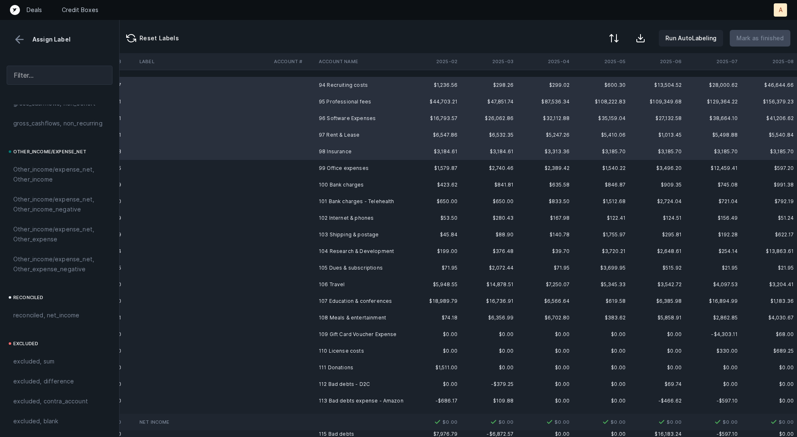
click at [332, 172] on td "99 Office expenses" at bounding box center [365, 168] width 101 height 17
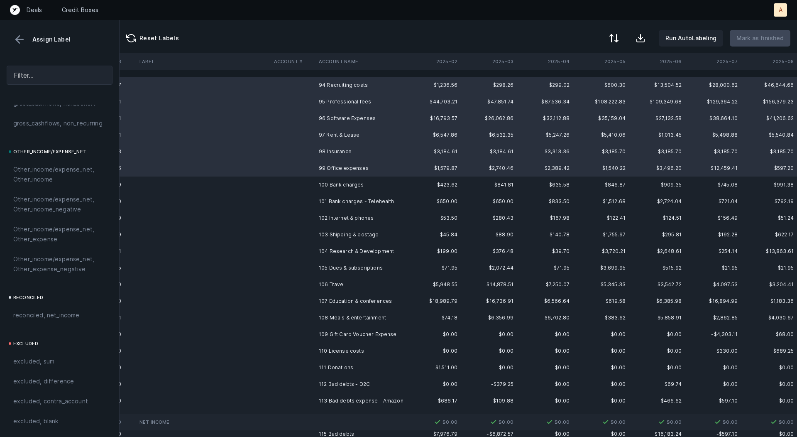
click at [332, 179] on td "100 Bank charges" at bounding box center [365, 184] width 101 height 17
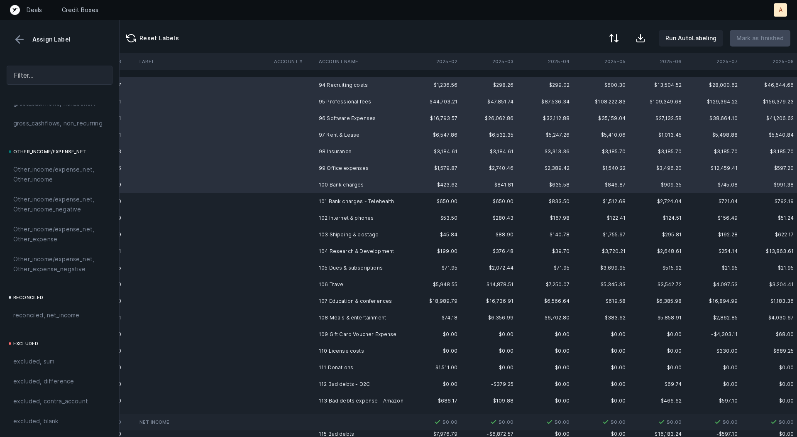
click at [331, 202] on td "101 Bank charges - Telehealth" at bounding box center [365, 201] width 101 height 17
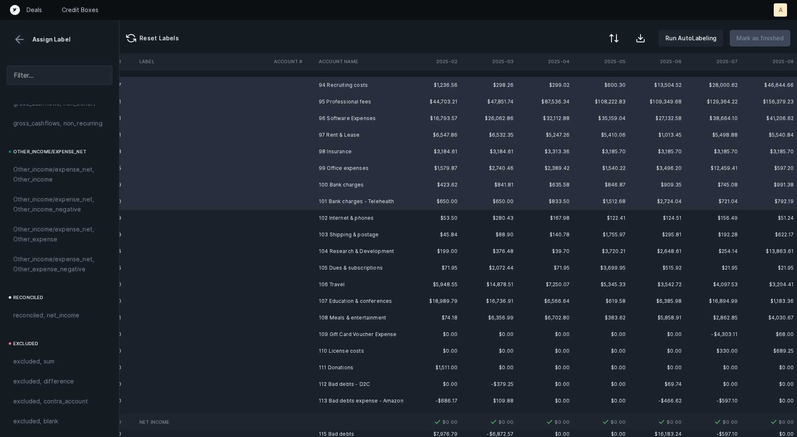
click at [331, 213] on td "102 Internet & phones" at bounding box center [365, 218] width 101 height 17
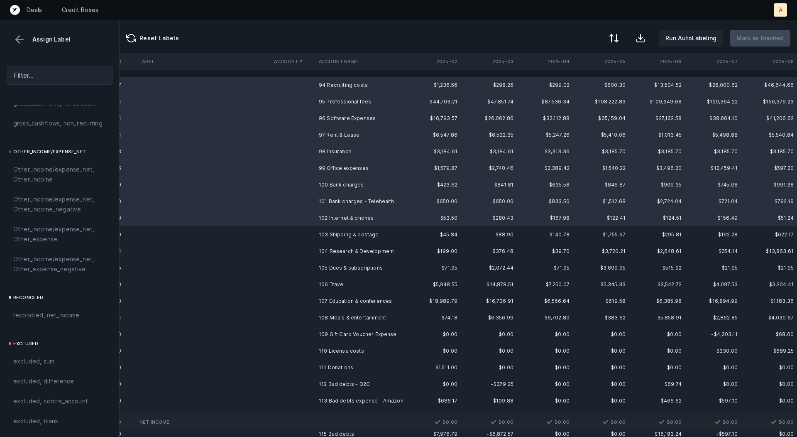
click at [330, 229] on td "103 Shipping & postage" at bounding box center [365, 234] width 101 height 17
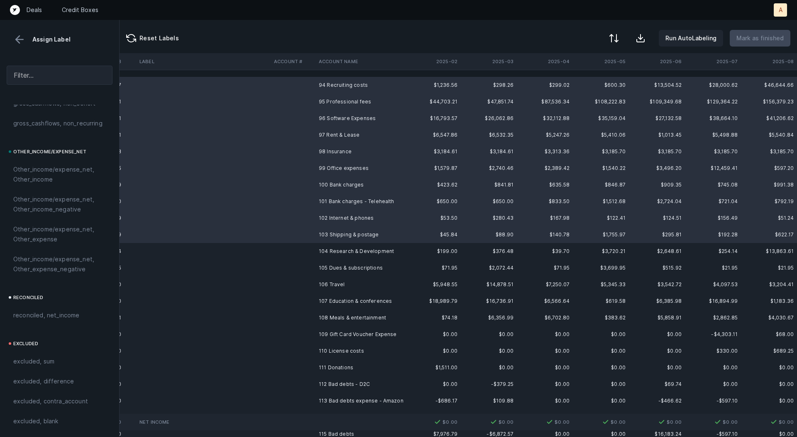
click at [329, 242] on td "103 Shipping & postage" at bounding box center [365, 234] width 101 height 17
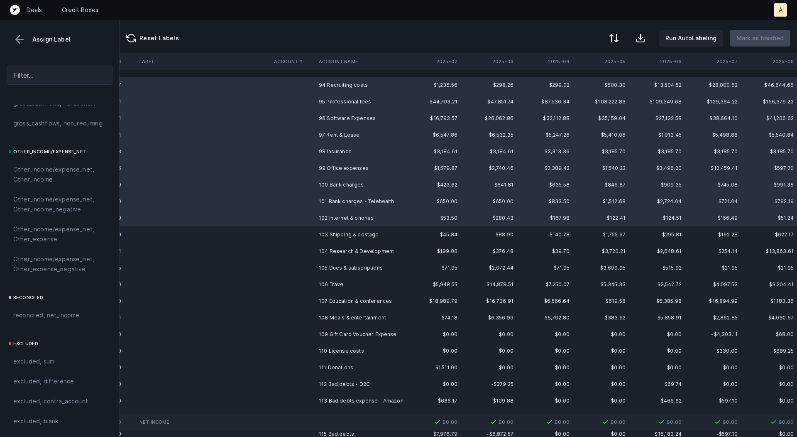
click at [329, 242] on td "103 Shipping & postage" at bounding box center [365, 234] width 101 height 17
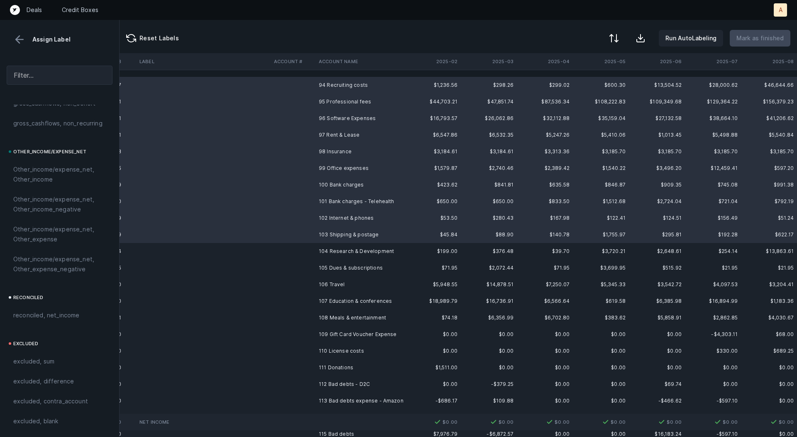
click at [324, 255] on td "104 Research & Development" at bounding box center [365, 251] width 101 height 17
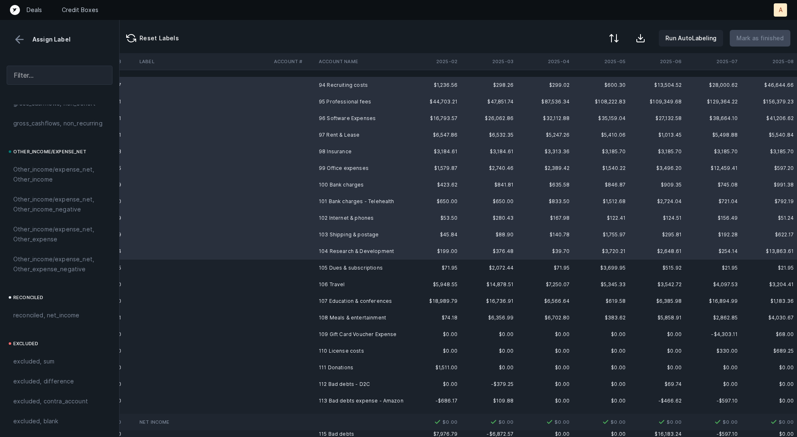
click at [324, 271] on td "105 Dues & subscriptions" at bounding box center [365, 267] width 101 height 17
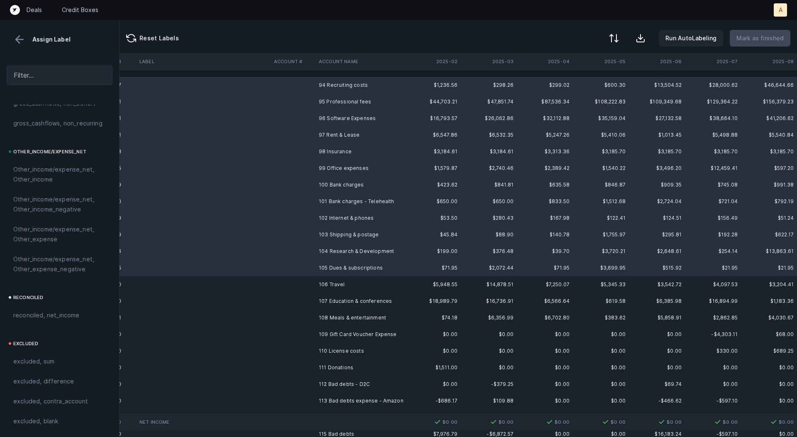
click at [324, 289] on td "106 Travel" at bounding box center [365, 284] width 101 height 17
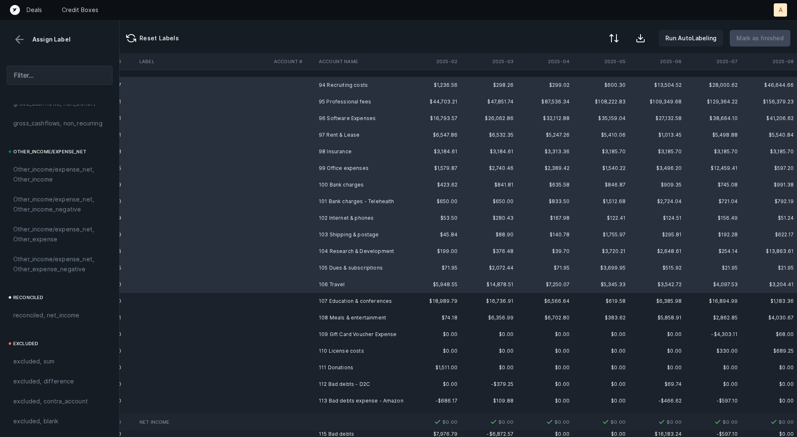
click at [325, 301] on td "107 Education & conferences" at bounding box center [365, 301] width 101 height 17
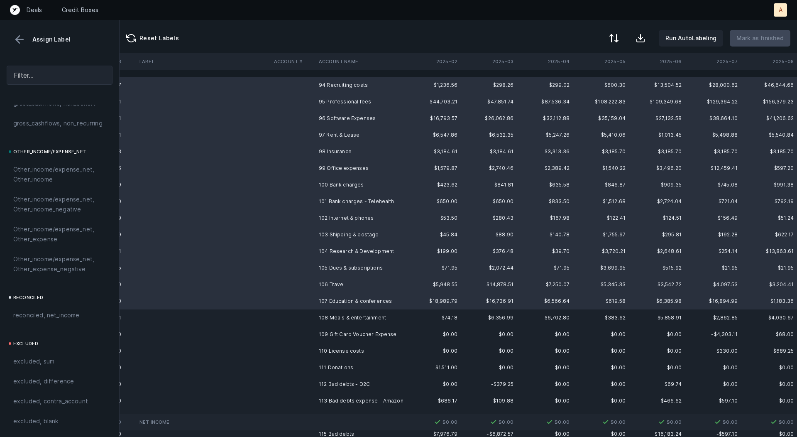
click at [325, 318] on td "108 Meals & entertainment" at bounding box center [365, 317] width 101 height 17
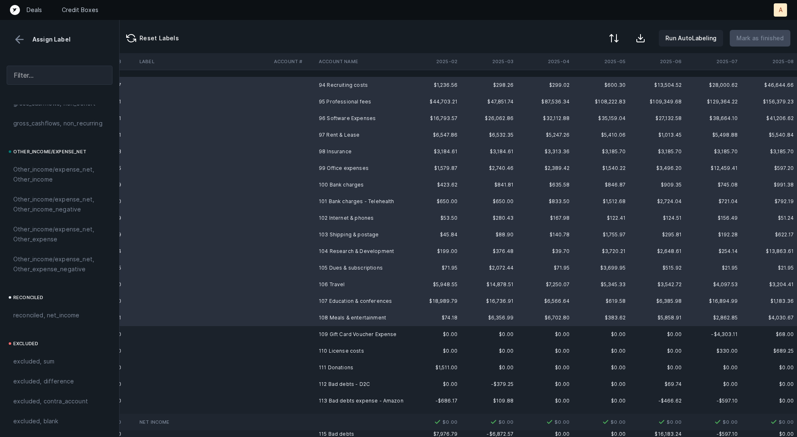
click at [319, 333] on td "109 Gift Card Voucher Expense" at bounding box center [365, 334] width 101 height 17
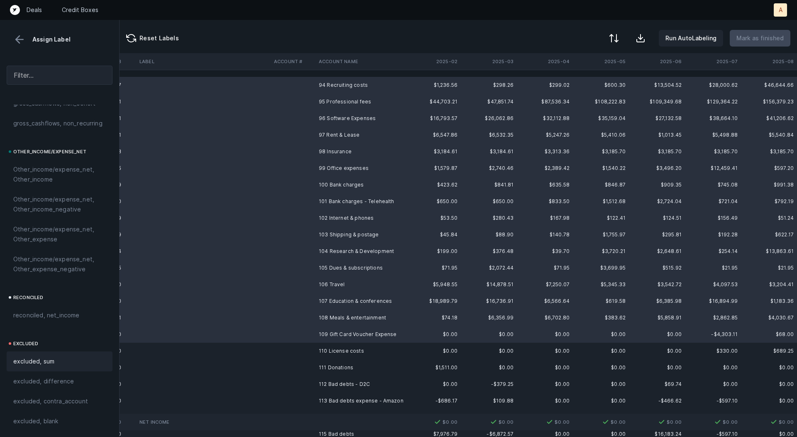
click at [67, 356] on div "excluded, sum" at bounding box center [59, 361] width 93 height 10
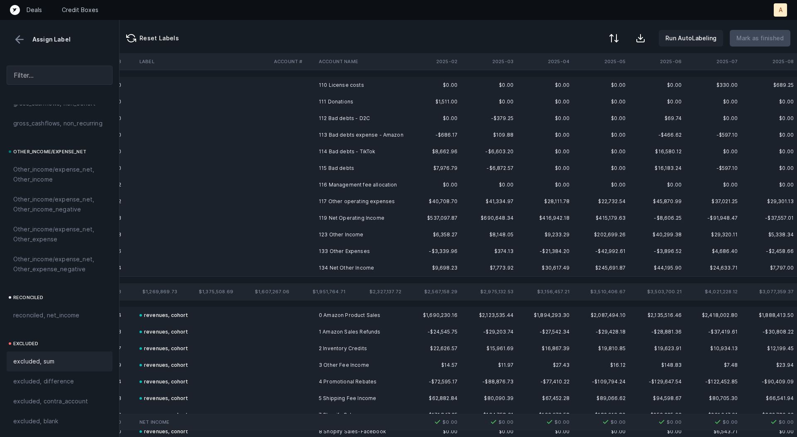
click at [337, 86] on td "110 License costs" at bounding box center [365, 85] width 101 height 17
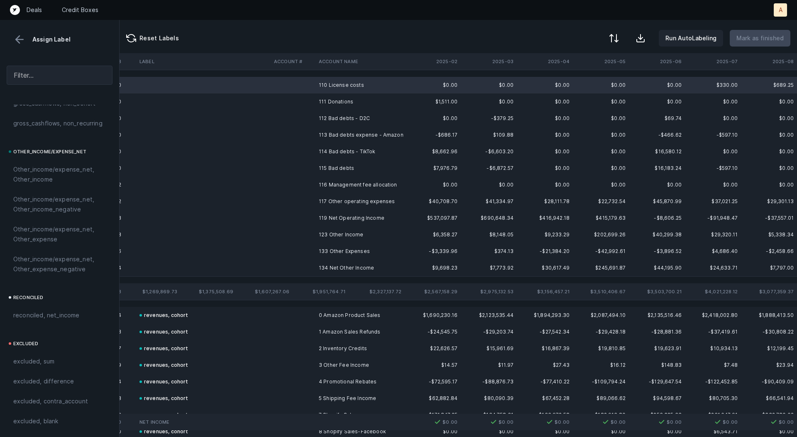
click at [336, 107] on td "111 Donations" at bounding box center [365, 101] width 101 height 17
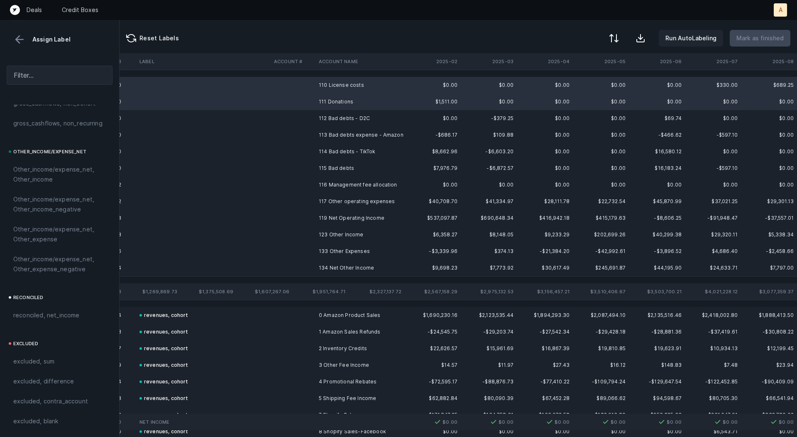
click at [334, 125] on td "112 Bad debts - D2C" at bounding box center [365, 118] width 101 height 17
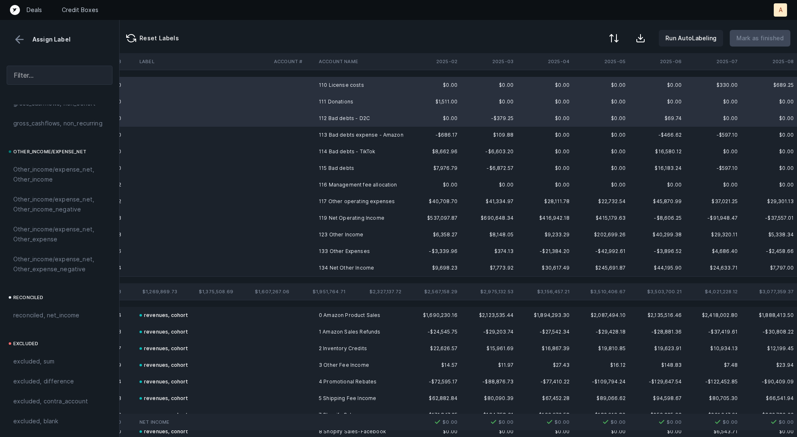
click at [330, 139] on td "113 Bad debts expense - Amazon" at bounding box center [365, 135] width 101 height 17
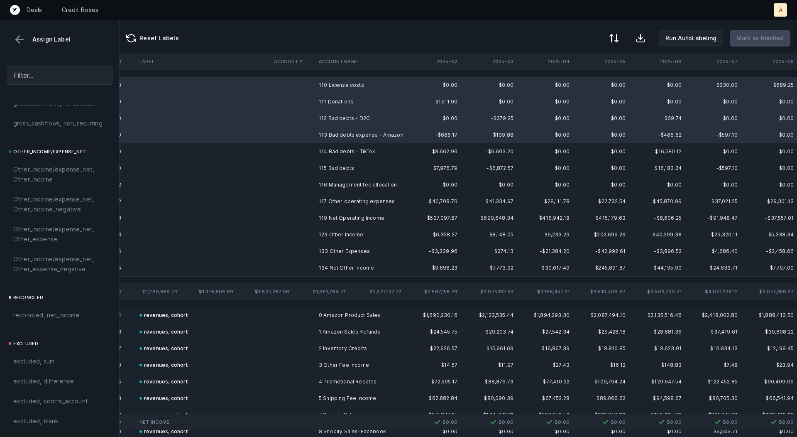
click at [328, 152] on td "114 Bad debts - TikTok" at bounding box center [365, 151] width 101 height 17
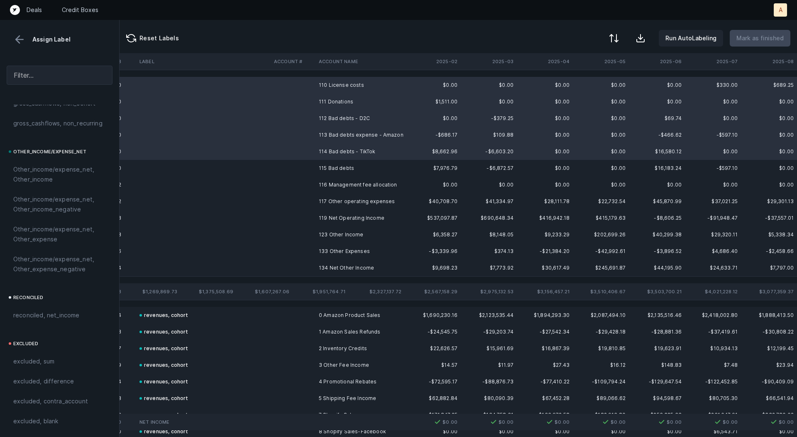
click at [327, 171] on td "115 Bad debts" at bounding box center [365, 168] width 101 height 17
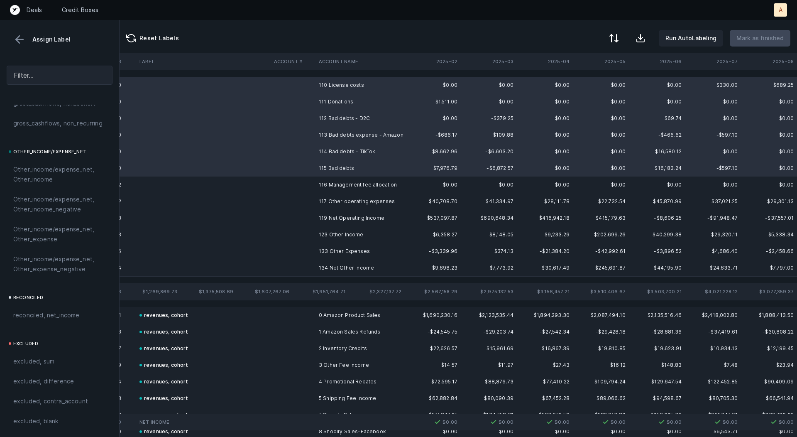
click at [325, 182] on td "116 Management fee allocation" at bounding box center [365, 184] width 101 height 17
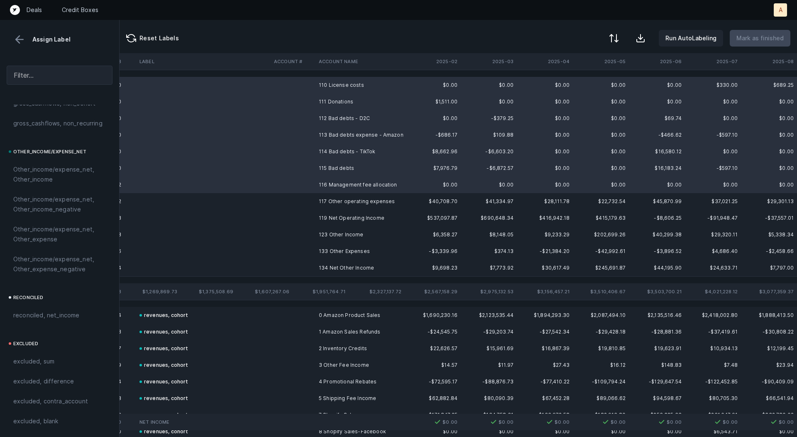
click at [325, 201] on td "117 Other operating expenses" at bounding box center [365, 201] width 101 height 17
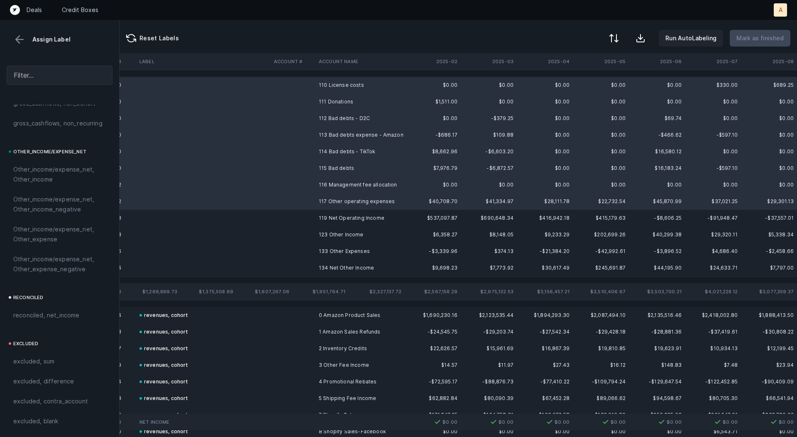
click at [325, 201] on td "117 Other operating expenses" at bounding box center [365, 201] width 101 height 17
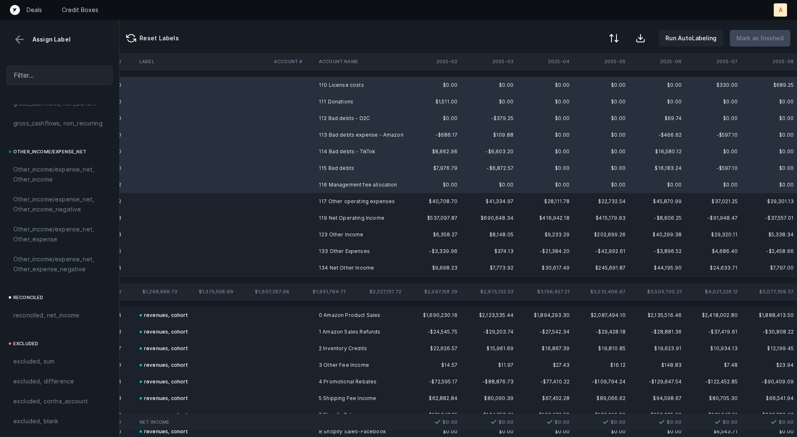
click at [325, 201] on td "117 Other operating expenses" at bounding box center [365, 201] width 101 height 17
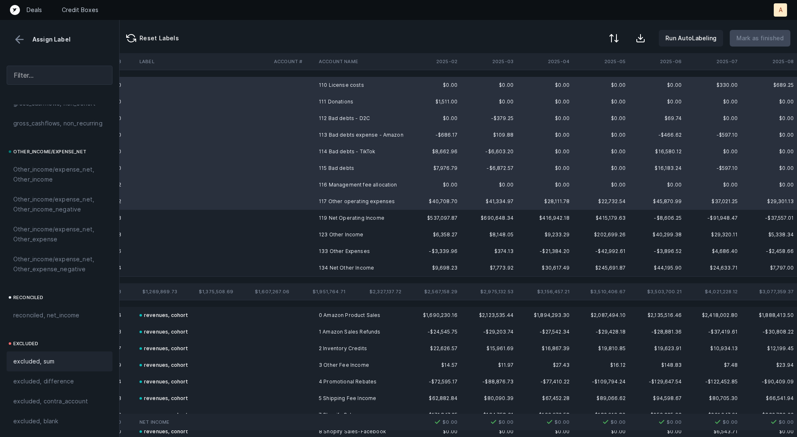
click at [48, 356] on span "excluded, sum" at bounding box center [33, 361] width 41 height 10
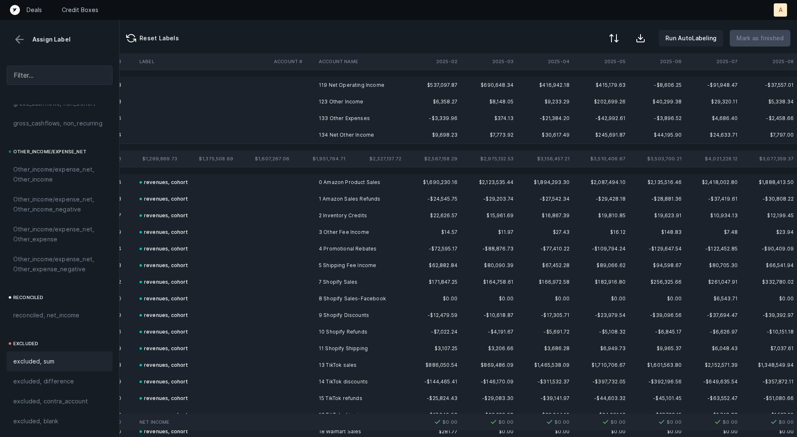
click at [342, 100] on td "123 Other Income" at bounding box center [365, 101] width 101 height 17
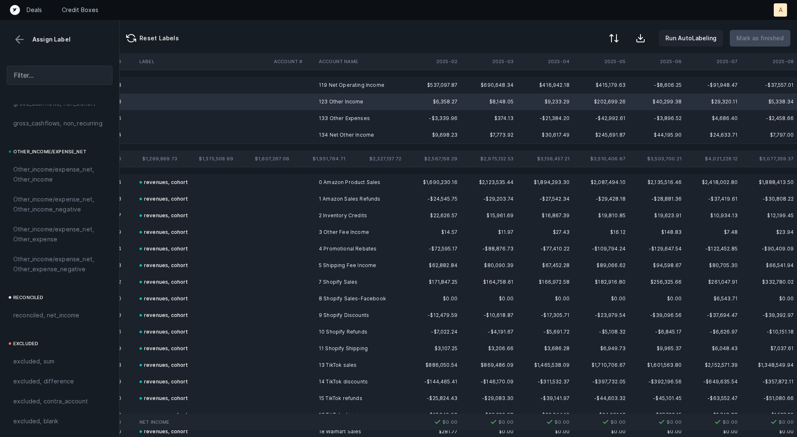
click at [334, 120] on td "133 Other Expenses" at bounding box center [365, 118] width 101 height 17
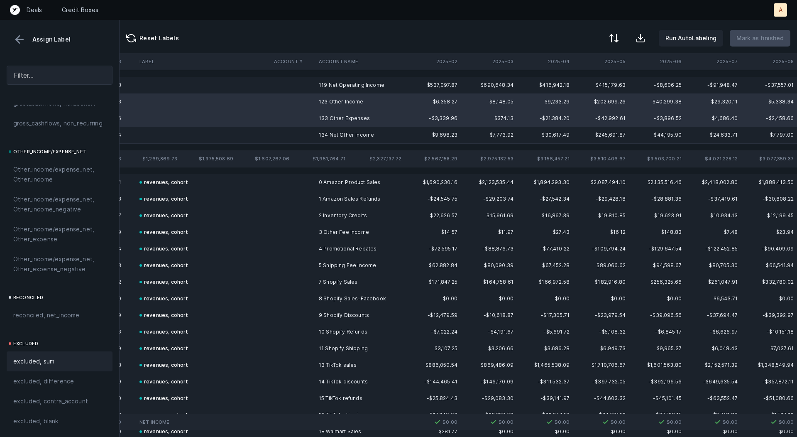
click at [44, 357] on span "excluded, sum" at bounding box center [33, 361] width 41 height 10
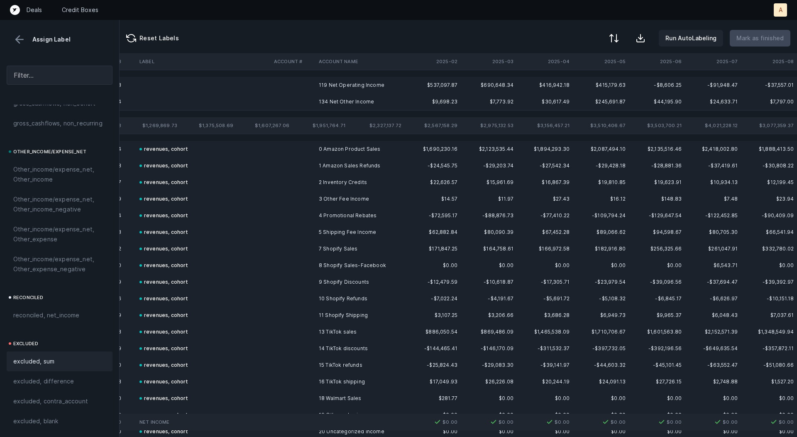
click at [332, 85] on td "119 Net Operating Income" at bounding box center [365, 85] width 101 height 17
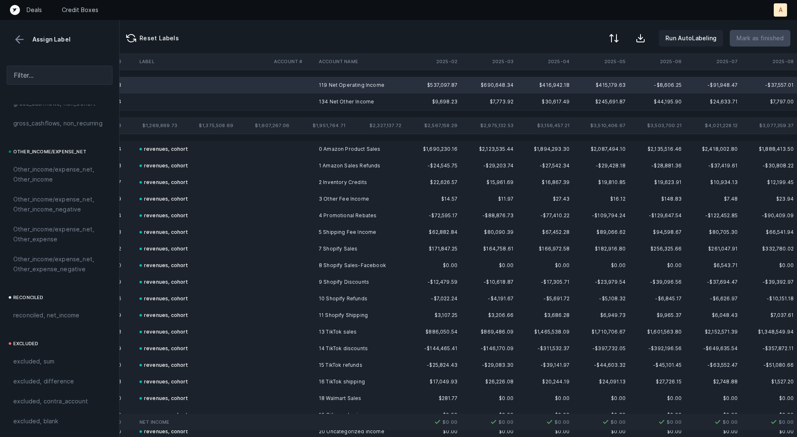
click at [332, 100] on td "134 Net Other Income" at bounding box center [365, 101] width 101 height 17
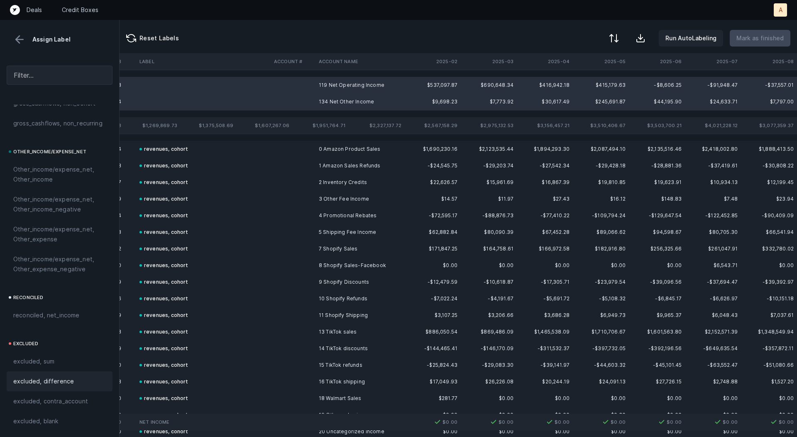
click at [64, 373] on div "excluded, difference" at bounding box center [60, 381] width 106 height 20
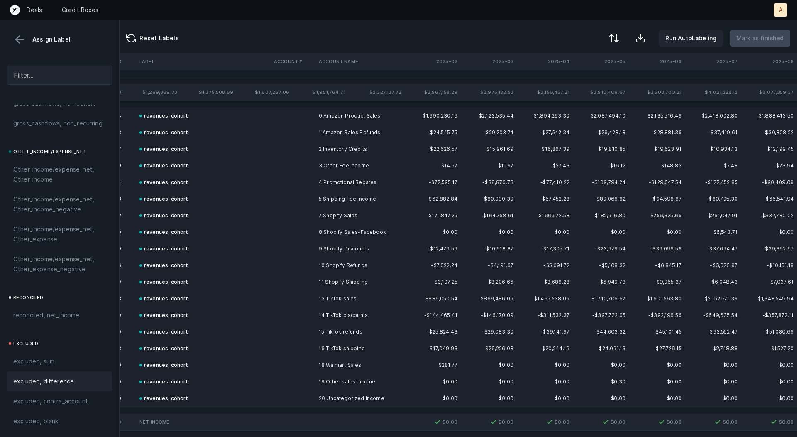
click at [23, 42] on button at bounding box center [19, 39] width 12 height 12
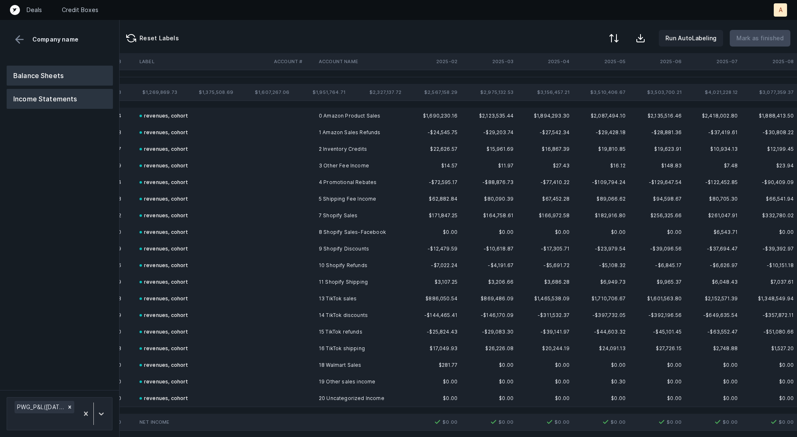
click at [58, 70] on button "Balance Sheets" at bounding box center [60, 76] width 106 height 20
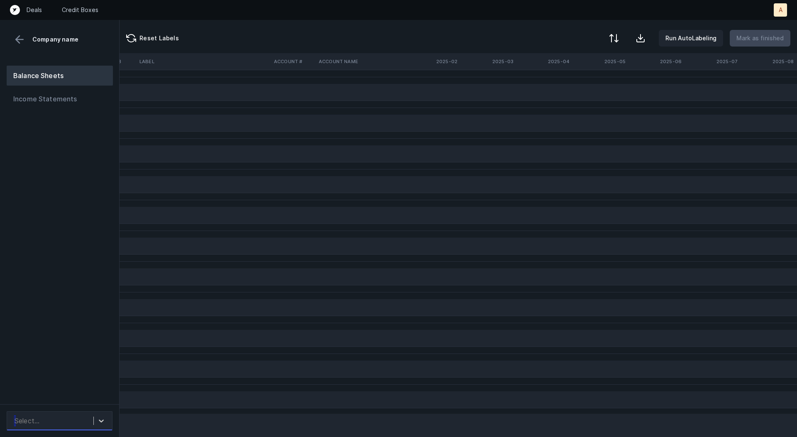
click at [34, 412] on div "Select..." at bounding box center [60, 420] width 106 height 19
click at [55, 391] on div "PWG_BS([DATE]-[DATE])_Cleaned.csv" at bounding box center [60, 392] width 106 height 27
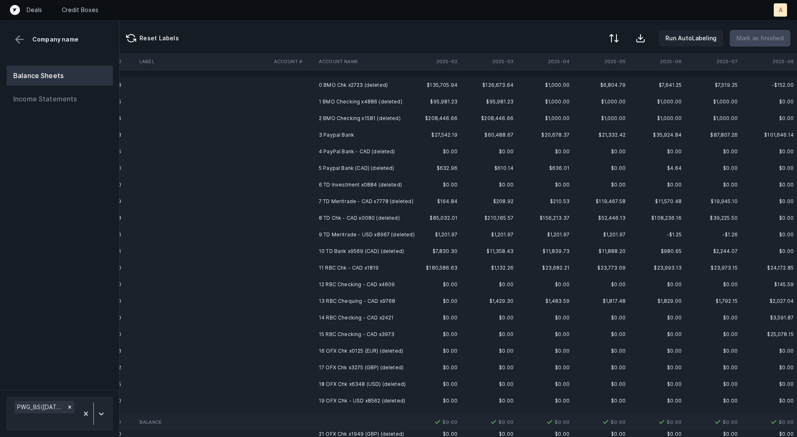
click at [364, 82] on td "0 BMO Chk x2723 (deleted)" at bounding box center [365, 85] width 101 height 17
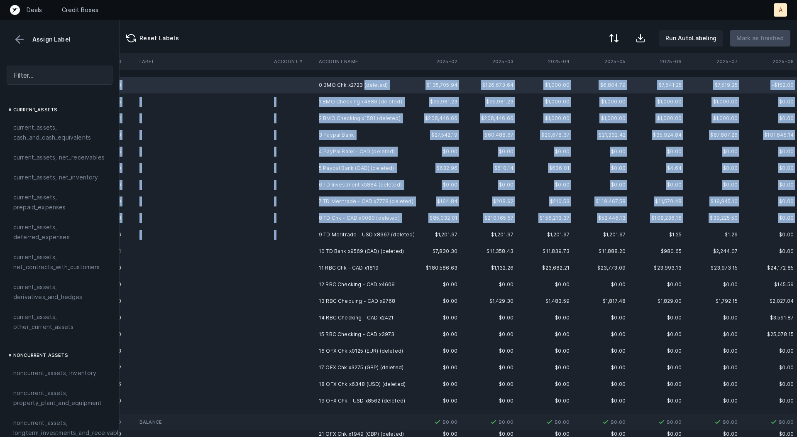
click at [365, 228] on td "9 TD Meritrade - USD x8967 (deleted)" at bounding box center [365, 234] width 101 height 17
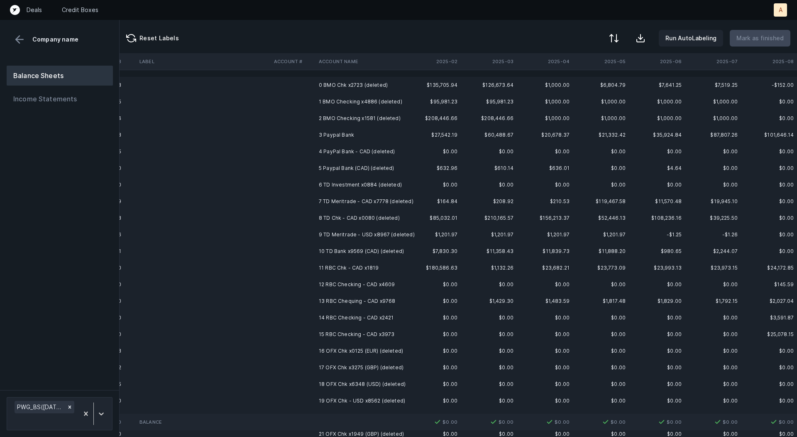
click at [361, 82] on td "0 BMO Chk x2723 (deleted)" at bounding box center [365, 85] width 101 height 17
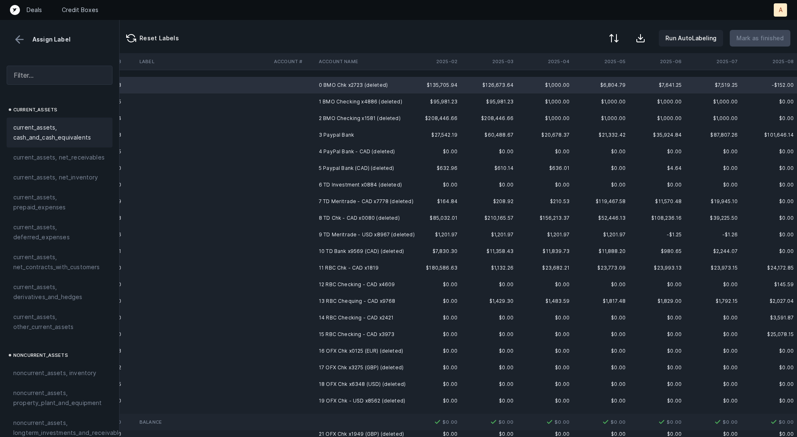
click at [95, 132] on span "current_assets, cash_and_cash_equivalents" at bounding box center [59, 132] width 93 height 20
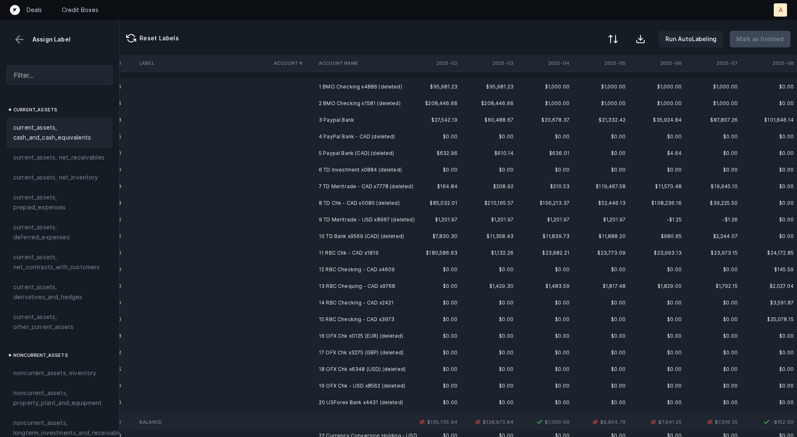
click at [618, 37] on div at bounding box center [613, 39] width 10 height 10
click at [611, 70] on div "By original order" at bounding box center [576, 71] width 83 height 17
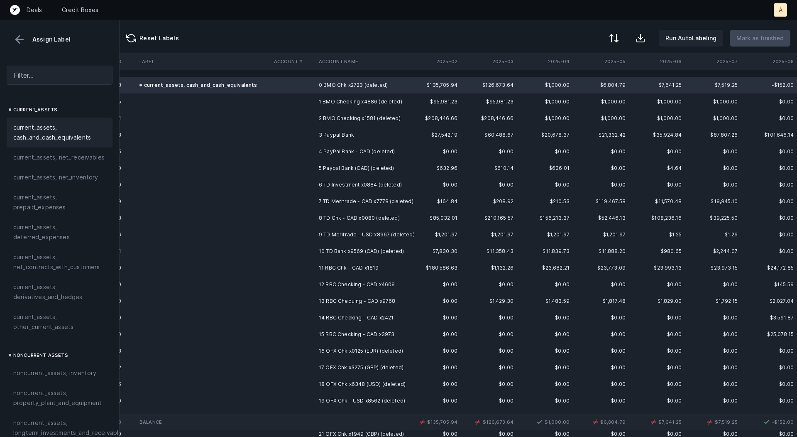
click at [394, 96] on td "1 BMO Checking x4886 (deleted)" at bounding box center [365, 101] width 101 height 17
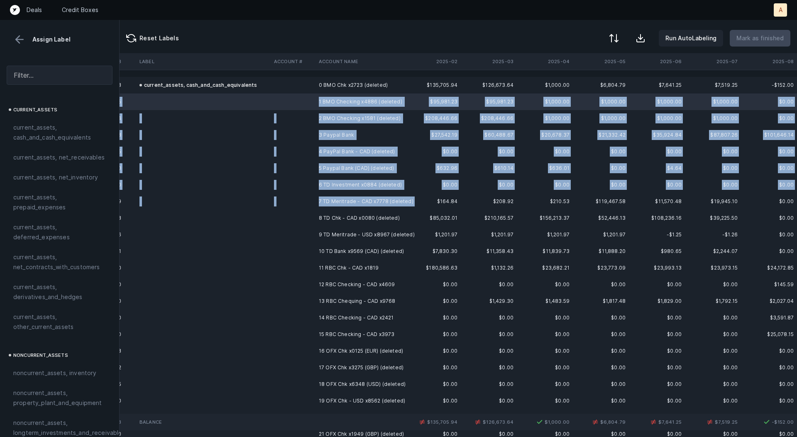
click at [344, 208] on td "7 TD Meritrade - CAD x7778 (deleted)" at bounding box center [365, 201] width 101 height 17
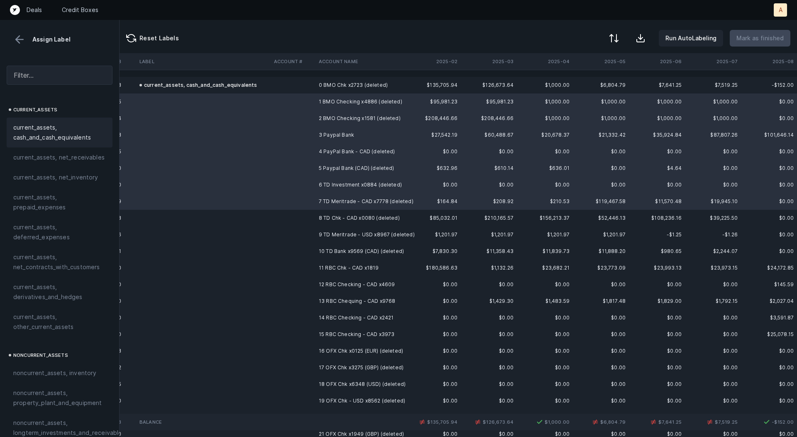
click at [93, 124] on span "current_assets, cash_and_cash_equivalents" at bounding box center [59, 132] width 93 height 20
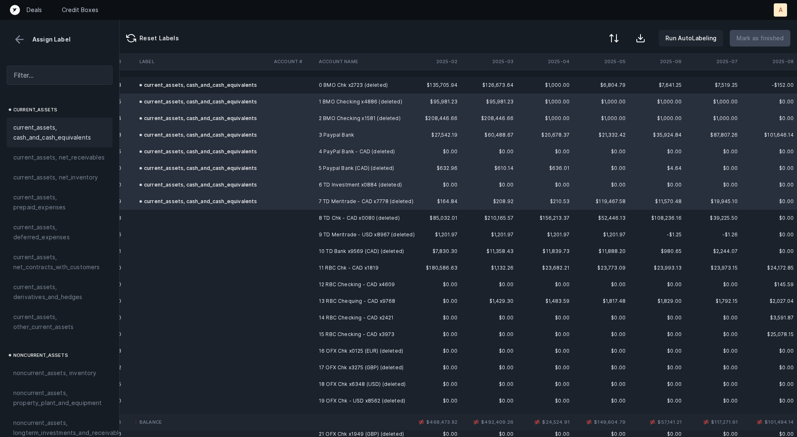
click at [325, 216] on td "8 TD Chk - CAD x0080 (deleted)" at bounding box center [365, 218] width 101 height 17
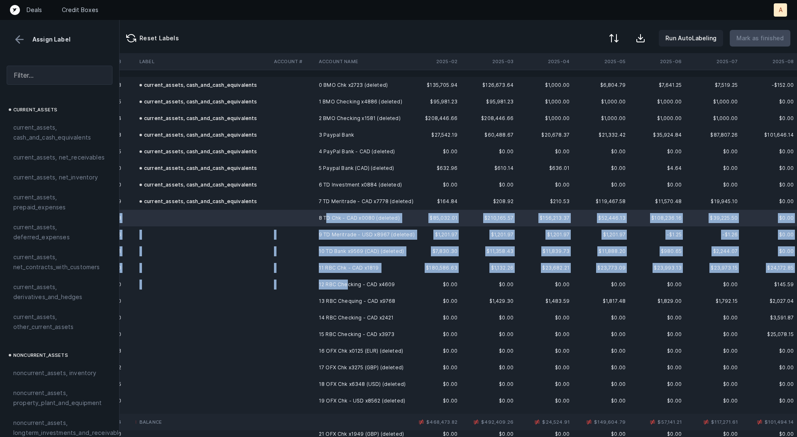
click at [346, 287] on td "12 RBC Checking - CAD x4609" at bounding box center [365, 284] width 101 height 17
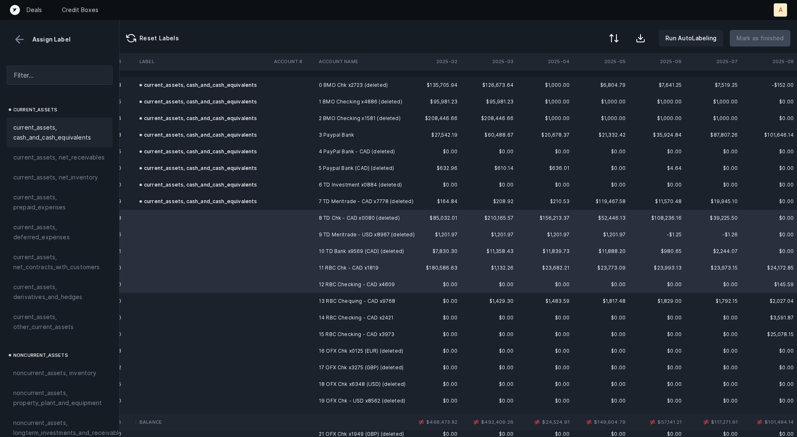
click at [48, 127] on span "current_assets, cash_and_cash_equivalents" at bounding box center [59, 132] width 93 height 20
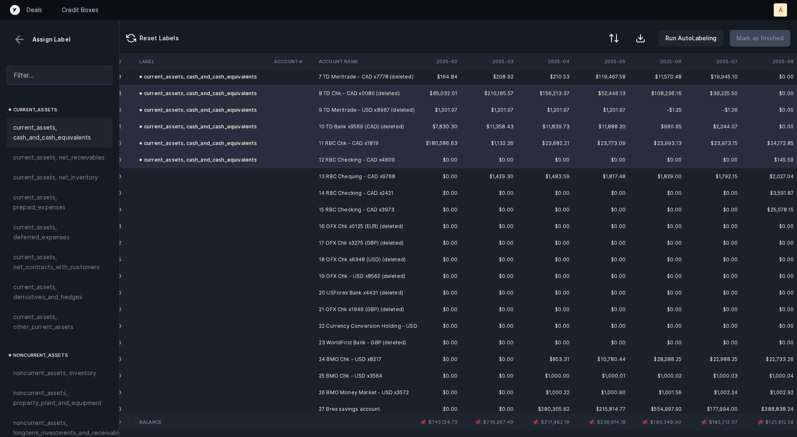
scroll to position [196, 743]
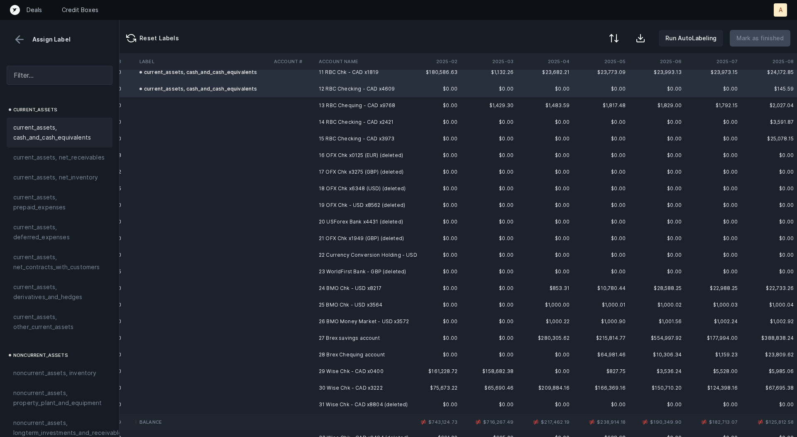
click at [341, 100] on td "13 RBC Chequing - CAD x9768" at bounding box center [365, 105] width 101 height 17
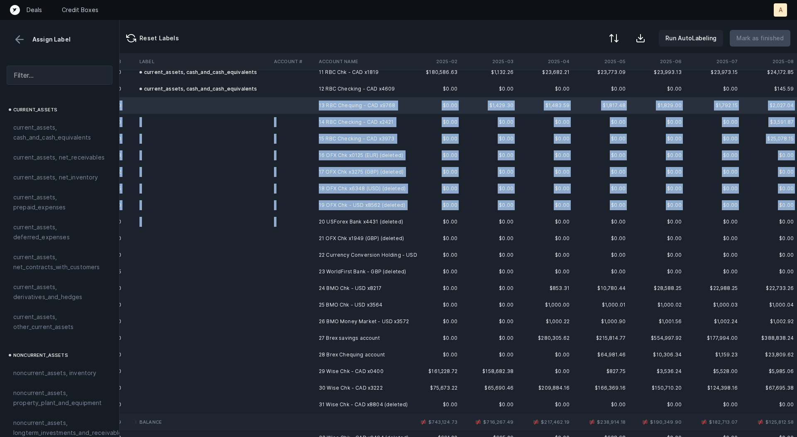
click at [342, 214] on td "20 USForex Bank x4431 (deleted)" at bounding box center [365, 221] width 101 height 17
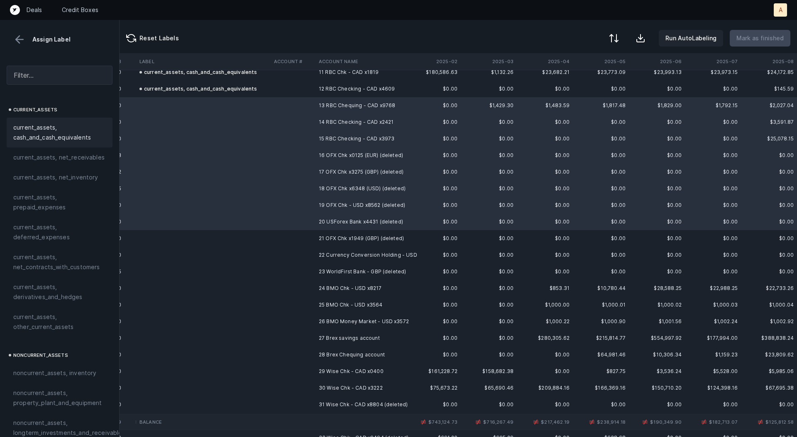
click at [68, 139] on span "current_assets, cash_and_cash_equivalents" at bounding box center [59, 132] width 93 height 20
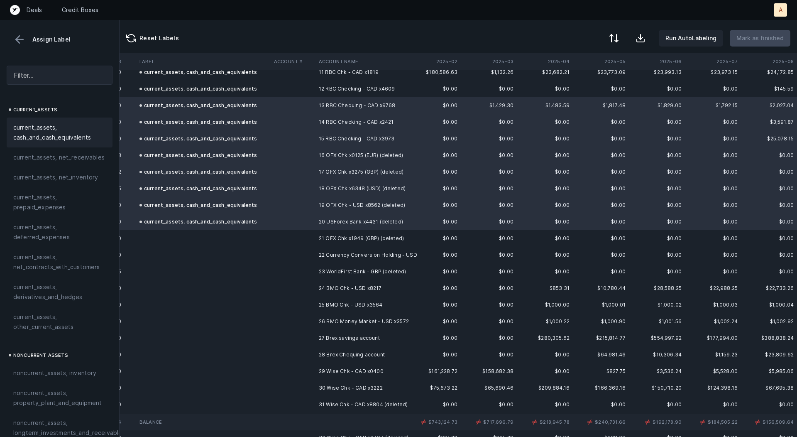
click at [332, 241] on td "21 OFX Chk x1949 (GBP) (deleted)" at bounding box center [365, 238] width 101 height 17
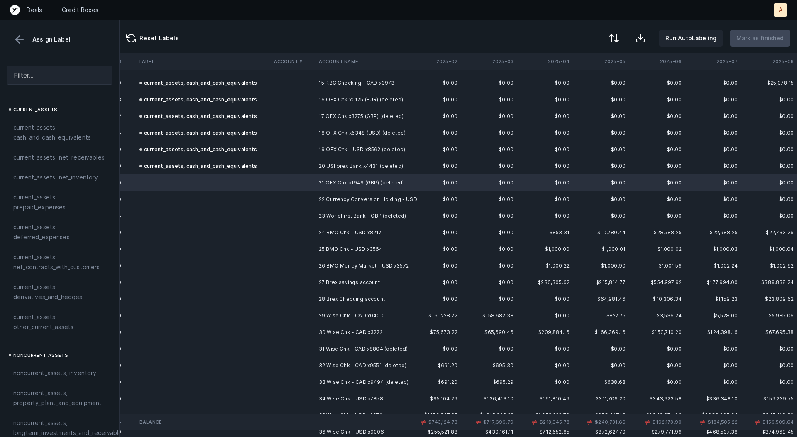
scroll to position [254, 743]
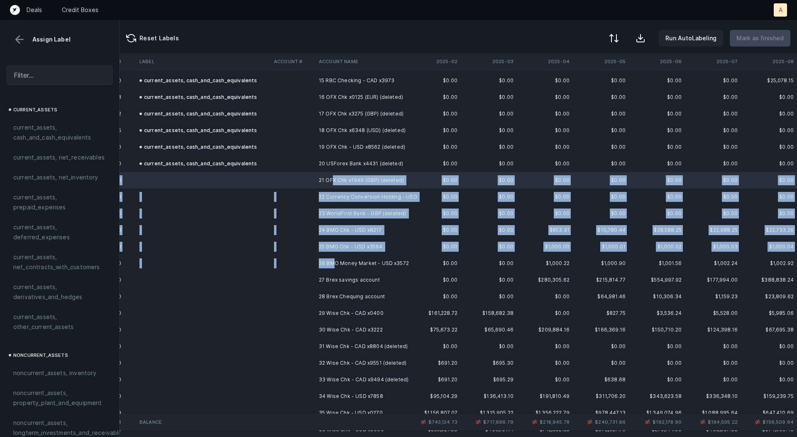
click at [333, 261] on td "26 BMO Money Market - USD x3572" at bounding box center [365, 263] width 101 height 17
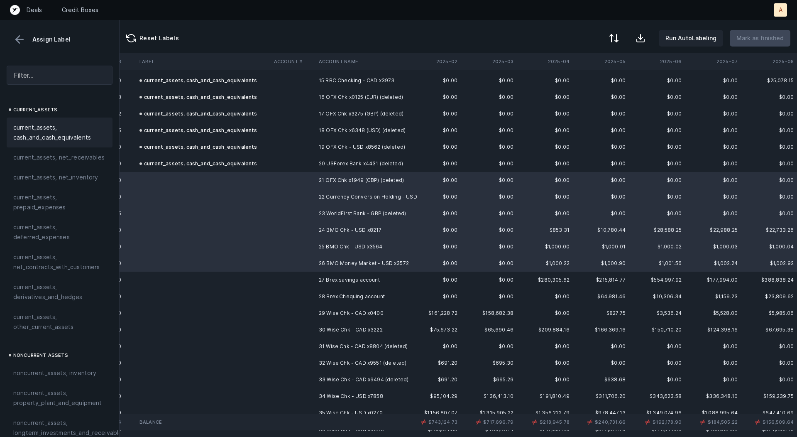
click at [88, 144] on div "current_assets, cash_and_cash_equivalents" at bounding box center [60, 132] width 106 height 30
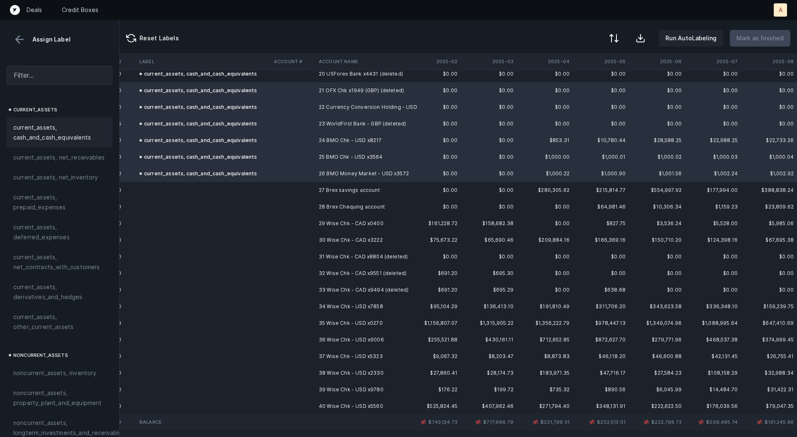
scroll to position [352, 743]
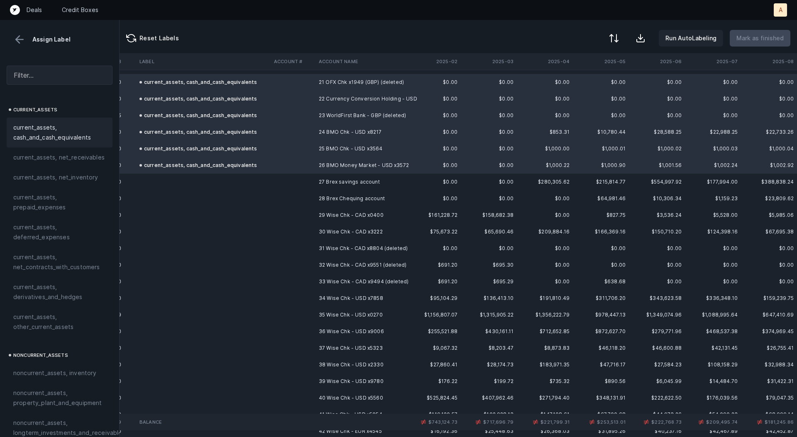
click at [347, 176] on td "27 Brex savings account" at bounding box center [365, 182] width 101 height 17
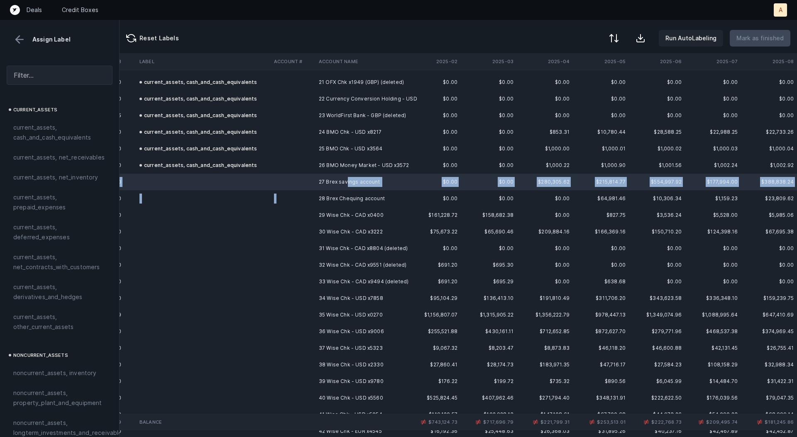
click at [352, 192] on td "28 Brex Chequing account" at bounding box center [365, 198] width 101 height 17
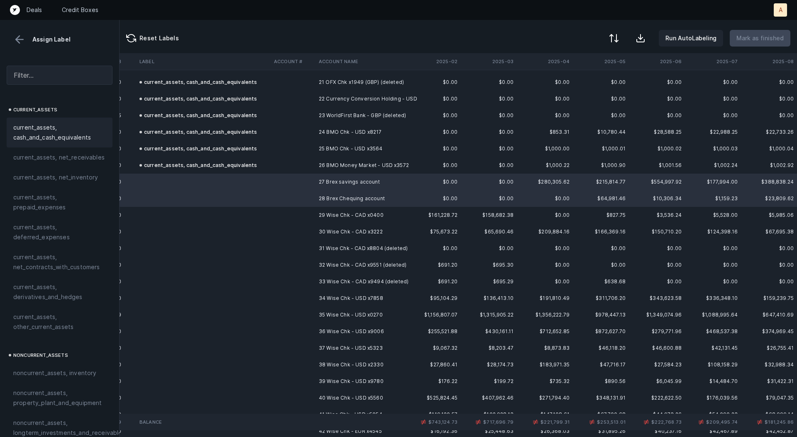
click at [42, 119] on div "current_assets, cash_and_cash_equivalents" at bounding box center [60, 132] width 106 height 30
click at [309, 215] on td at bounding box center [293, 215] width 45 height 17
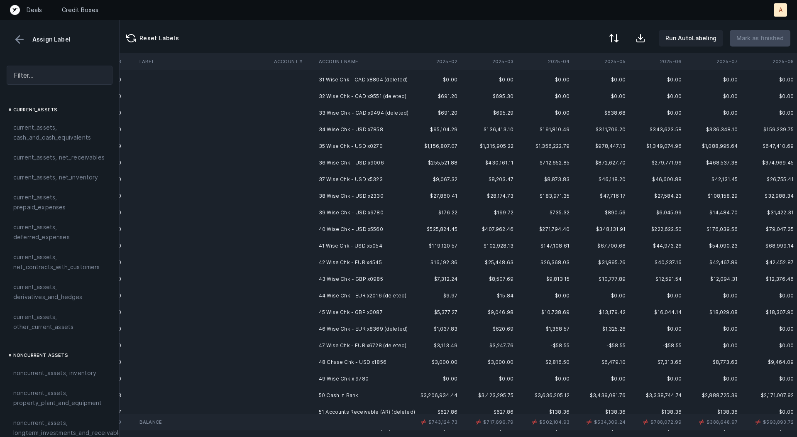
scroll to position [527, 743]
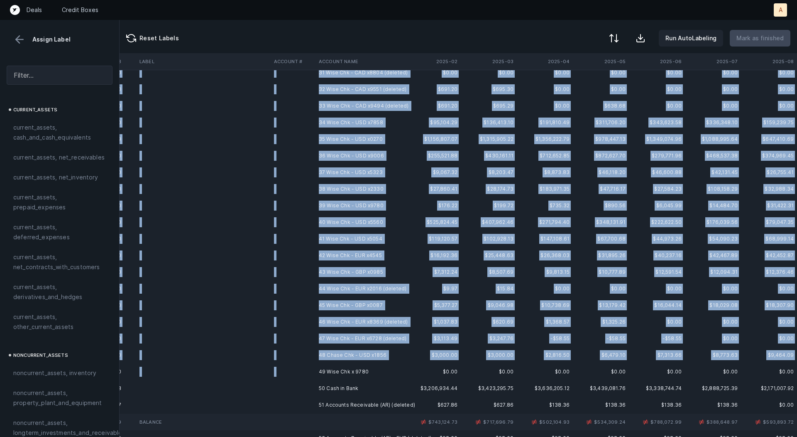
click at [327, 363] on td "49 Wise Chk x 9780" at bounding box center [365, 371] width 101 height 17
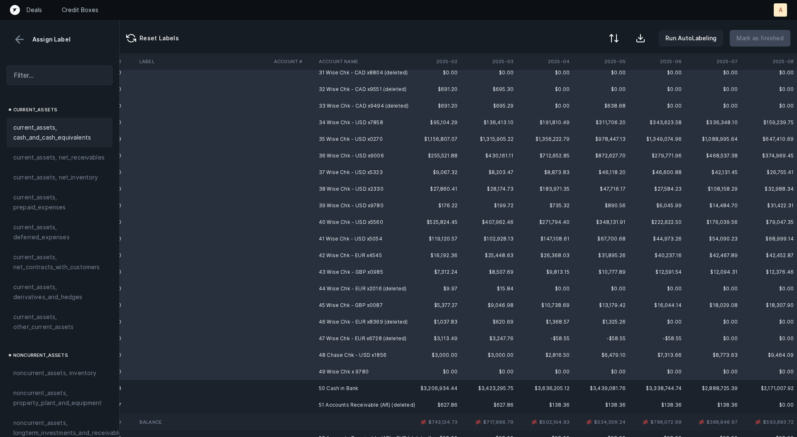
click at [30, 140] on span "current_assets, cash_and_cash_equivalents" at bounding box center [59, 132] width 93 height 20
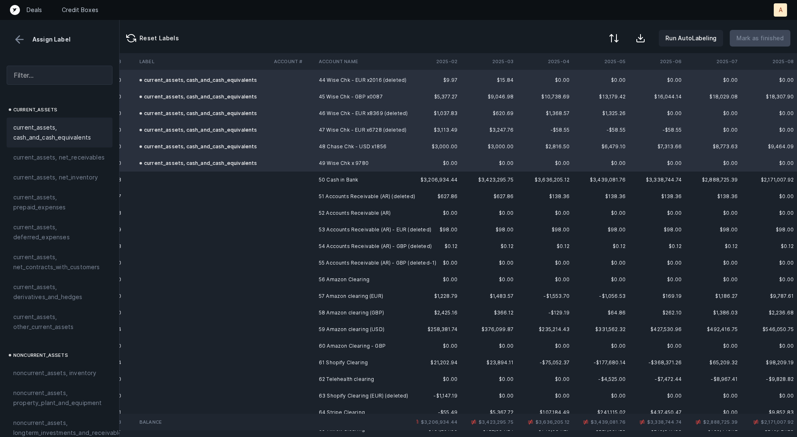
scroll to position [743, 743]
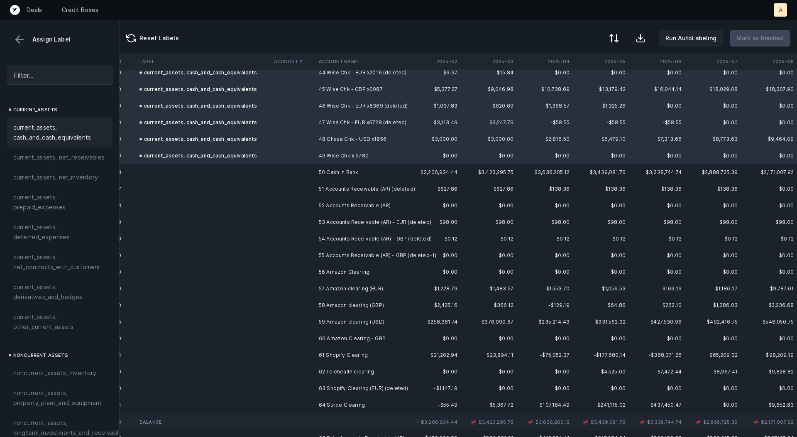
click at [331, 189] on td "51 Accounts Receivable (AR) (deleted)" at bounding box center [365, 189] width 101 height 17
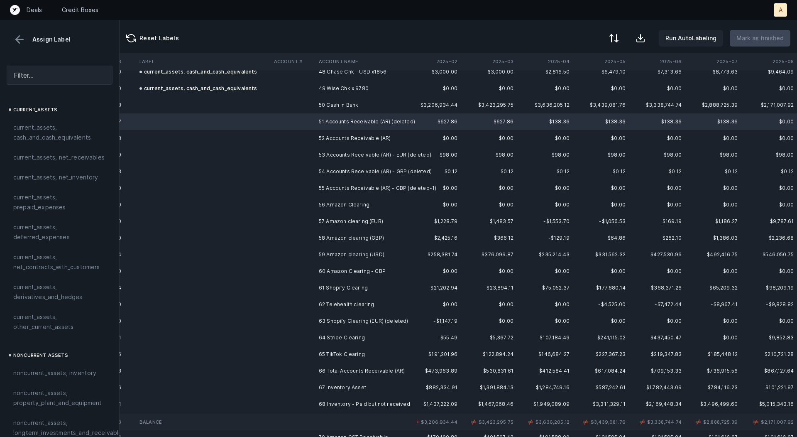
scroll to position [811, 743]
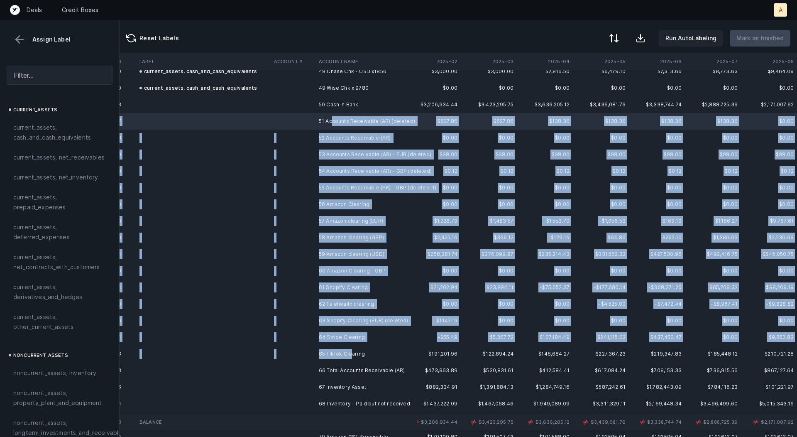
click at [352, 351] on td "65 TikTok Clearing" at bounding box center [365, 353] width 101 height 17
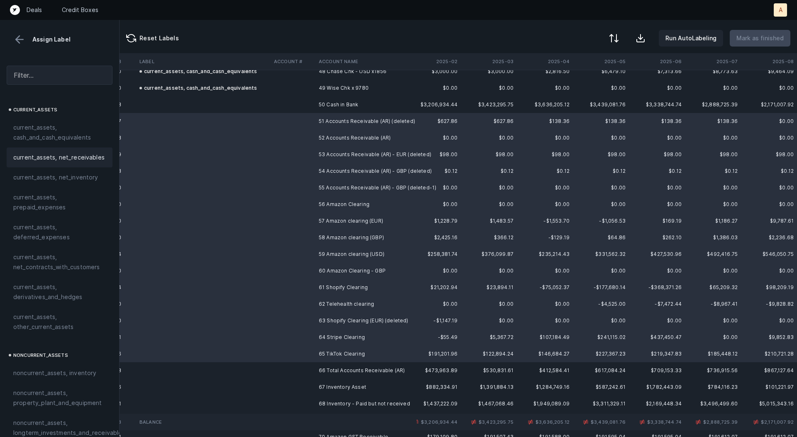
click at [73, 153] on span "current_assets, net_receivables" at bounding box center [58, 157] width 91 height 10
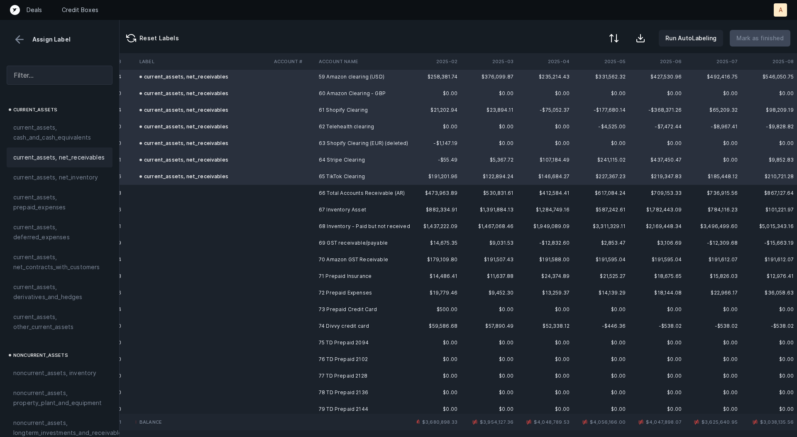
scroll to position [989, 743]
click at [345, 217] on td "68 Inventory - Paid but not received" at bounding box center [365, 225] width 101 height 17
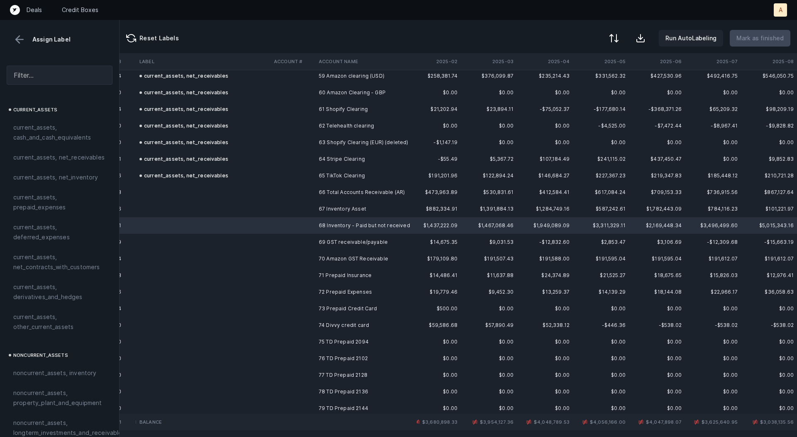
click at [359, 209] on td "67 Inventory Asset" at bounding box center [365, 208] width 101 height 17
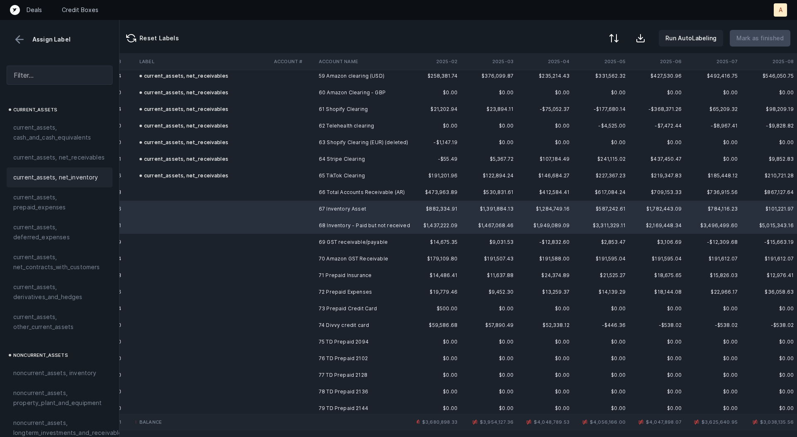
click at [72, 170] on div "current_assets, net_inventory" at bounding box center [60, 177] width 106 height 20
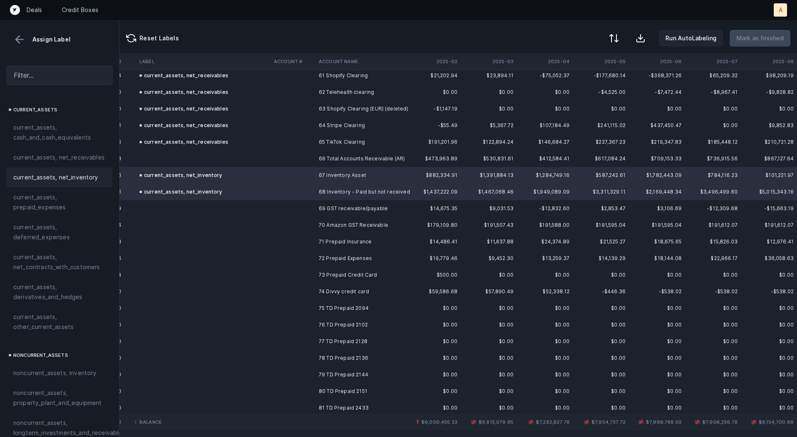
scroll to position [1025, 743]
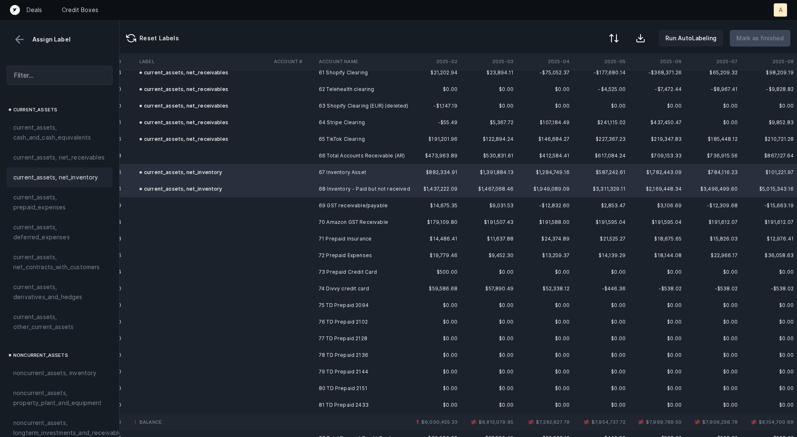
click at [327, 207] on td "69 GST receivable/payable" at bounding box center [365, 205] width 101 height 17
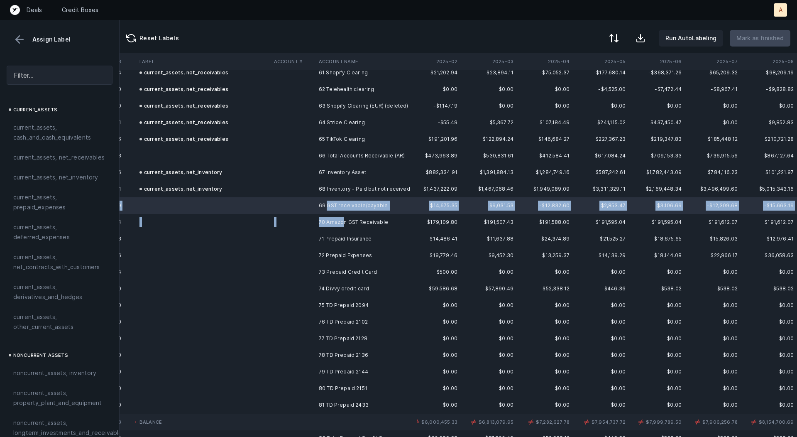
click at [342, 224] on td "70 Amazon GST Receivable" at bounding box center [365, 222] width 101 height 17
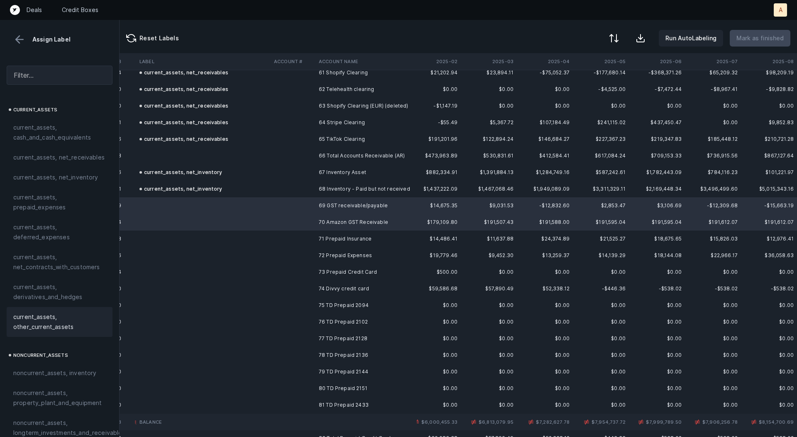
click at [58, 320] on span "current_assets, other_current_assets" at bounding box center [59, 322] width 93 height 20
click at [332, 238] on td "71 Prepaid Insurance" at bounding box center [365, 238] width 101 height 17
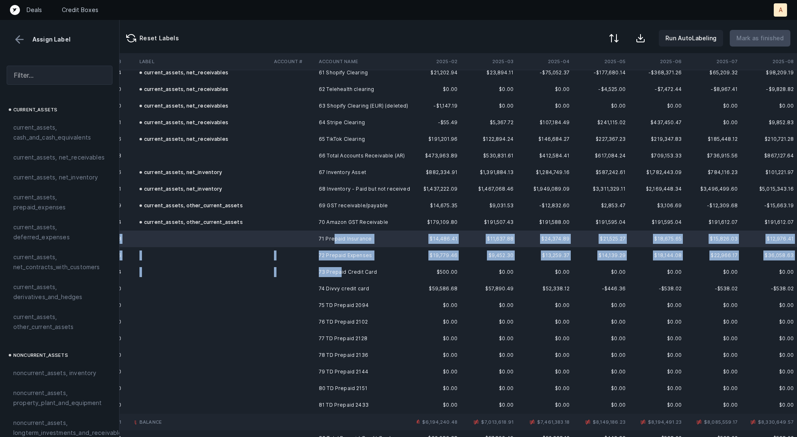
click at [339, 272] on td "73 Prepaid Credit Card" at bounding box center [365, 272] width 101 height 17
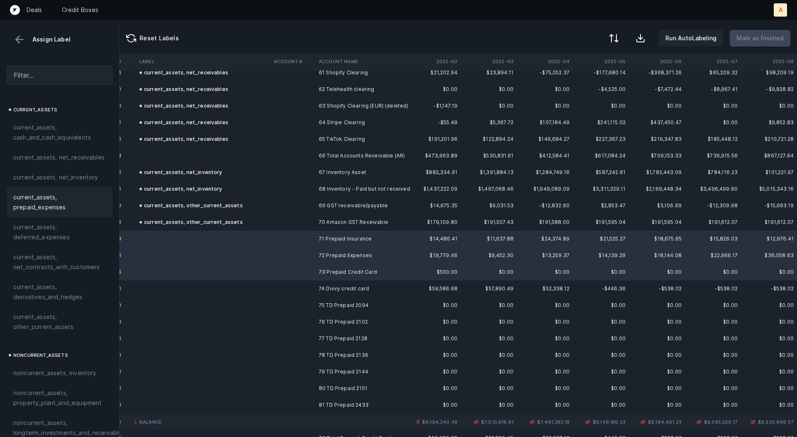
click at [58, 198] on span "current_assets, prepaid_expenses" at bounding box center [59, 202] width 93 height 20
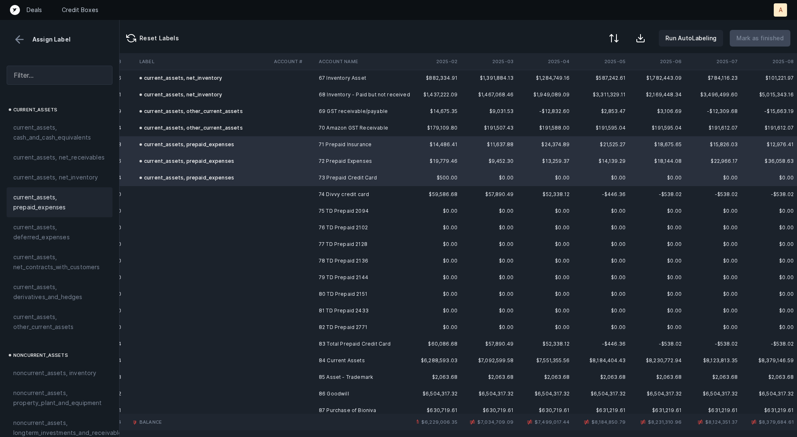
scroll to position [1121, 743]
click at [281, 186] on td at bounding box center [293, 192] width 45 height 17
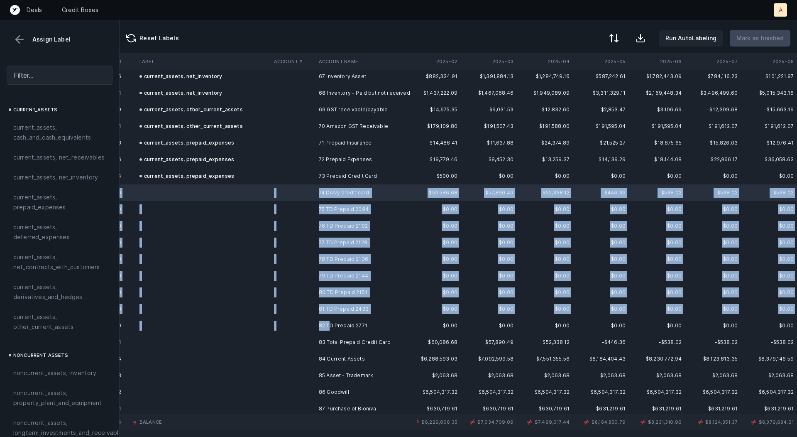
click at [330, 327] on td "82 TD Prepaid 2771" at bounding box center [365, 325] width 101 height 17
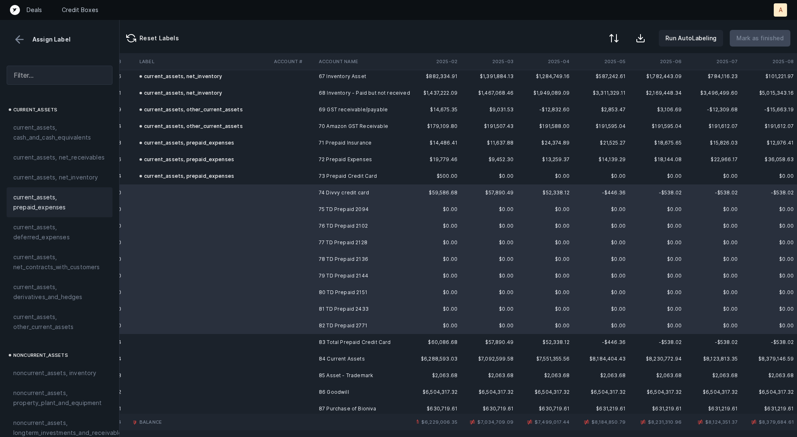
click at [68, 212] on div "current_assets, prepaid_expenses" at bounding box center [60, 202] width 106 height 30
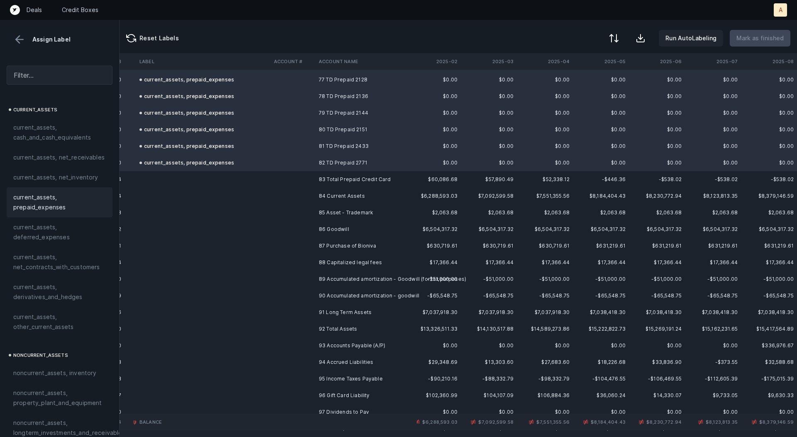
scroll to position [1285, 743]
click at [308, 211] on td at bounding box center [293, 211] width 45 height 17
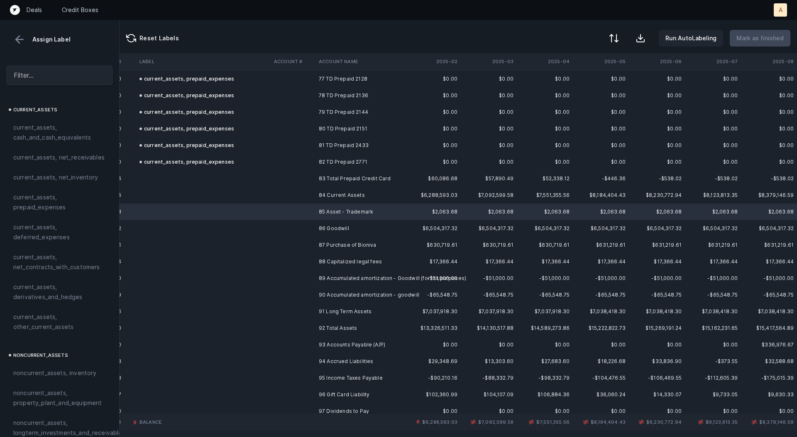
click at [307, 222] on td at bounding box center [293, 228] width 45 height 17
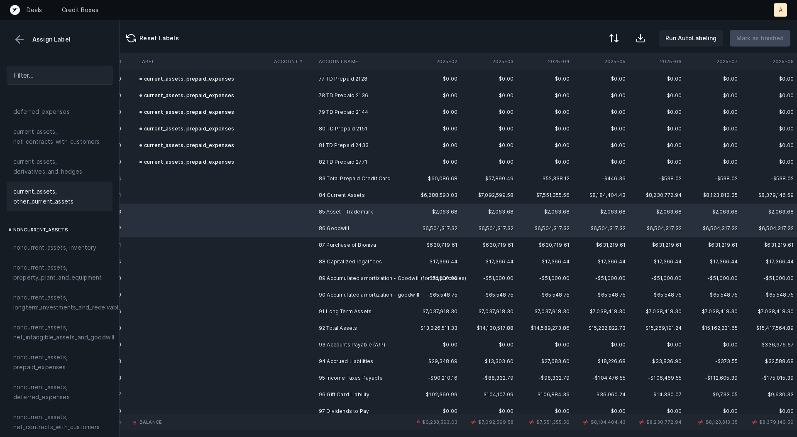
scroll to position [171, 0]
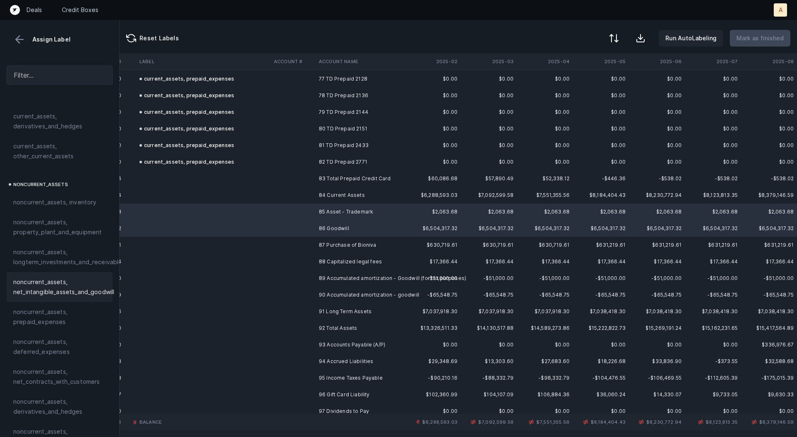
click at [36, 281] on span "noncurrent_assets, net_intangible_assets_and_goodwill" at bounding box center [63, 287] width 101 height 20
click at [309, 242] on td at bounding box center [293, 245] width 45 height 17
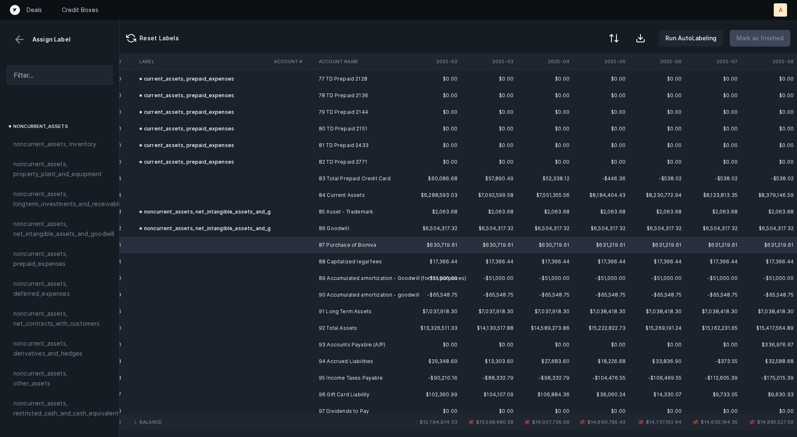
scroll to position [231, 0]
click at [57, 373] on span "noncurrent_assets, other_assets" at bounding box center [59, 376] width 93 height 20
click at [304, 257] on td at bounding box center [293, 261] width 45 height 17
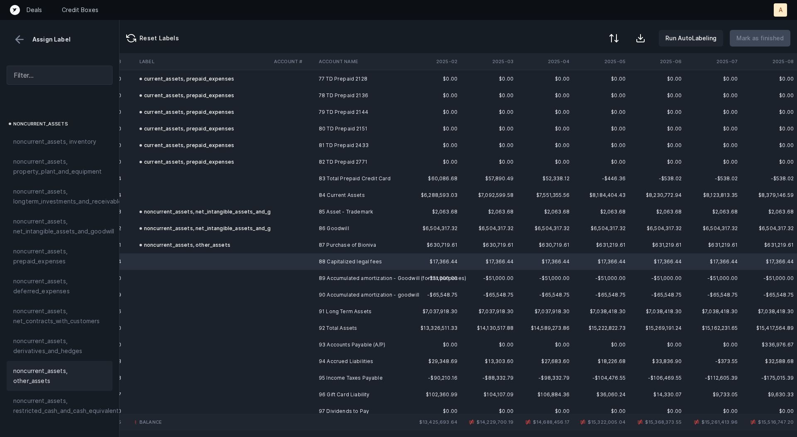
click at [62, 376] on div "noncurrent_assets, other_assets" at bounding box center [60, 376] width 106 height 30
click at [321, 273] on td "89 Accumulated amortization - Goodwill (for tax purposes)" at bounding box center [365, 278] width 101 height 17
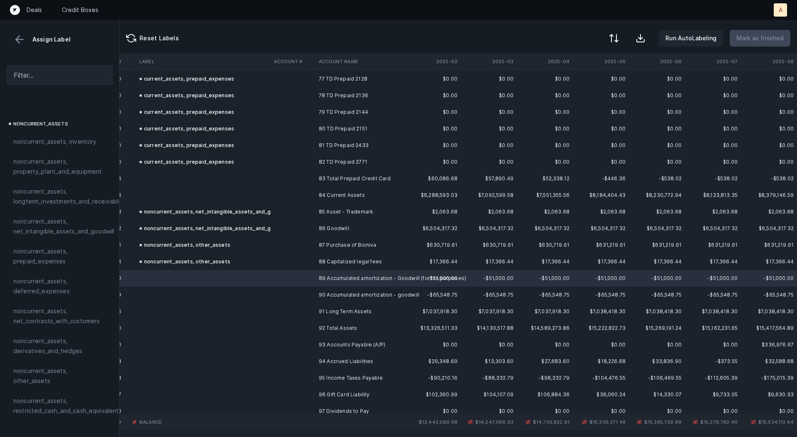
click at [310, 290] on td at bounding box center [293, 294] width 45 height 17
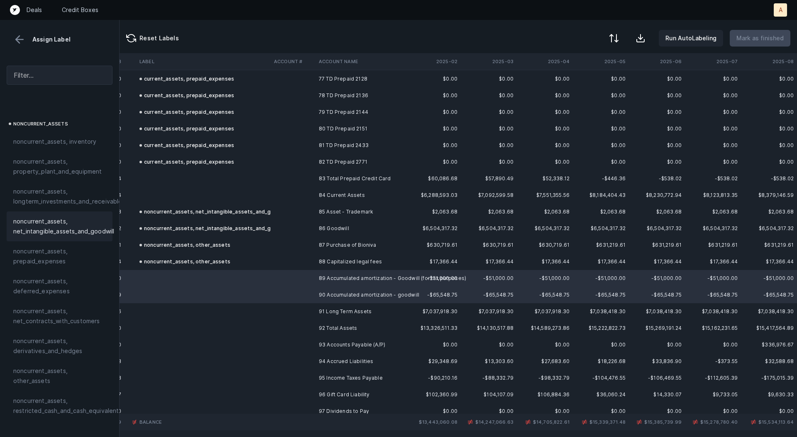
click at [63, 230] on span "noncurrent_assets, net_intangible_assets_and_goodwill" at bounding box center [63, 226] width 101 height 20
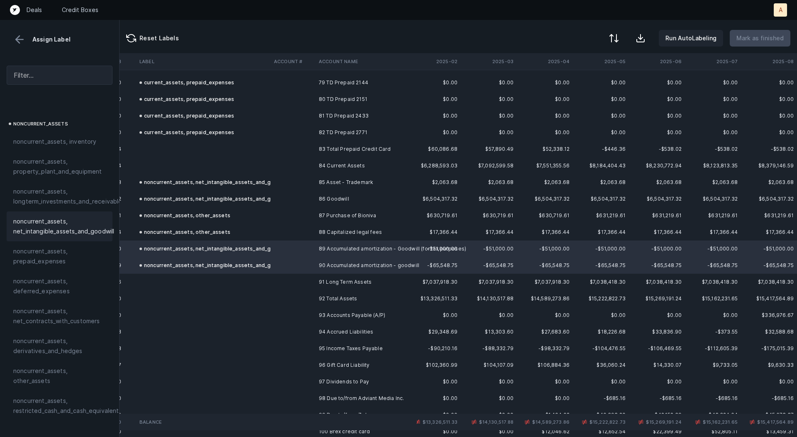
scroll to position [1323, 743]
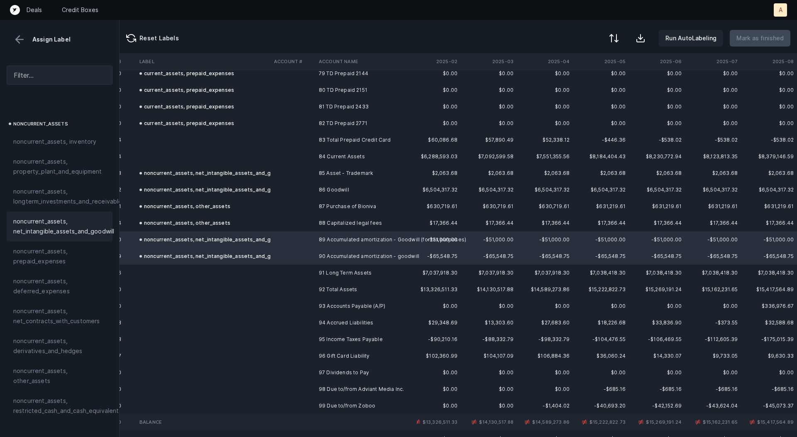
click at [260, 220] on td "noncurrent_assets, other_assets" at bounding box center [203, 223] width 134 height 17
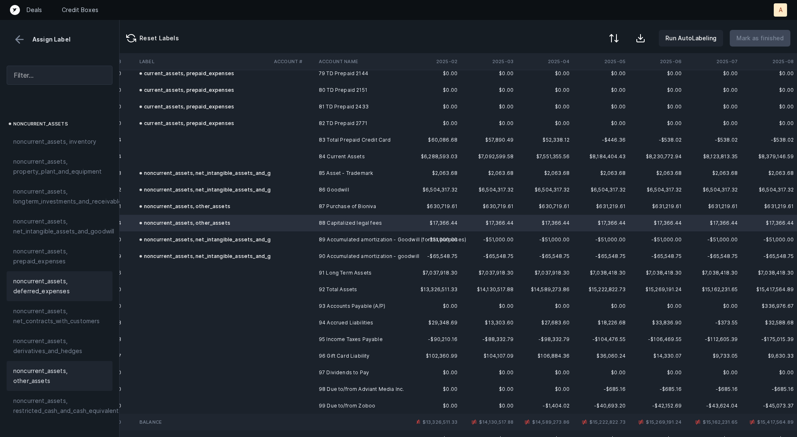
click at [54, 285] on span "noncurrent_assets, deferred_expenses" at bounding box center [59, 286] width 93 height 20
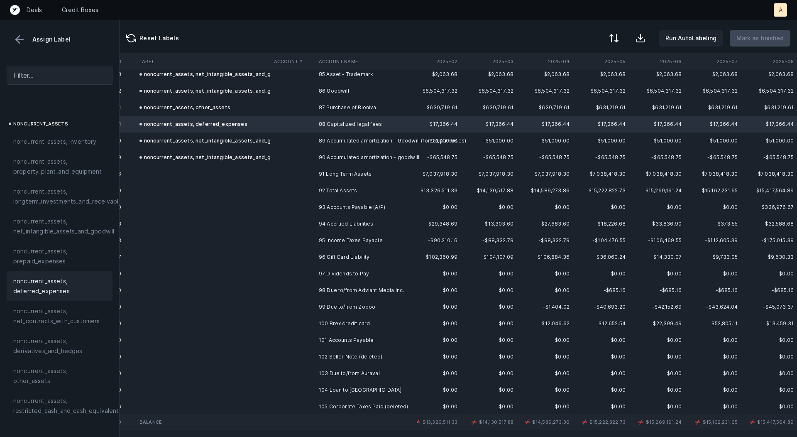
scroll to position [1444, 743]
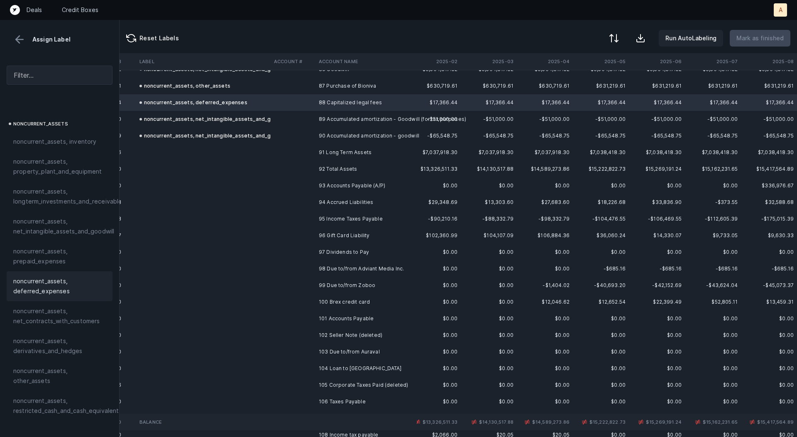
click at [318, 184] on td "93 Accounts Payable (A/P)" at bounding box center [365, 185] width 101 height 17
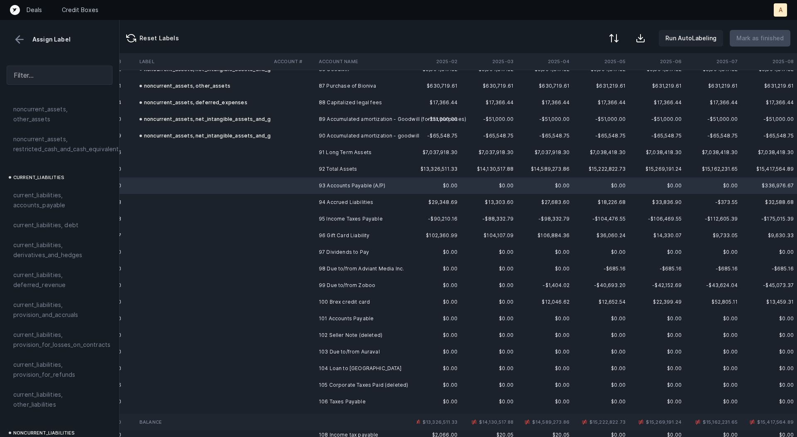
scroll to position [497, 0]
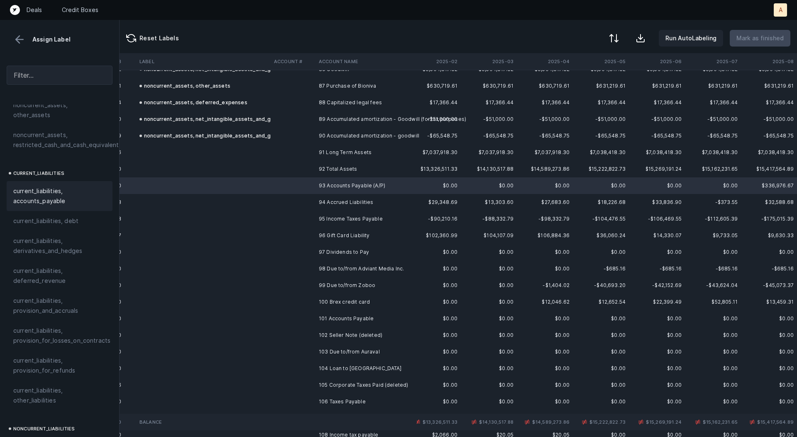
click at [27, 186] on span "current_liabilities, accounts_payable" at bounding box center [59, 196] width 93 height 20
click at [309, 198] on td at bounding box center [293, 202] width 45 height 17
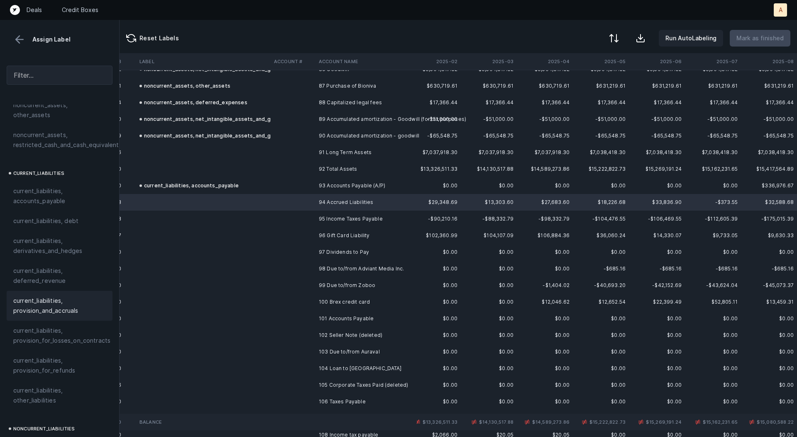
click at [34, 300] on span "current_liabilities, provision_and_accruals" at bounding box center [59, 306] width 93 height 20
click at [293, 218] on td at bounding box center [293, 218] width 45 height 17
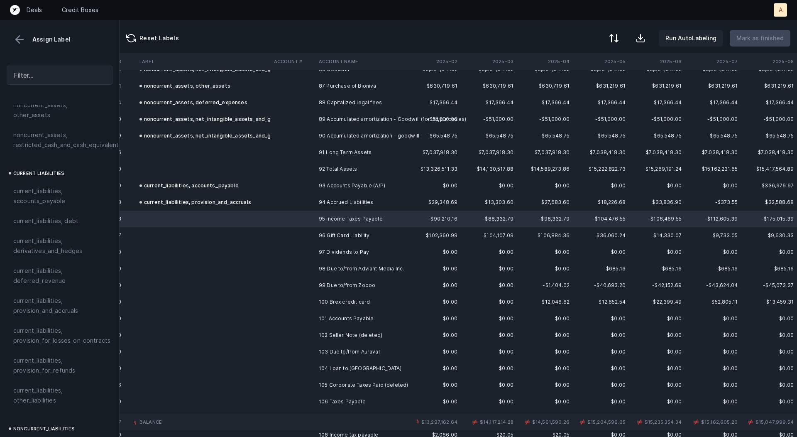
click at [343, 288] on td "99 Due to/from Zoboo" at bounding box center [365, 285] width 101 height 17
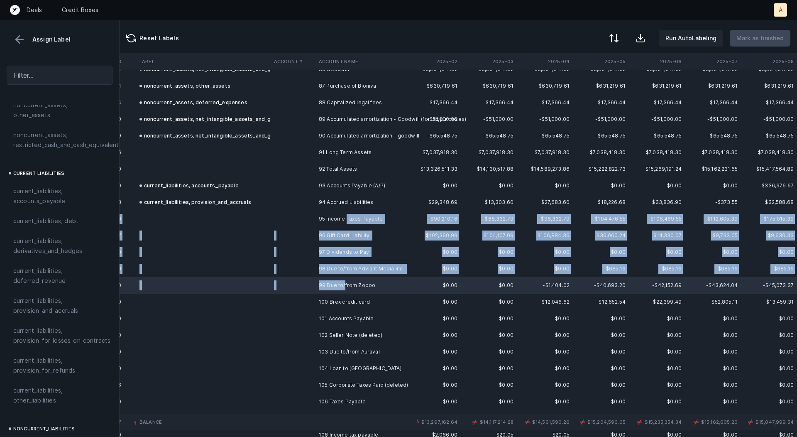
click at [345, 217] on td "95 Income Taxes Payable" at bounding box center [365, 218] width 101 height 17
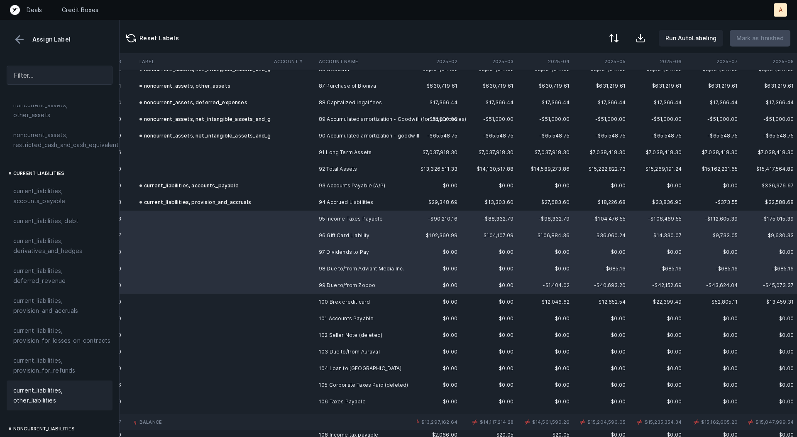
click at [38, 385] on span "current_liabilities, other_liabilities" at bounding box center [59, 395] width 93 height 20
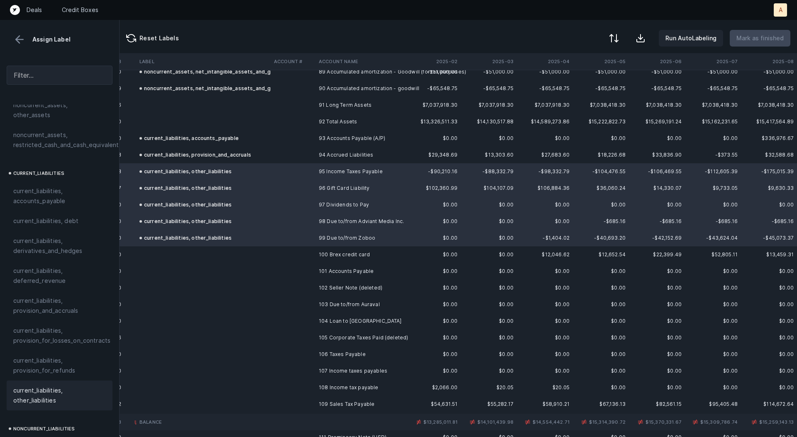
scroll to position [1517, 743]
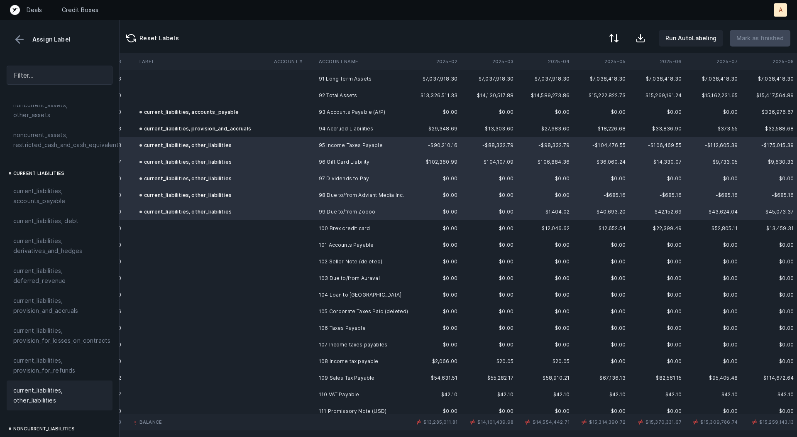
click at [325, 227] on td "100 Brex credit card" at bounding box center [365, 228] width 101 height 17
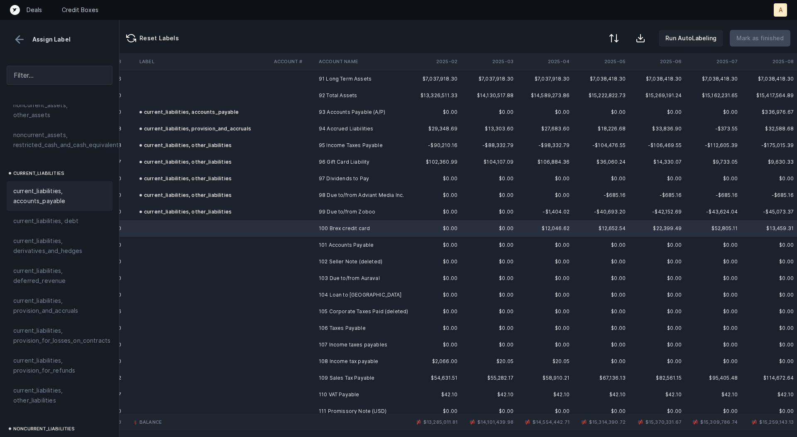
click at [51, 193] on span "current_liabilities, accounts_payable" at bounding box center [59, 196] width 93 height 20
click at [336, 240] on td "101 Accounts Payable" at bounding box center [365, 245] width 101 height 17
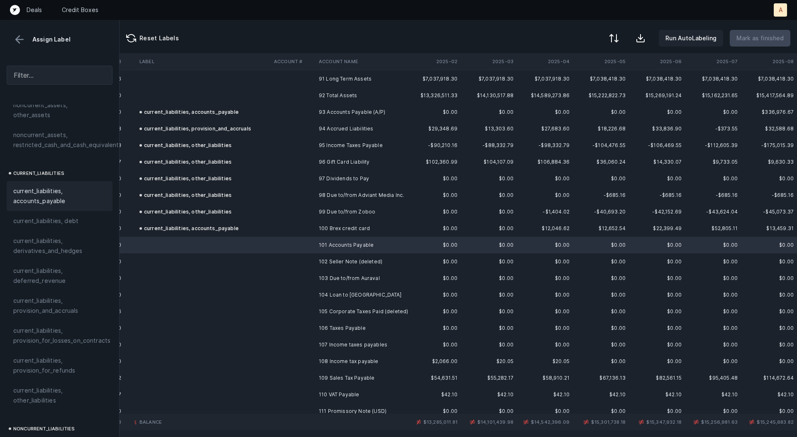
click at [28, 186] on span "current_liabilities, accounts_payable" at bounding box center [59, 196] width 93 height 20
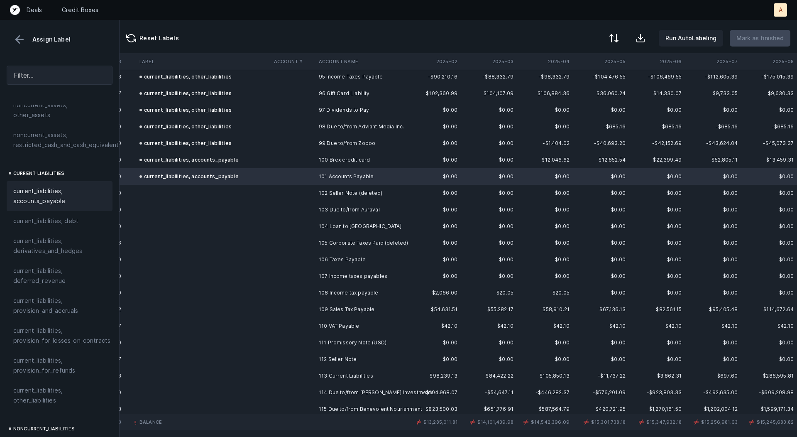
scroll to position [1594, 743]
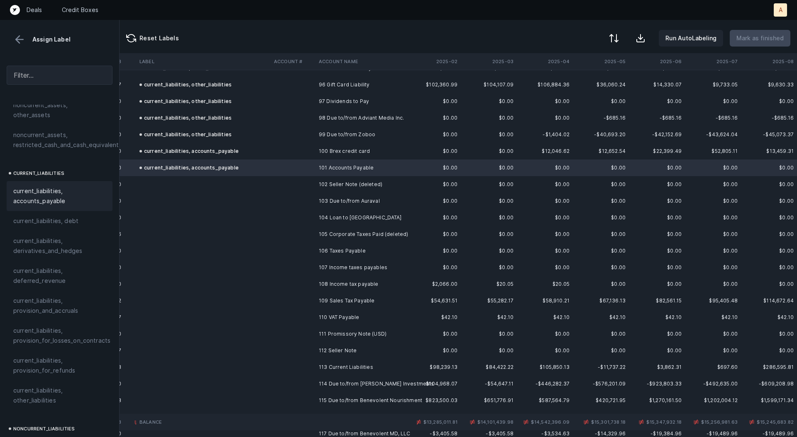
click at [324, 181] on td "102 Seller Note (deleted)" at bounding box center [365, 184] width 101 height 17
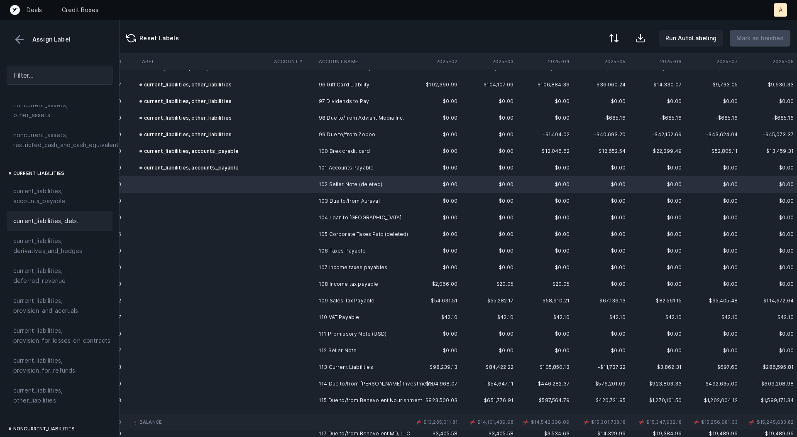
click at [67, 216] on span "current_liabilities, debt" at bounding box center [45, 221] width 65 height 10
click at [379, 203] on td "103 Due to/from Auraval" at bounding box center [365, 201] width 101 height 17
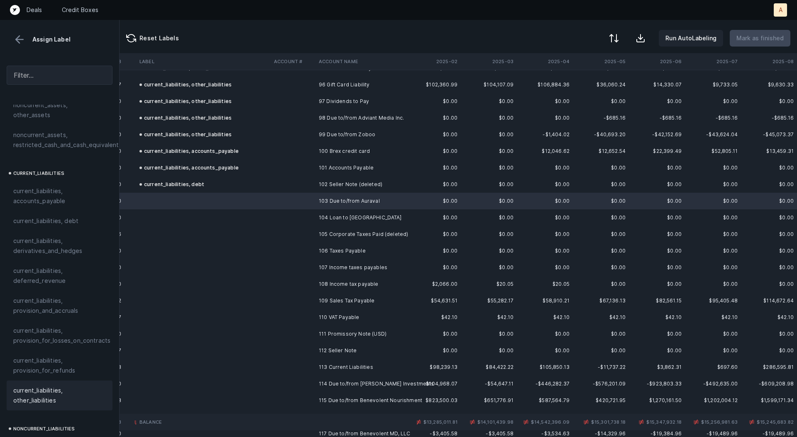
click at [33, 391] on span "current_liabilities, other_liabilities" at bounding box center [59, 395] width 93 height 20
click at [353, 215] on td "104 Loan to [GEOGRAPHIC_DATA]" at bounding box center [365, 217] width 101 height 17
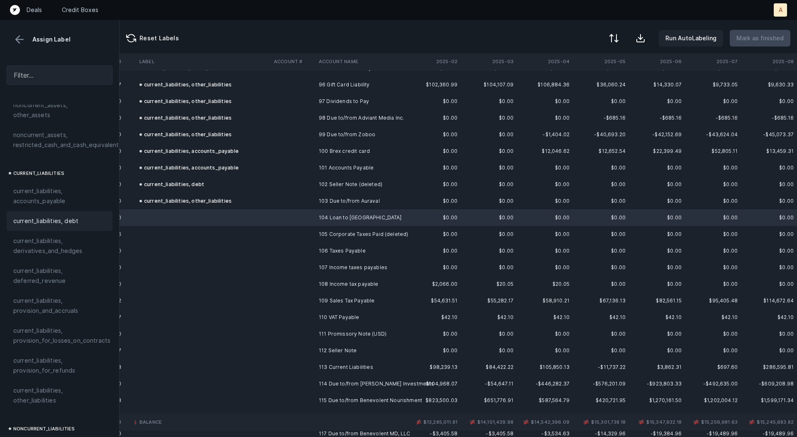
click at [72, 216] on div "current_liabilities, debt" at bounding box center [60, 221] width 106 height 20
click at [372, 233] on td "105 Corporate Taxes Paid (deleted)" at bounding box center [365, 234] width 101 height 17
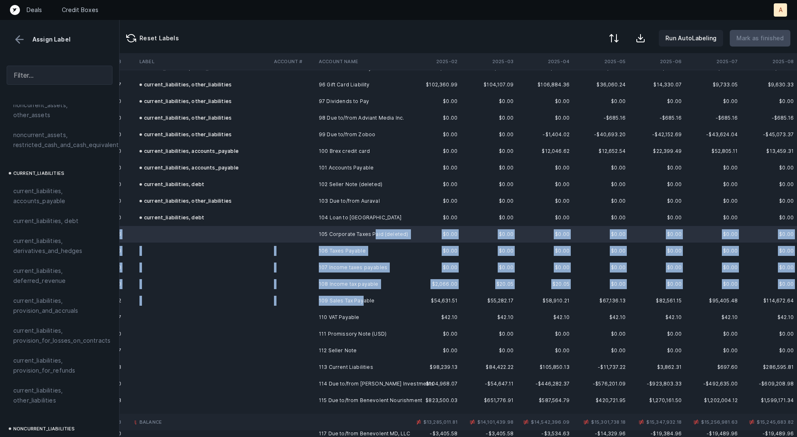
click at [362, 302] on td "109 Sales Tax Payable" at bounding box center [365, 300] width 101 height 17
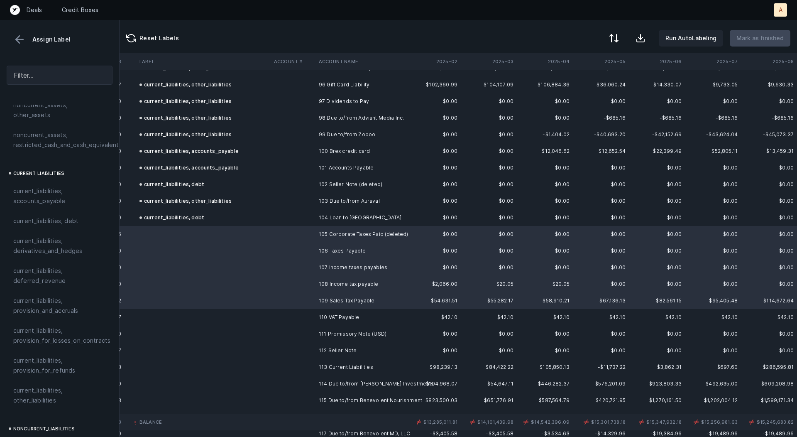
click at [358, 314] on td "110 VAT Payable" at bounding box center [365, 317] width 101 height 17
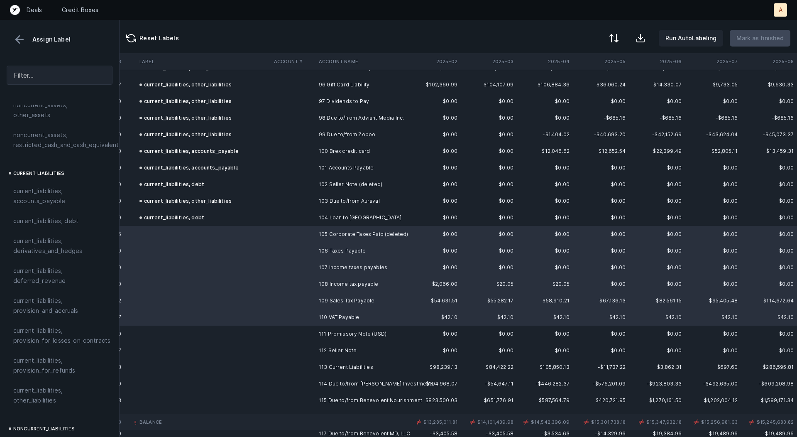
click at [4, 386] on div "current_assets current_assets, cash_and_cash_equivalents current_assets, net_re…" at bounding box center [59, 271] width 119 height 332
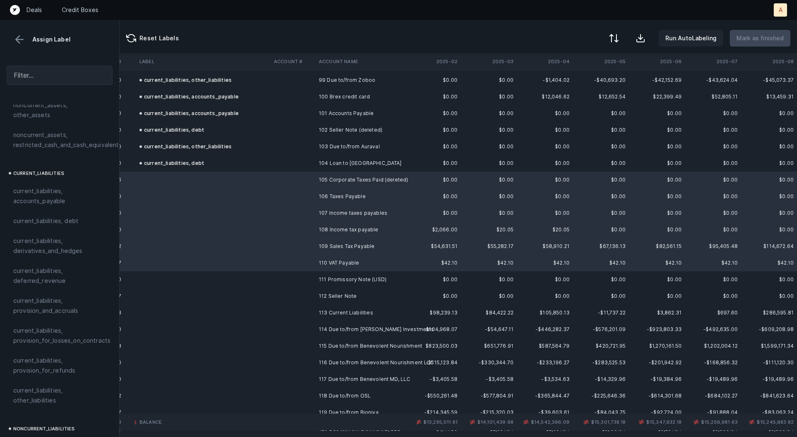
scroll to position [1657, 743]
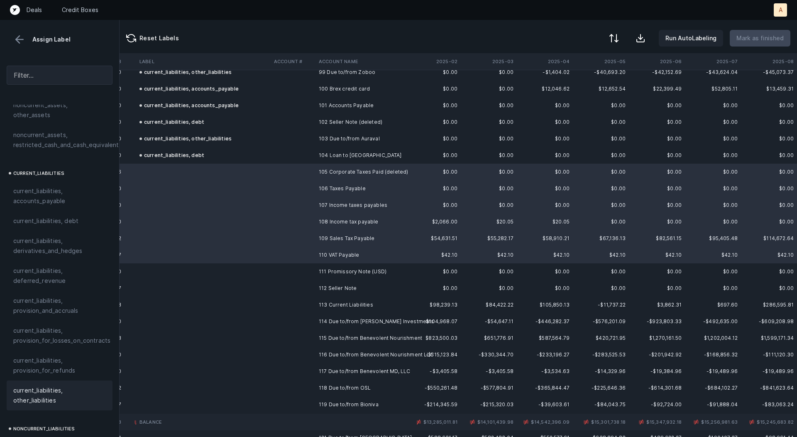
click at [28, 386] on span "current_liabilities, other_liabilities" at bounding box center [59, 395] width 93 height 20
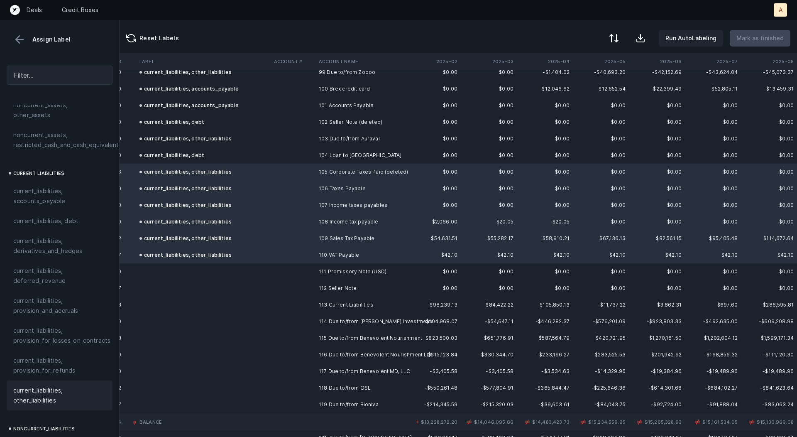
click at [348, 271] on td "111 Promissory Note (USD)" at bounding box center [365, 271] width 101 height 17
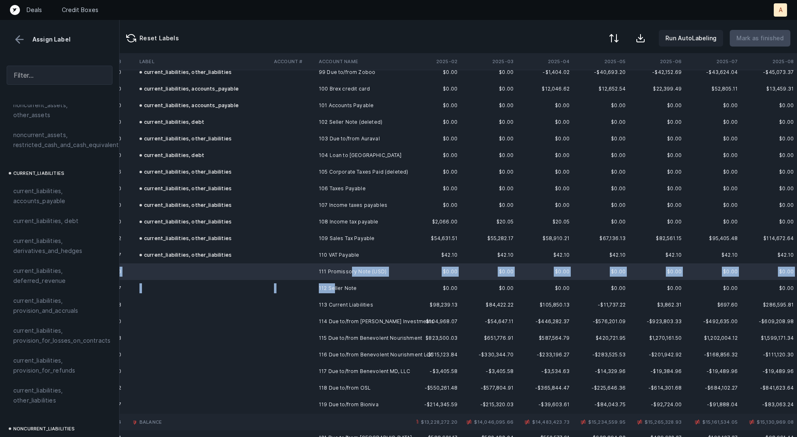
click at [334, 288] on td "112 Seller Note" at bounding box center [365, 288] width 101 height 17
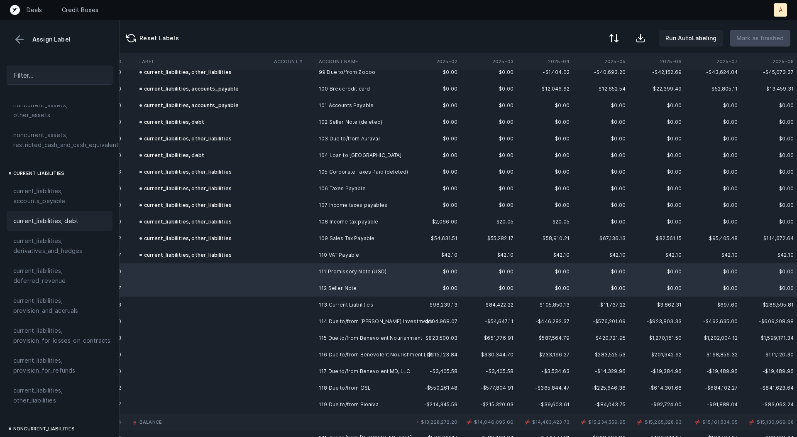
click at [71, 216] on span "current_liabilities, debt" at bounding box center [45, 221] width 65 height 10
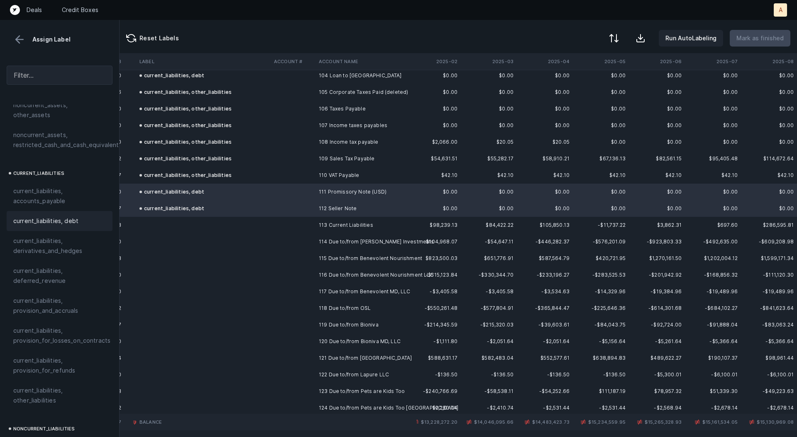
scroll to position [1825, 743]
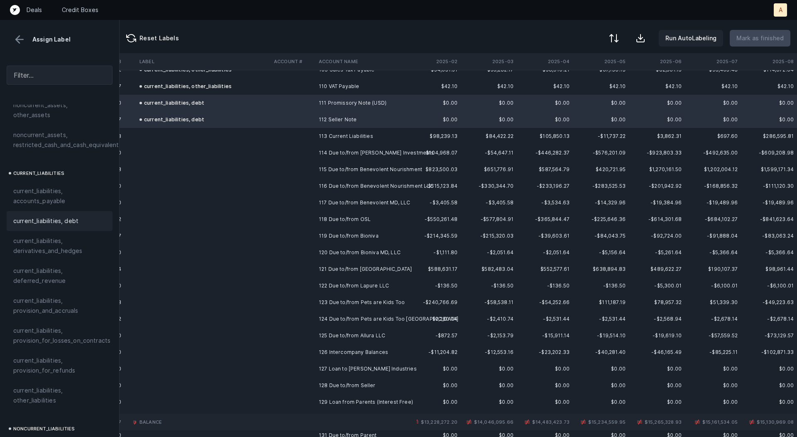
click at [344, 136] on td "113 Current Liabilities" at bounding box center [365, 136] width 101 height 17
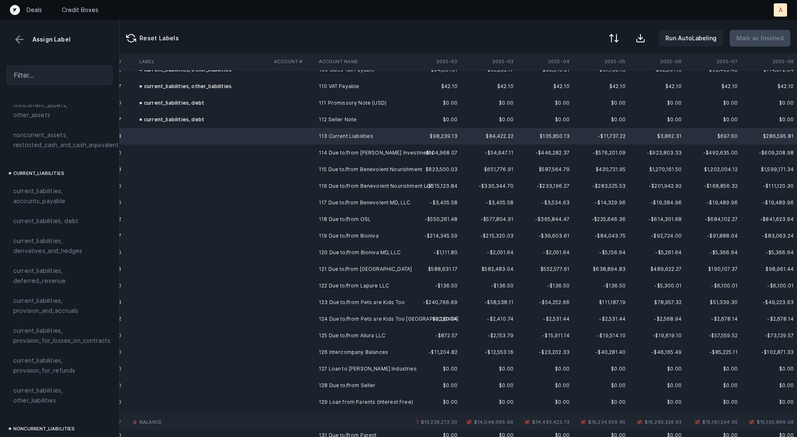
click at [328, 151] on td "114 Due to/from [PERSON_NAME] Investments" at bounding box center [365, 152] width 101 height 17
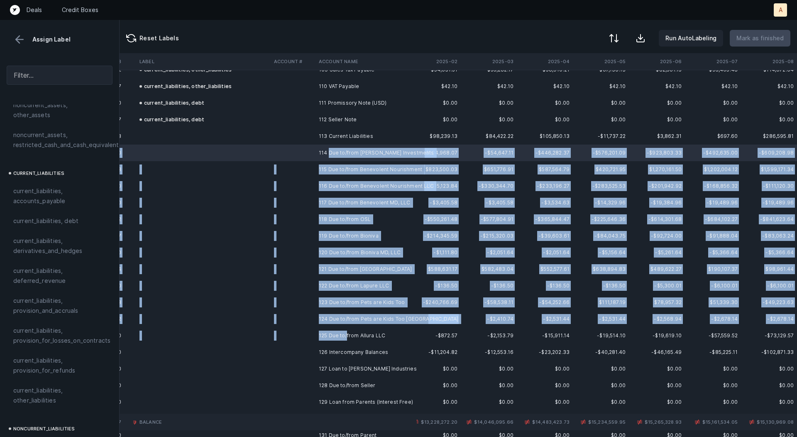
click at [346, 339] on td "125 Due to/from Allura LLC" at bounding box center [365, 335] width 101 height 17
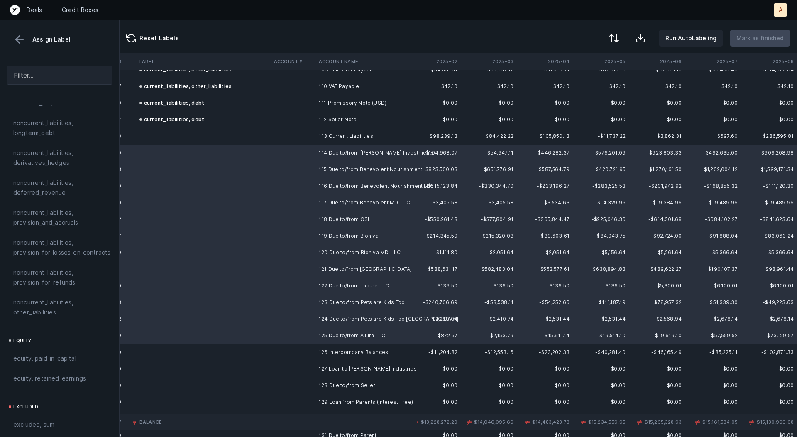
scroll to position [853, 0]
click at [38, 294] on span "noncurrent_liabilities, other_liabilities" at bounding box center [59, 304] width 93 height 20
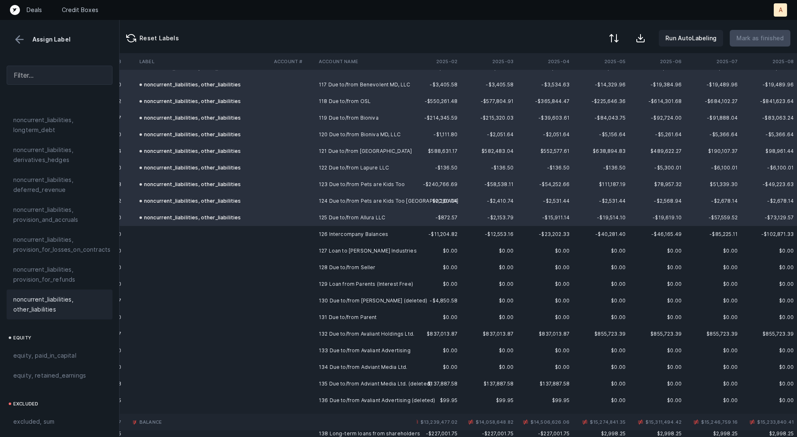
scroll to position [1955, 743]
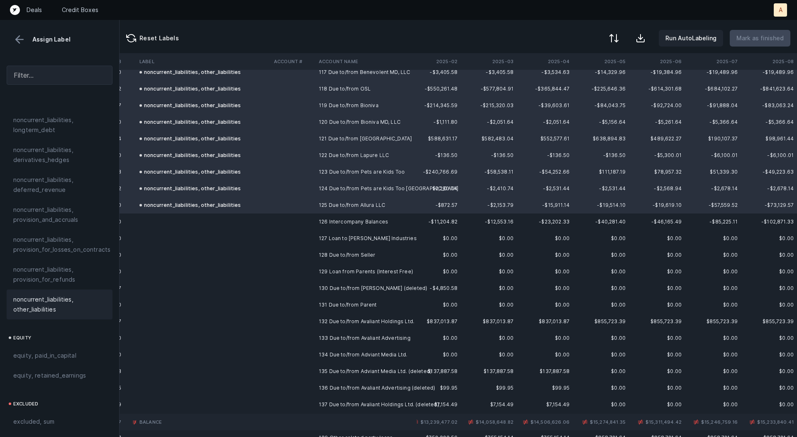
click at [316, 237] on td "127 Loan to [PERSON_NAME] Industries" at bounding box center [365, 238] width 101 height 17
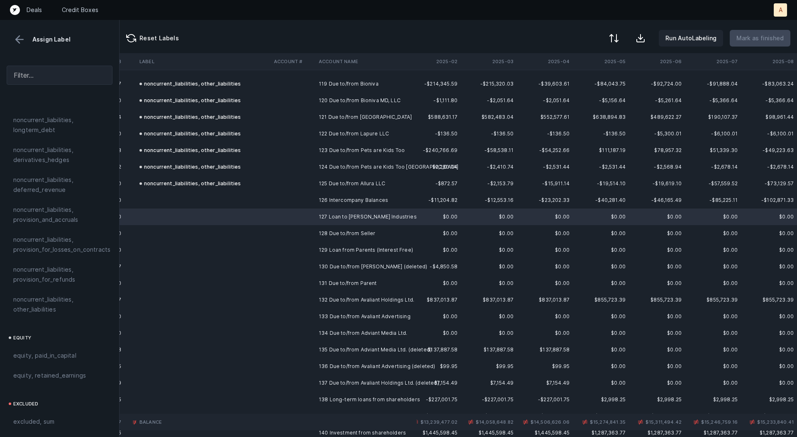
scroll to position [1981, 743]
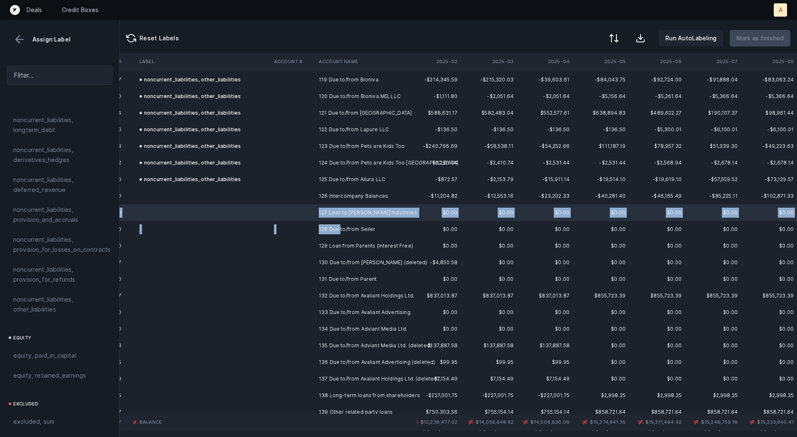
click at [340, 225] on td "128 Due to/from Seller" at bounding box center [365, 229] width 101 height 17
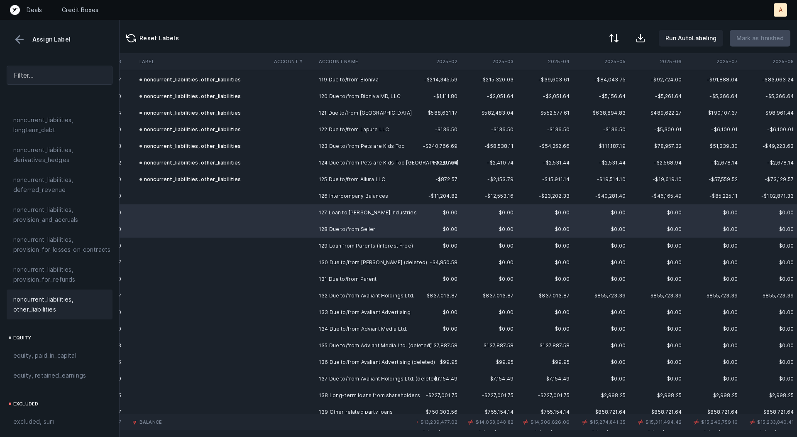
click at [65, 294] on span "noncurrent_liabilities, other_liabilities" at bounding box center [59, 304] width 93 height 20
click at [384, 240] on td "129 Loan from Parents (Interest Free)" at bounding box center [365, 245] width 101 height 17
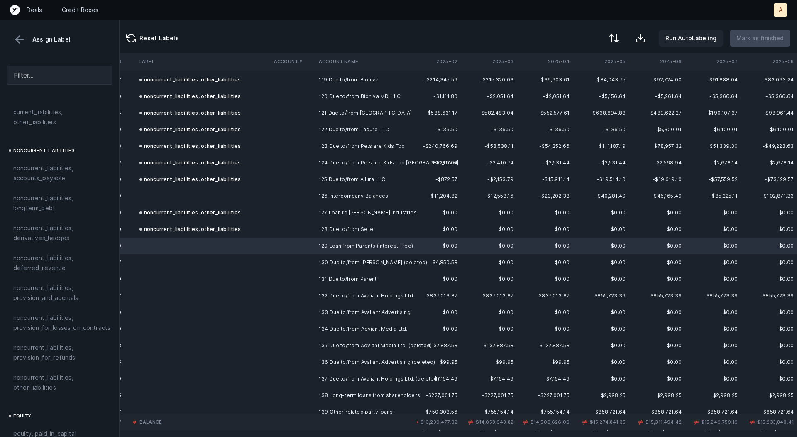
scroll to position [775, 0]
click at [25, 193] on span "noncurrent_liabilities, longterm_debt" at bounding box center [59, 203] width 93 height 20
click at [318, 261] on td "130 Due to/from [PERSON_NAME] (deleted)" at bounding box center [365, 262] width 101 height 17
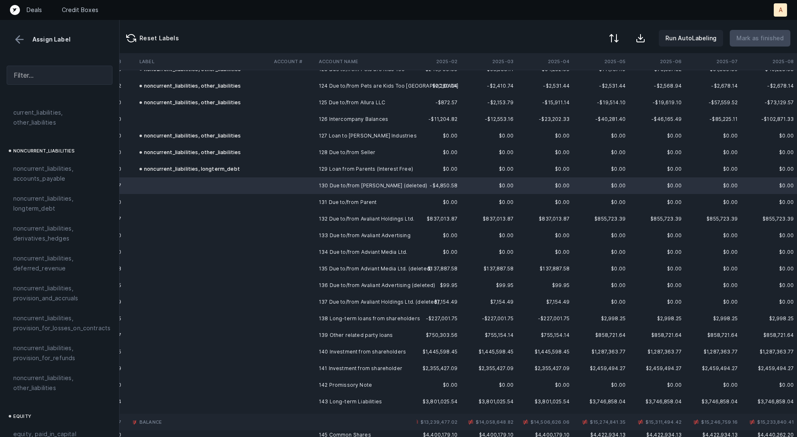
scroll to position [2066, 743]
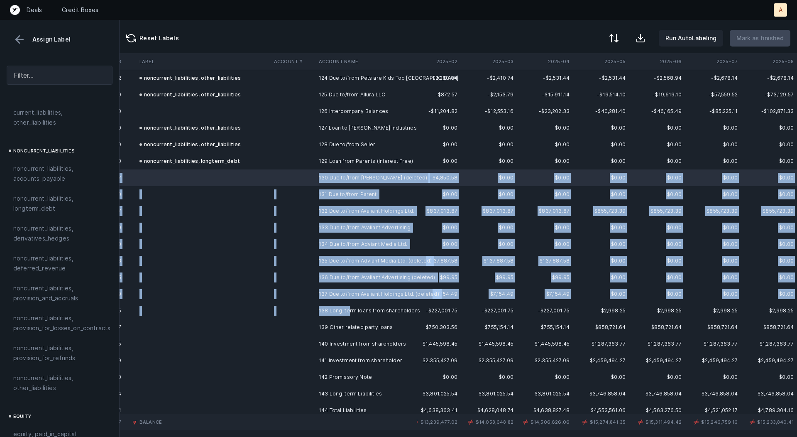
click at [348, 312] on td "138 Long-term loans from shareholders" at bounding box center [365, 310] width 101 height 17
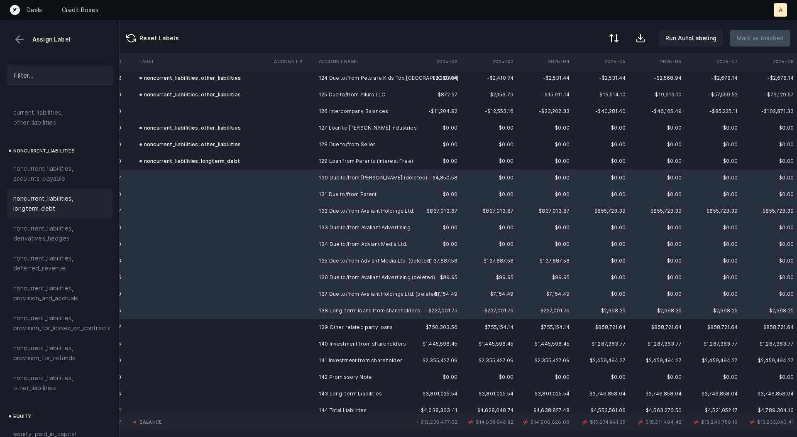
click at [69, 193] on span "noncurrent_liabilities, longterm_debt" at bounding box center [59, 203] width 93 height 20
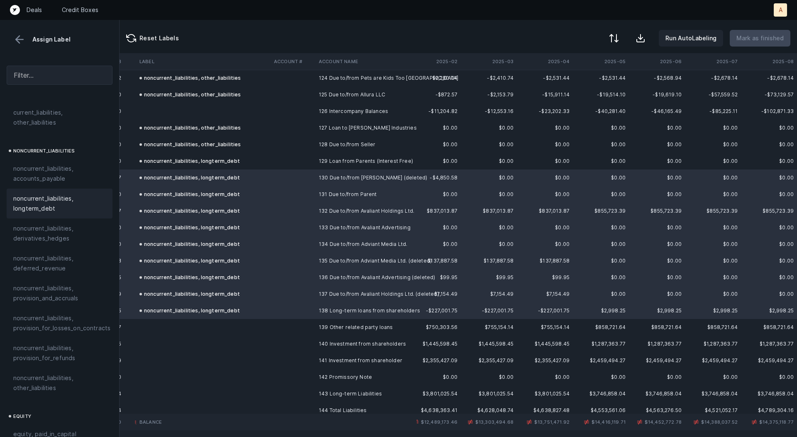
click at [207, 141] on div "noncurrent_liabilities, other_liabilities" at bounding box center [190, 144] width 102 height 10
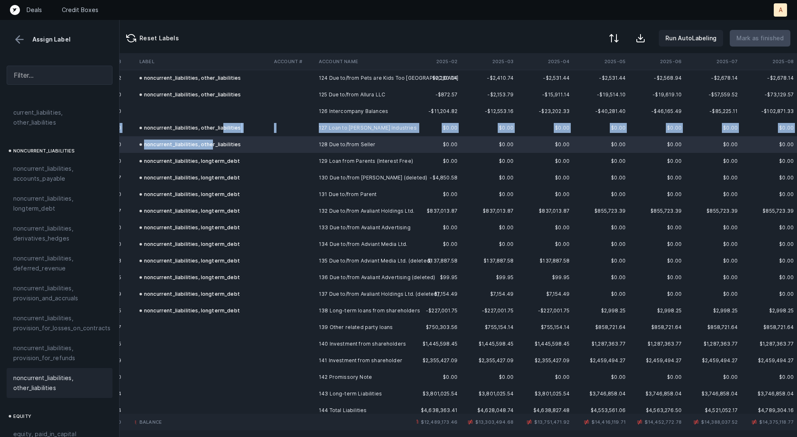
click at [218, 131] on div "noncurrent_liabilities, other_liabilities" at bounding box center [190, 128] width 102 height 10
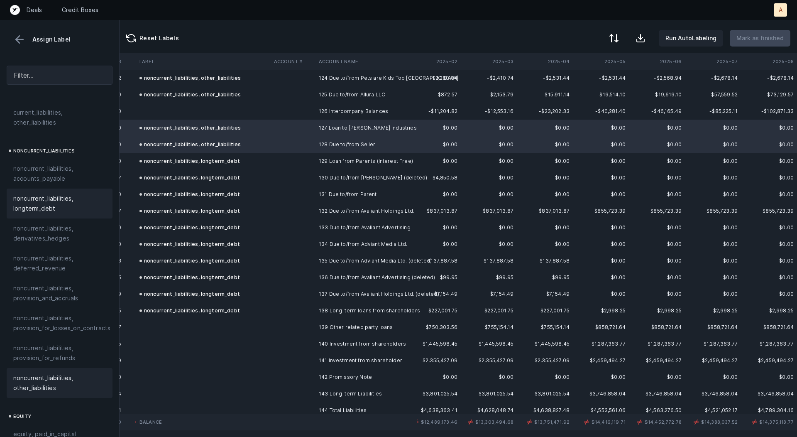
click at [21, 193] on span "noncurrent_liabilities, longterm_debt" at bounding box center [59, 203] width 93 height 20
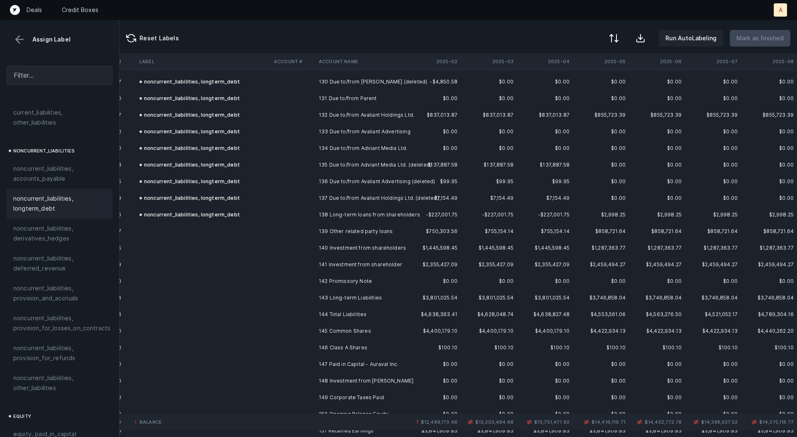
scroll to position [2182, 743]
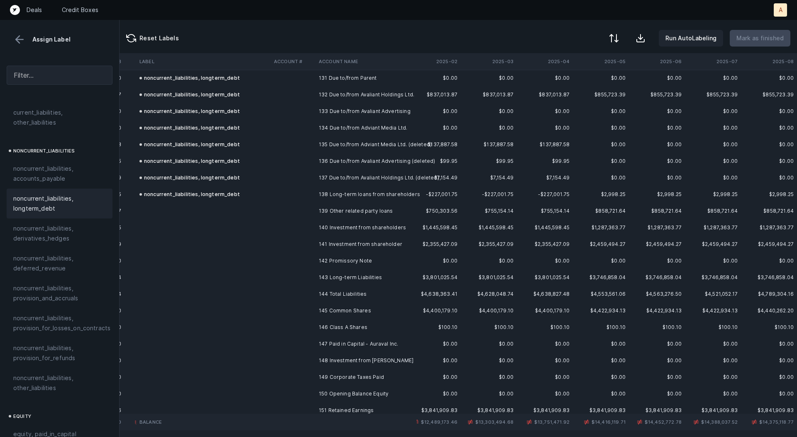
click at [352, 229] on td "140 Investment from shareholders" at bounding box center [365, 227] width 101 height 17
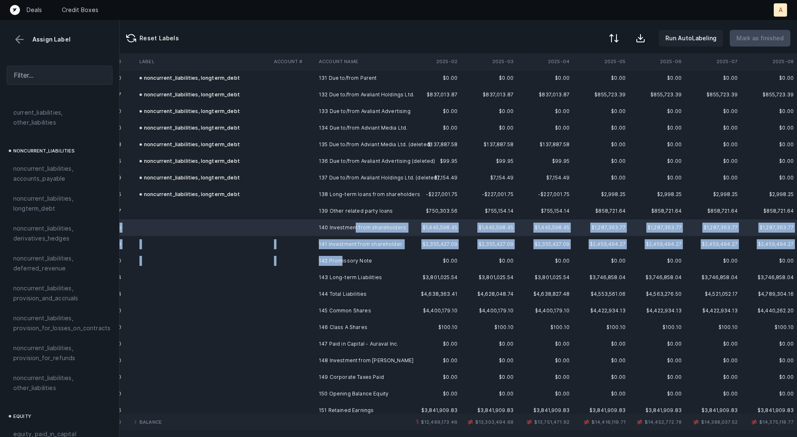
click at [340, 258] on td "142 Promissory Note" at bounding box center [365, 260] width 101 height 17
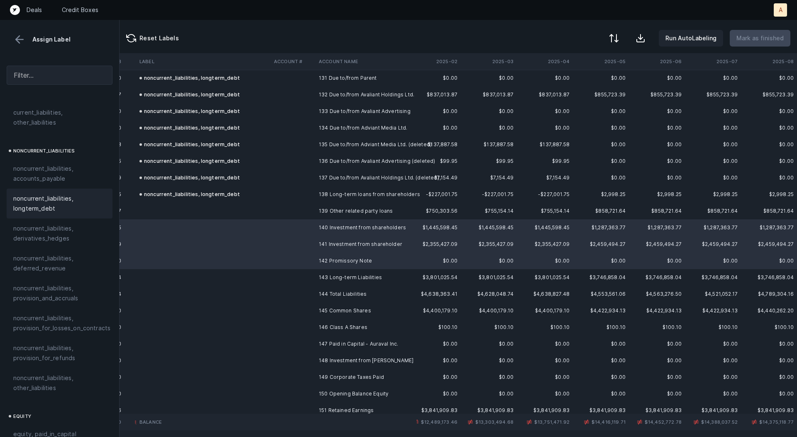
click at [72, 196] on span "noncurrent_liabilities, longterm_debt" at bounding box center [59, 203] width 93 height 20
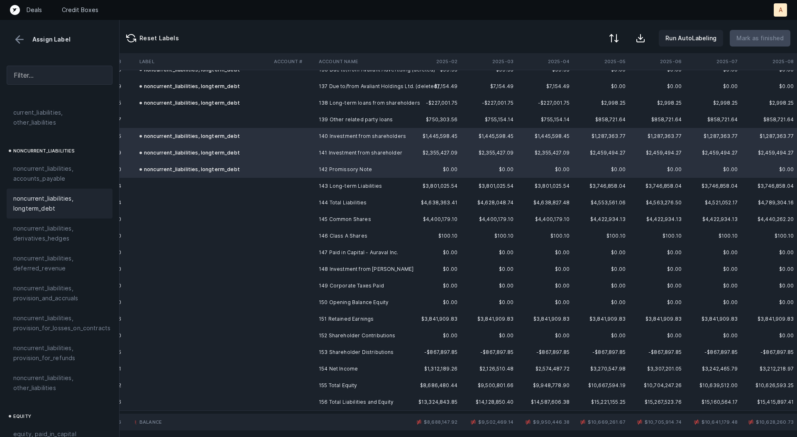
scroll to position [2277, 743]
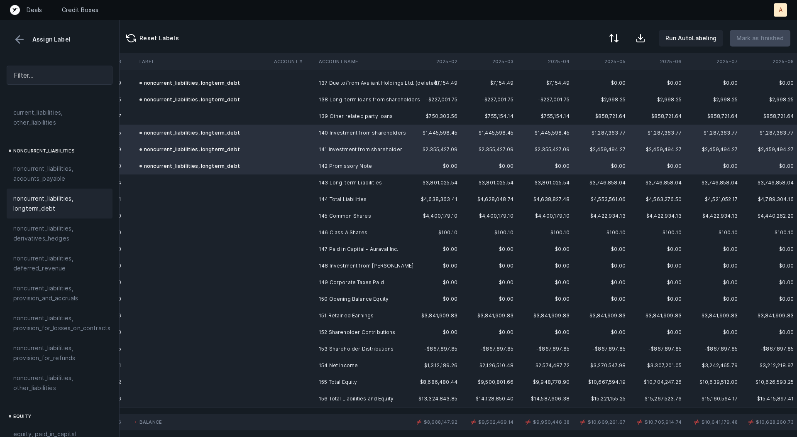
click at [367, 213] on td "145 Common Shares" at bounding box center [365, 216] width 101 height 17
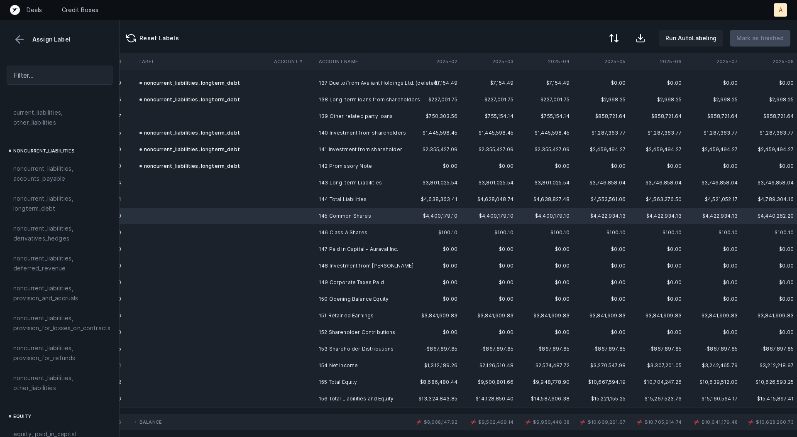
scroll to position [903, 0]
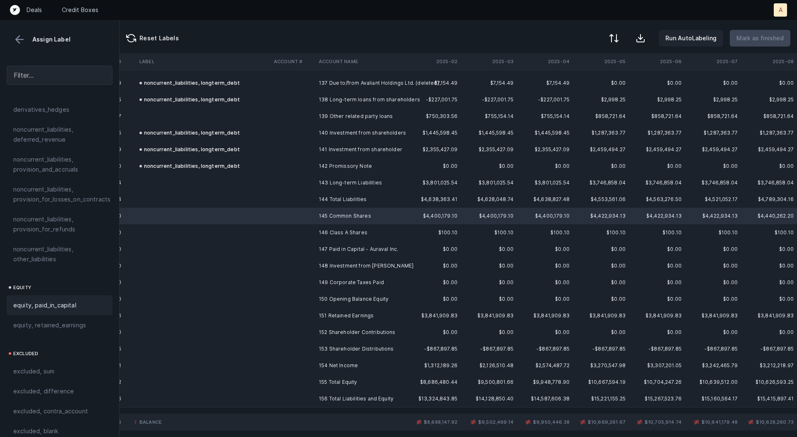
click at [44, 295] on div "equity, paid_in_capital" at bounding box center [60, 305] width 106 height 20
click at [338, 365] on td "154 Net Income" at bounding box center [365, 365] width 101 height 17
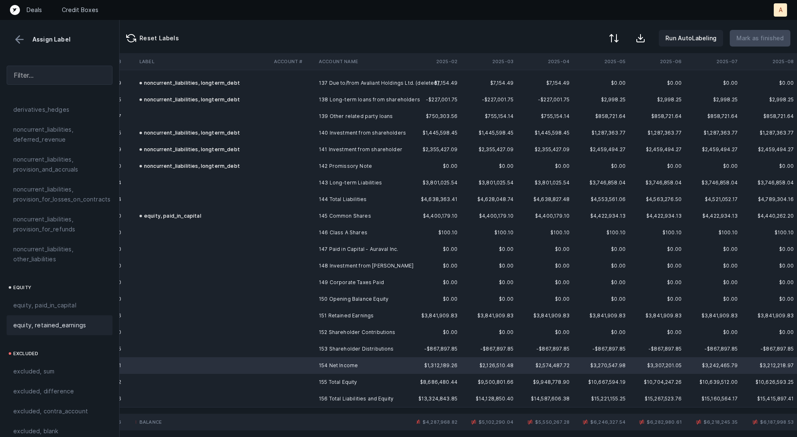
click at [69, 320] on span "equity, retained_earnings" at bounding box center [49, 325] width 73 height 10
click at [351, 230] on td "146 Class A Shares" at bounding box center [365, 232] width 101 height 17
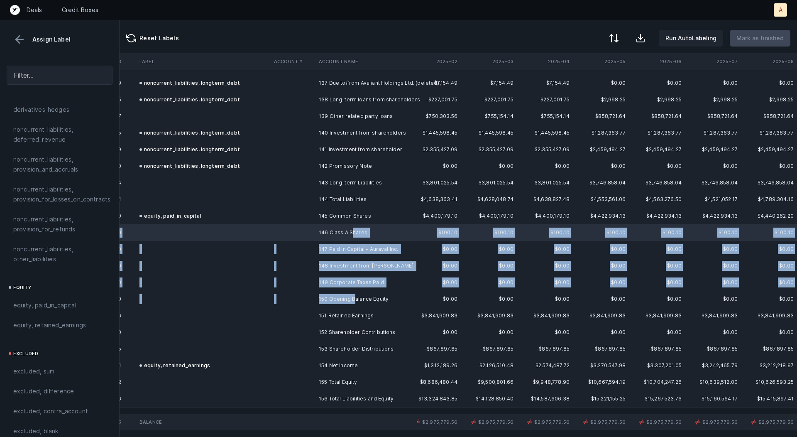
click at [355, 301] on td "150 Opening Balance Equity" at bounding box center [365, 299] width 101 height 17
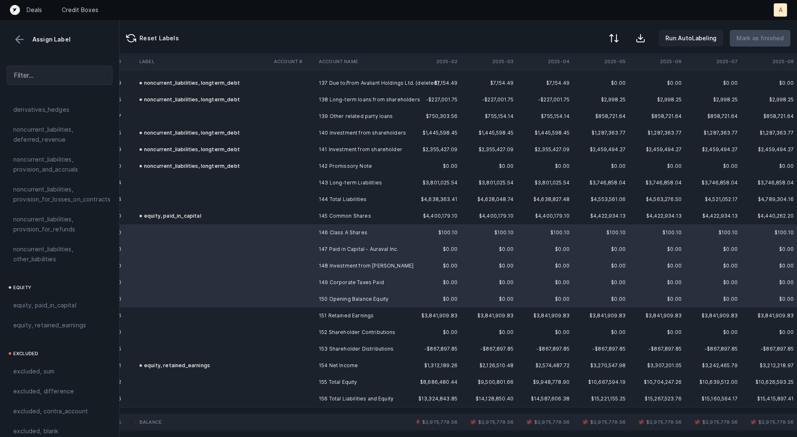
drag, startPoint x: 44, startPoint y: 292, endPoint x: 311, endPoint y: 291, distance: 266.9
click at [44, 300] on span "equity, paid_in_capital" at bounding box center [44, 305] width 63 height 10
click at [342, 318] on td "151 Retained Earnings" at bounding box center [365, 315] width 101 height 17
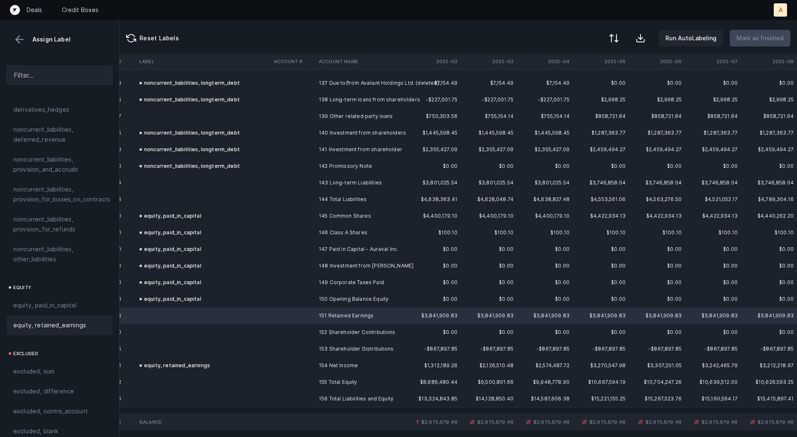
click at [77, 320] on span "equity, retained_earnings" at bounding box center [49, 325] width 73 height 10
click at [329, 329] on td "152 Shareholder Contributions" at bounding box center [365, 332] width 101 height 17
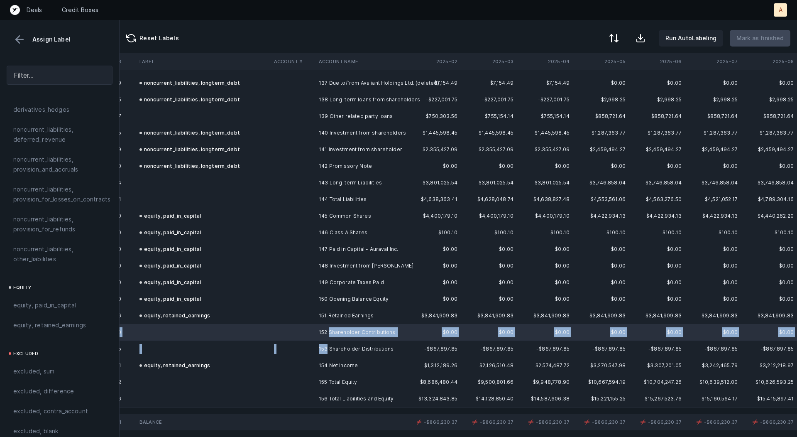
click at [327, 347] on td "153 Shareholder Distributions" at bounding box center [365, 348] width 101 height 17
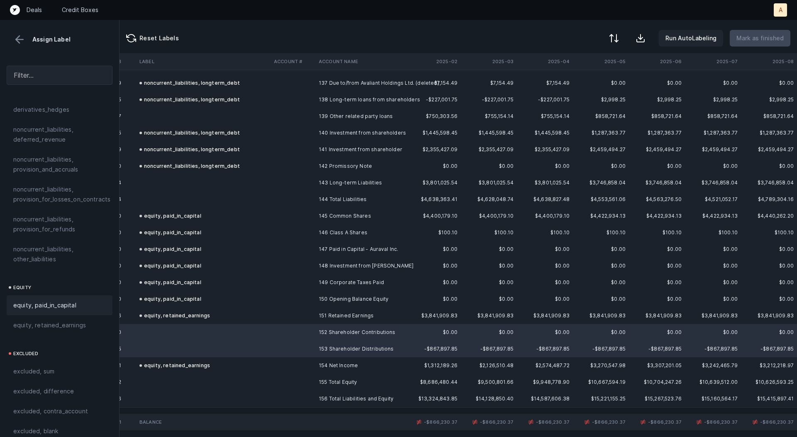
click at [69, 300] on div "equity, paid_in_capital" at bounding box center [60, 305] width 106 height 20
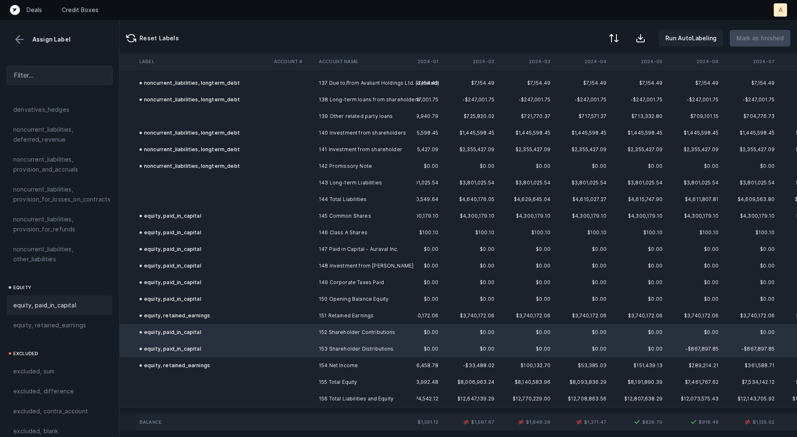
drag, startPoint x: 451, startPoint y: 274, endPoint x: 594, endPoint y: 349, distance: 161.7
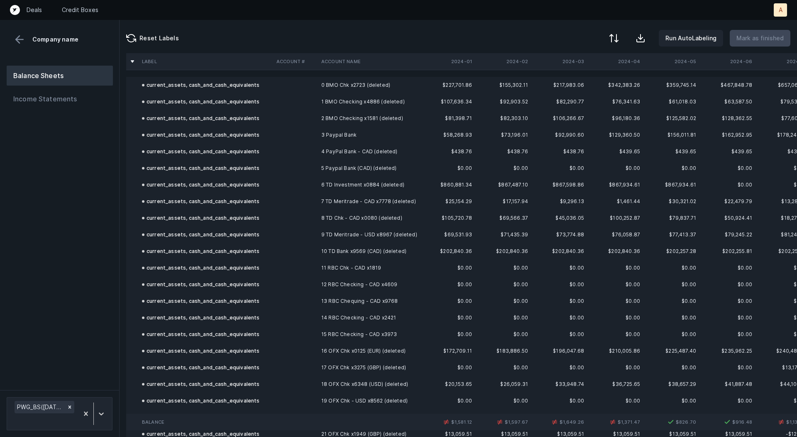
click at [474, 235] on div at bounding box center [398, 218] width 797 height 437
click at [474, 235] on td "$69,531.93" at bounding box center [447, 234] width 56 height 17
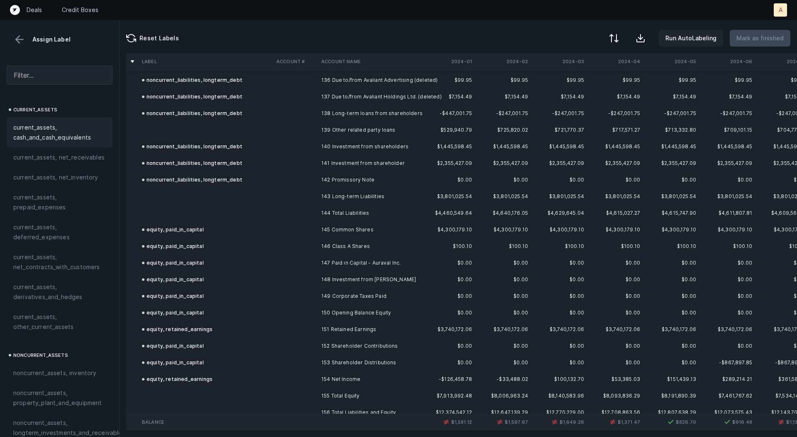
scroll to position [2277, 0]
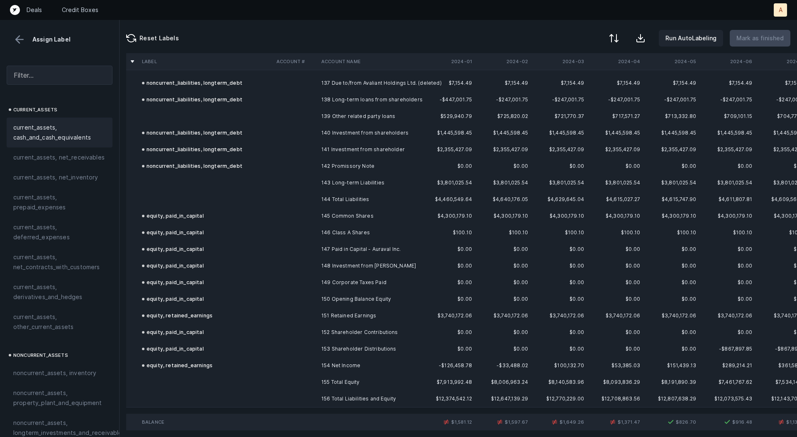
click at [450, 422] on img at bounding box center [446, 422] width 10 height 10
drag, startPoint x: 454, startPoint y: 61, endPoint x: 567, endPoint y: 59, distance: 112.9
click at [468, 59] on th "2024-01" at bounding box center [447, 61] width 56 height 17
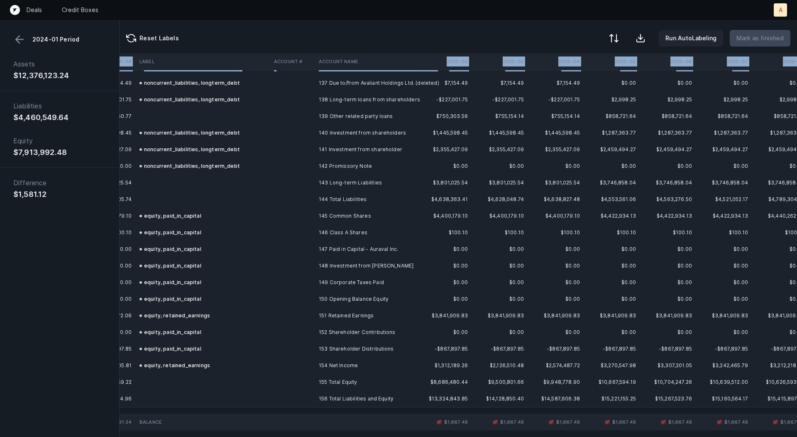
scroll to position [2277, 743]
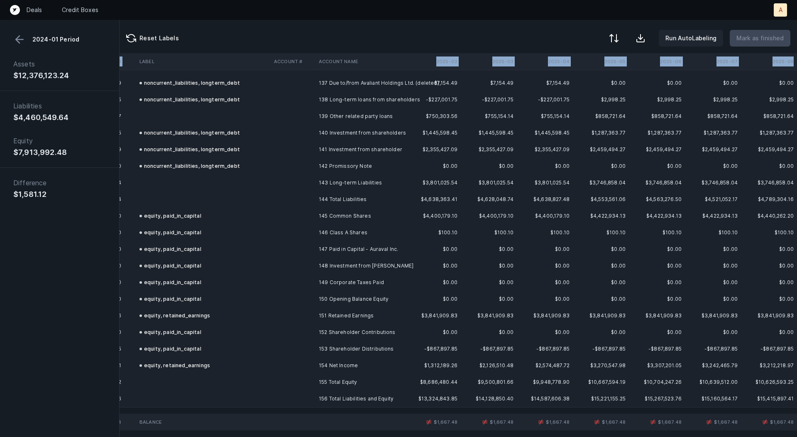
drag, startPoint x: 453, startPoint y: 62, endPoint x: 792, endPoint y: 61, distance: 339.1
click at [792, 61] on tr "Label Account # Account Name 2024-01 2024-02 2024-03 2024-04 2024-05 2024-06 20…" at bounding box center [90, 61] width 1414 height 17
copy tr "2024-01 2024-02 2024-03 2024-04 2024-05 2024-06 2024-07 2024-08 2024-09 2024-10…"
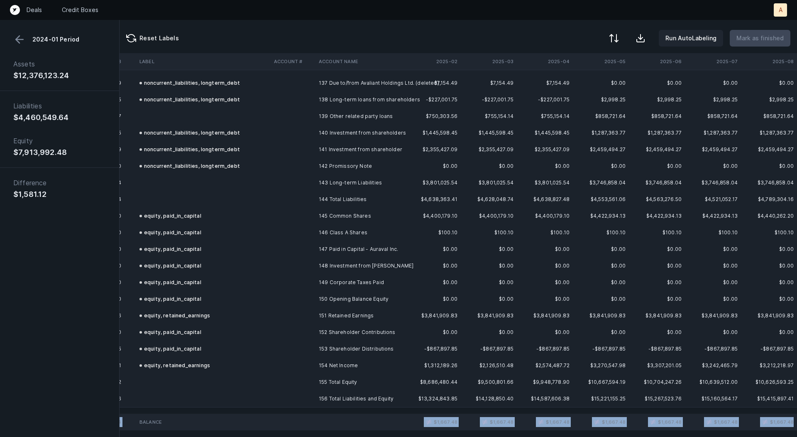
drag, startPoint x: 452, startPoint y: 423, endPoint x: 793, endPoint y: 423, distance: 340.4
click at [793, 423] on tr "Balance $1,581.12 $1,597.67 $1,649.26 $1,371.47 $826.70 $916.48 $1,135.02 $1,39…" at bounding box center [90, 421] width 1414 height 17
copy tr "$1,581.12 $1,597.67 $1,649.26 $1,371.47 $826.70 $916.48 $1,135.02 $1,391.34 $1,…"
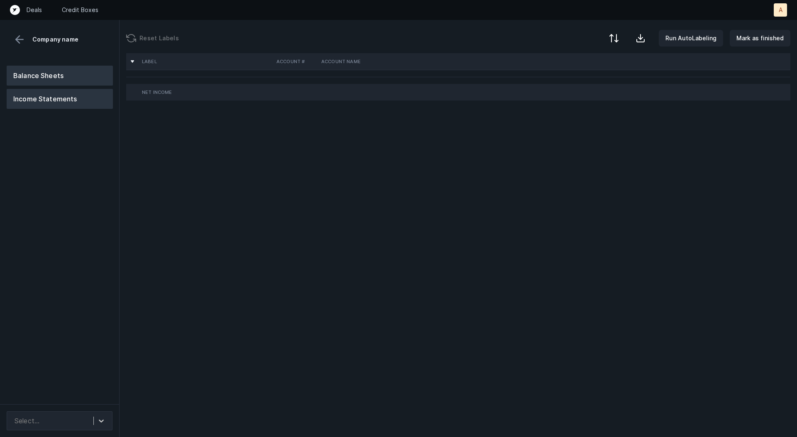
click at [47, 78] on button "Balance Sheets" at bounding box center [60, 76] width 106 height 20
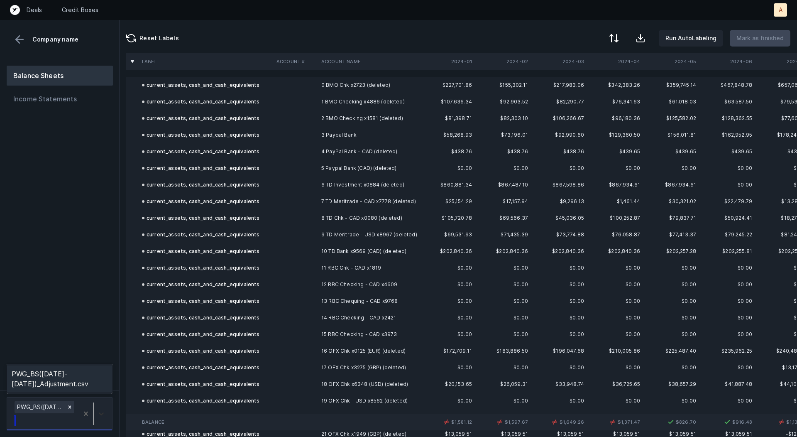
click at [103, 407] on div at bounding box center [101, 413] width 15 height 15
click at [89, 379] on div "PWG_BS(2024-2025)_Adjustment.csv" at bounding box center [60, 378] width 106 height 27
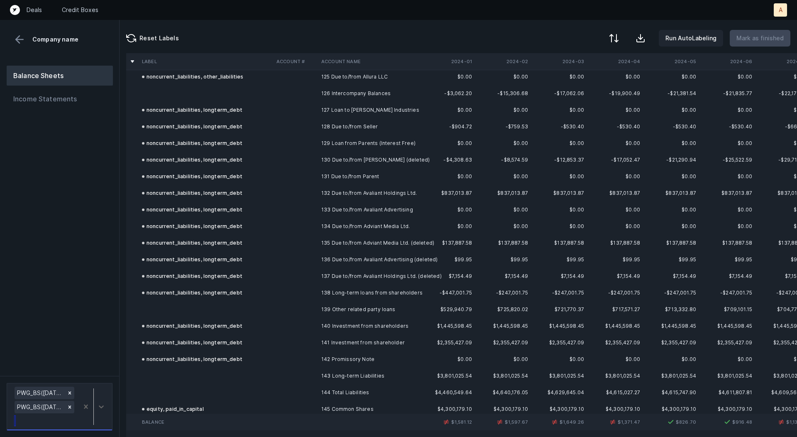
scroll to position [2293, 0]
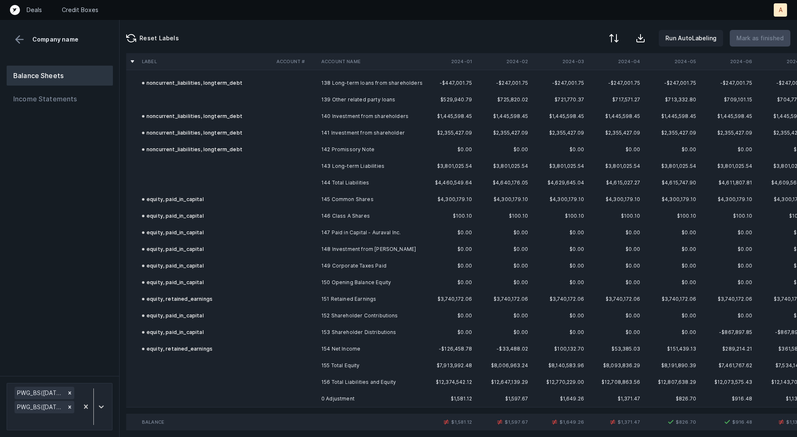
click at [319, 393] on td "0 Adjustment" at bounding box center [368, 398] width 101 height 17
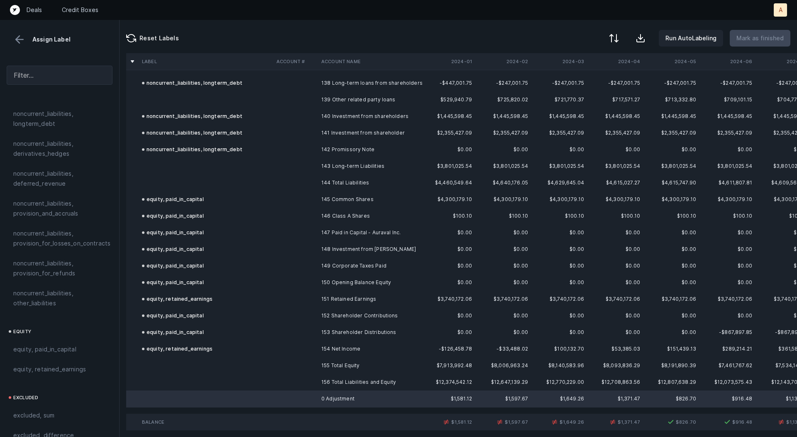
scroll to position [903, 0]
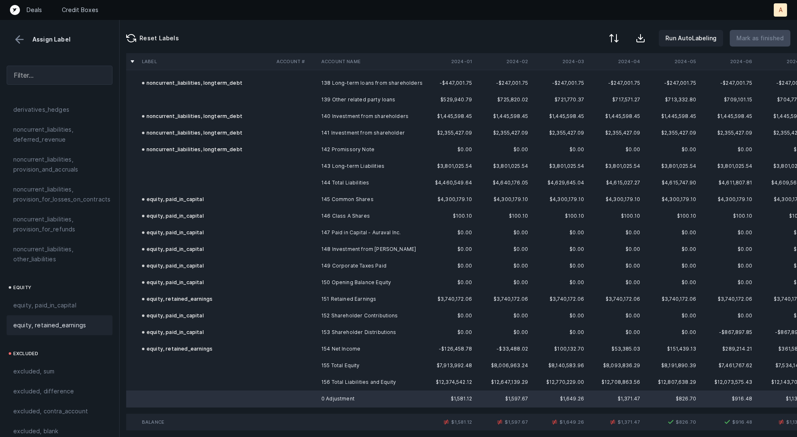
click at [49, 315] on div "equity, retained_earnings" at bounding box center [60, 325] width 106 height 20
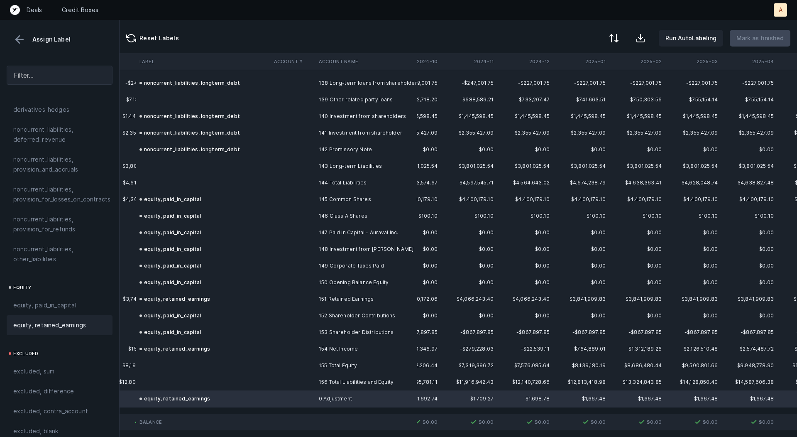
scroll to position [2293, 743]
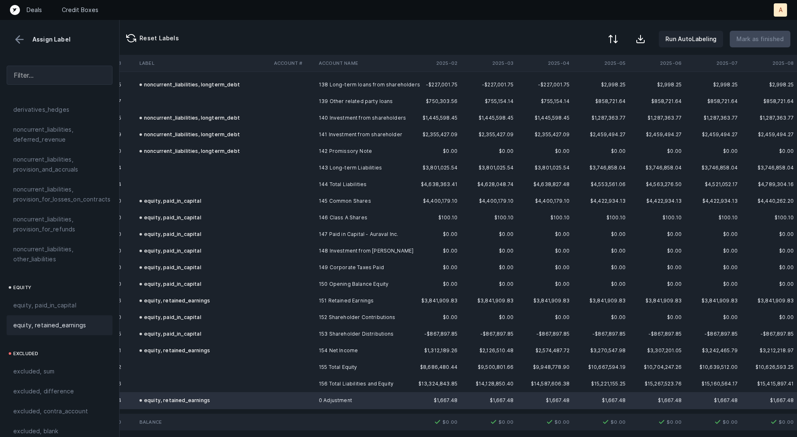
click at [620, 31] on button at bounding box center [613, 39] width 18 height 18
click at [582, 85] on div "By Hum label" at bounding box center [576, 88] width 83 height 17
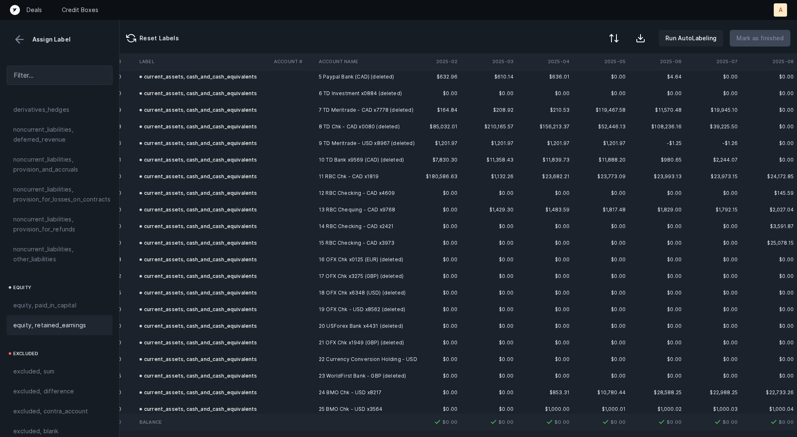
scroll to position [0, 743]
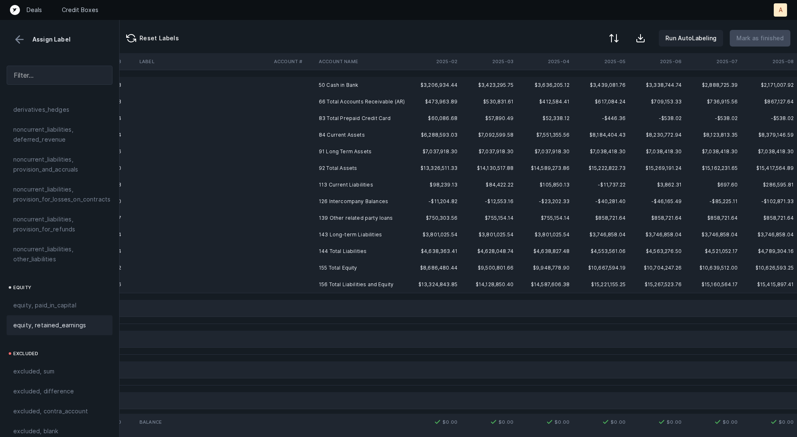
click at [380, 83] on td "50 Cash in Bank" at bounding box center [365, 85] width 101 height 17
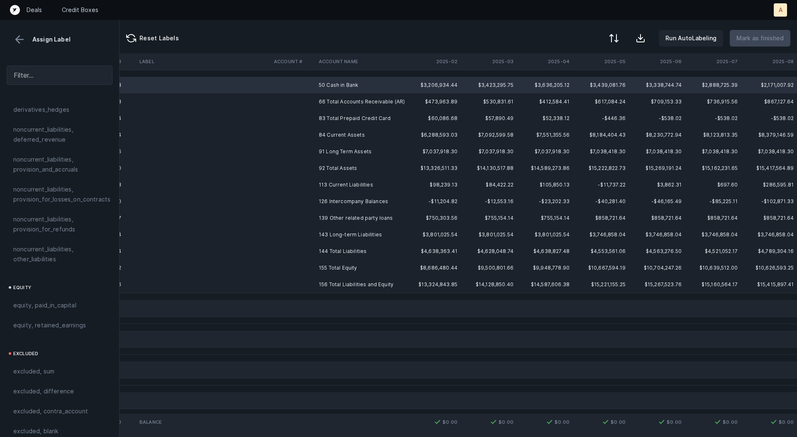
click at [359, 103] on td "66 Total Accounts Receivable (AR)" at bounding box center [365, 101] width 101 height 17
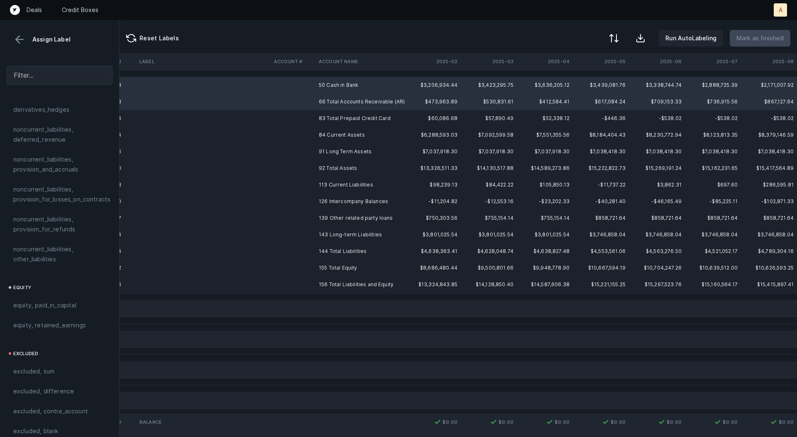
click at [344, 118] on td "83 Total Prepaid Credit Card" at bounding box center [365, 118] width 101 height 17
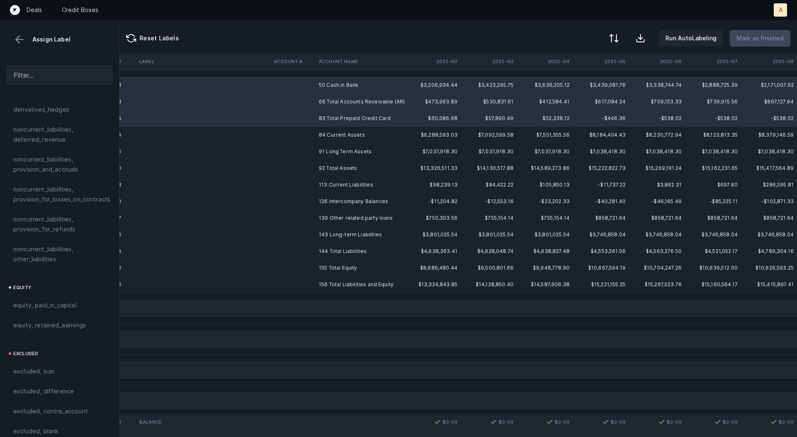
click at [339, 131] on td "84 Current Assets" at bounding box center [365, 135] width 101 height 17
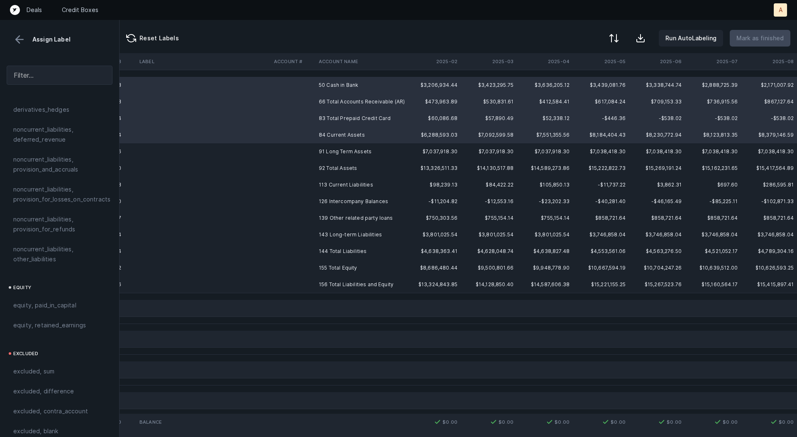
click at [335, 143] on td "91 Long Term Assets" at bounding box center [365, 151] width 101 height 17
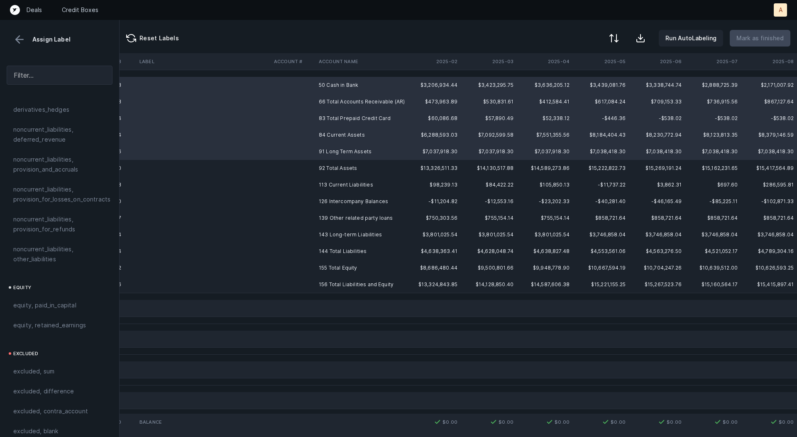
click at [332, 158] on td "91 Long Term Assets" at bounding box center [365, 151] width 101 height 17
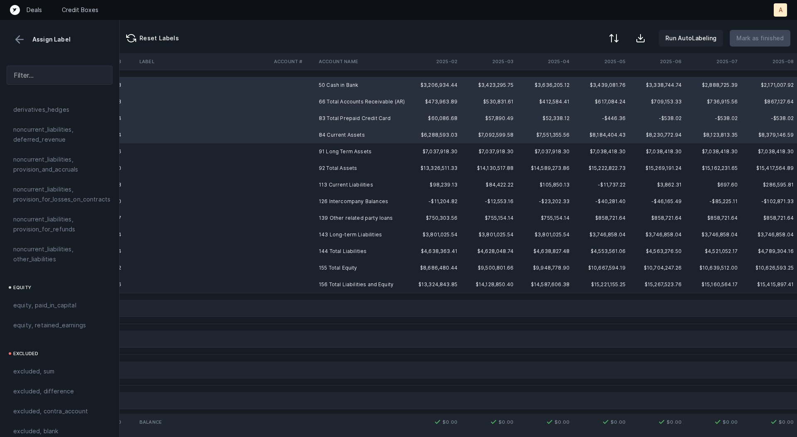
click at [332, 173] on td "92 Total Assets" at bounding box center [365, 168] width 101 height 17
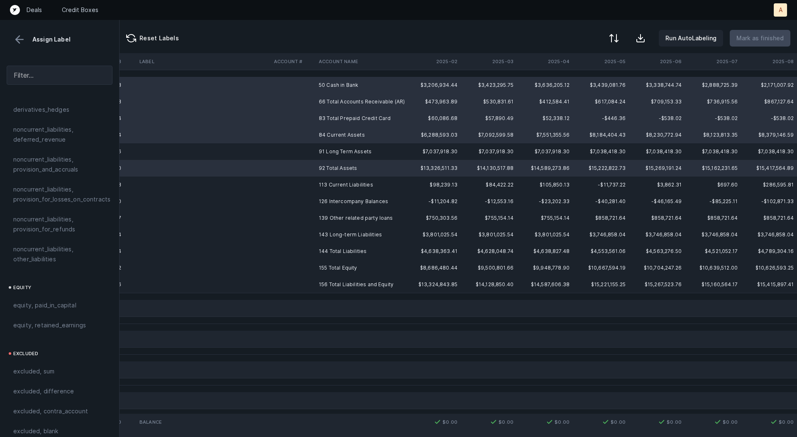
click at [334, 153] on td "91 Long Term Assets" at bounding box center [365, 151] width 101 height 17
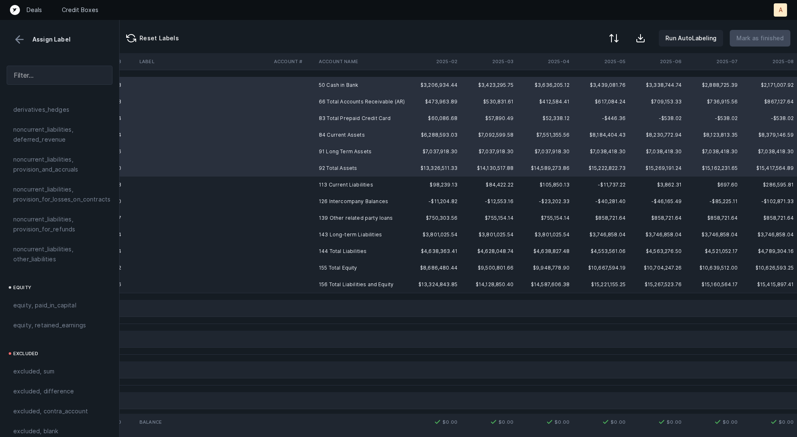
click at [331, 181] on td "113 Current Liabilities" at bounding box center [365, 184] width 101 height 17
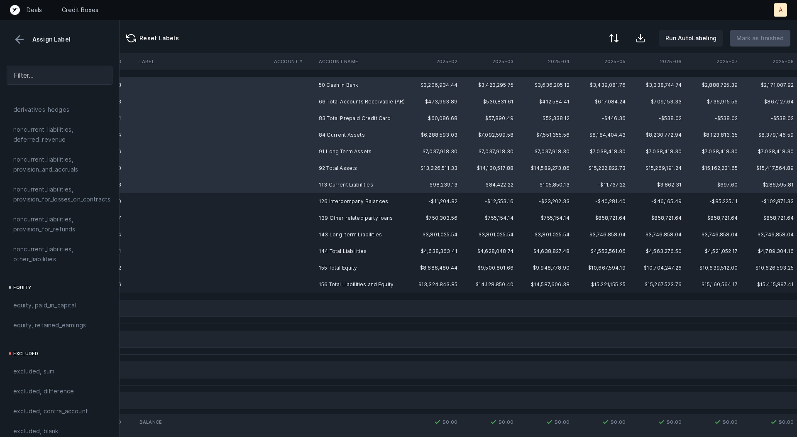
click at [329, 198] on td "126 Intercompany Balances" at bounding box center [365, 201] width 101 height 17
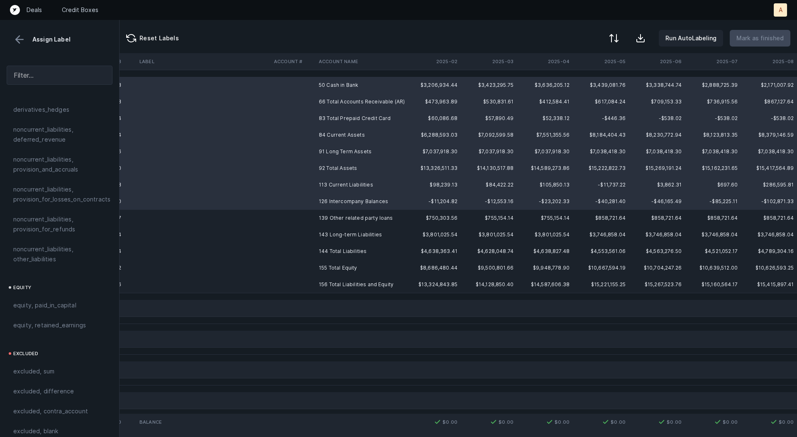
click at [329, 218] on td "139 Other related party loans" at bounding box center [365, 218] width 101 height 17
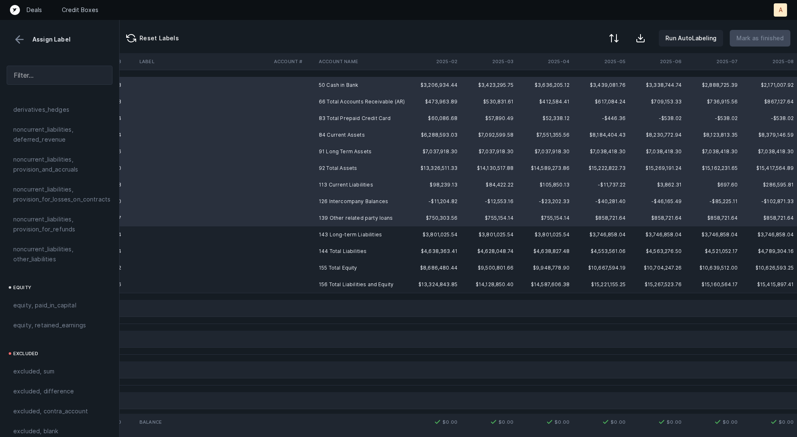
click at [331, 241] on td "143 Long-term Liabilities" at bounding box center [365, 234] width 101 height 17
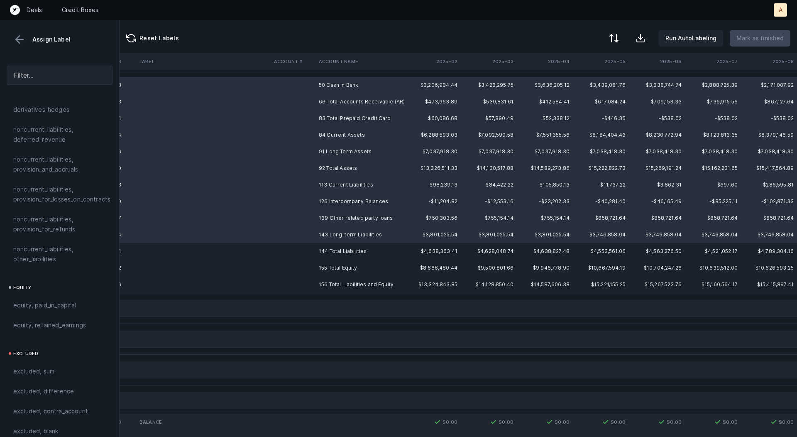
click at [329, 252] on td "144 Total Liabilities" at bounding box center [365, 251] width 101 height 17
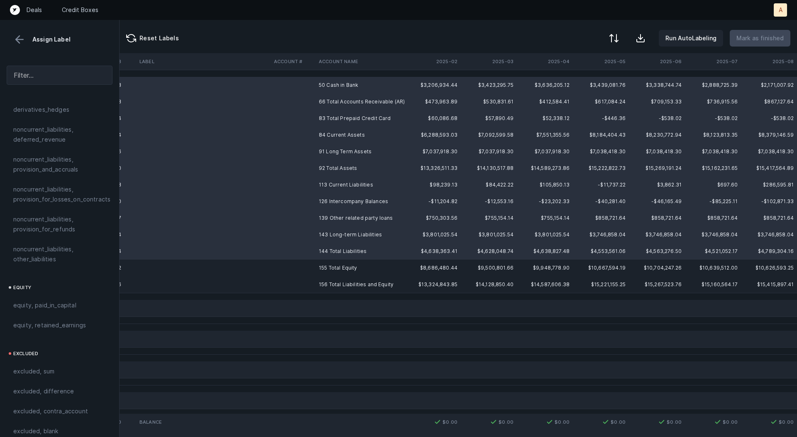
click at [330, 266] on td "155 Total Equity" at bounding box center [365, 267] width 101 height 17
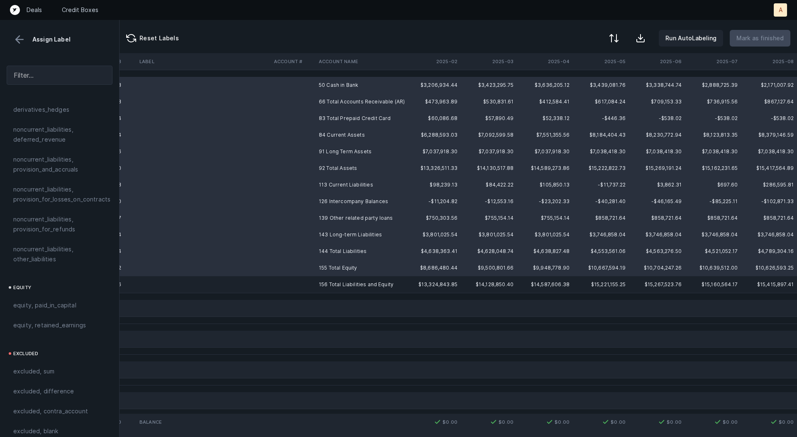
click at [327, 283] on td "156 Total Liabilities and Equity" at bounding box center [365, 284] width 101 height 17
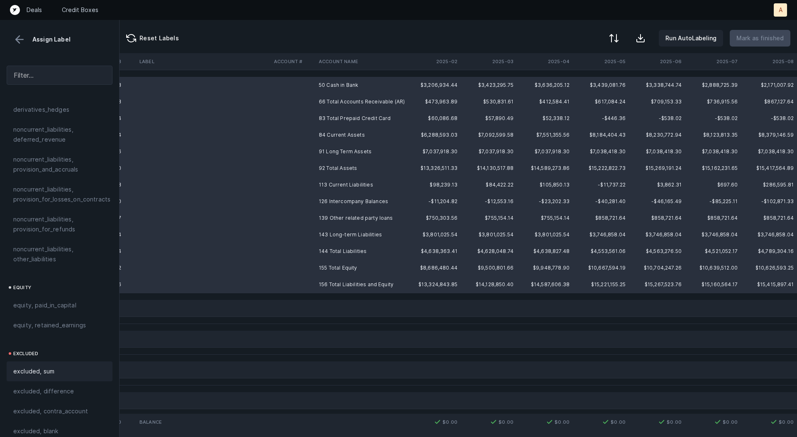
click at [53, 366] on span "excluded, sum" at bounding box center [33, 371] width 41 height 10
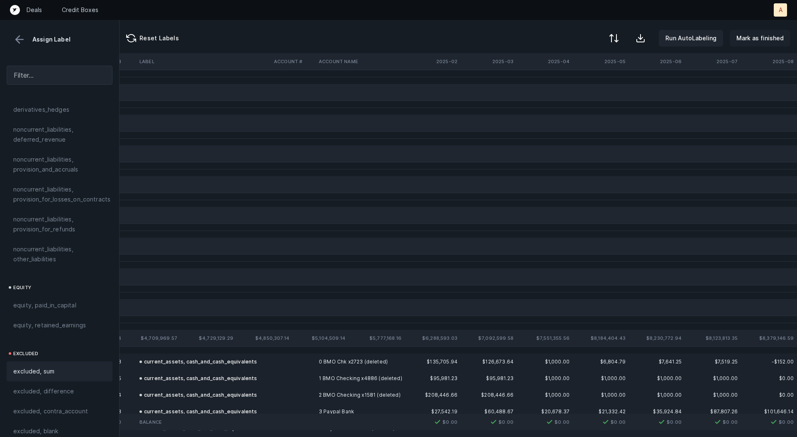
click at [770, 32] on button "Mark as finished" at bounding box center [760, 38] width 61 height 17
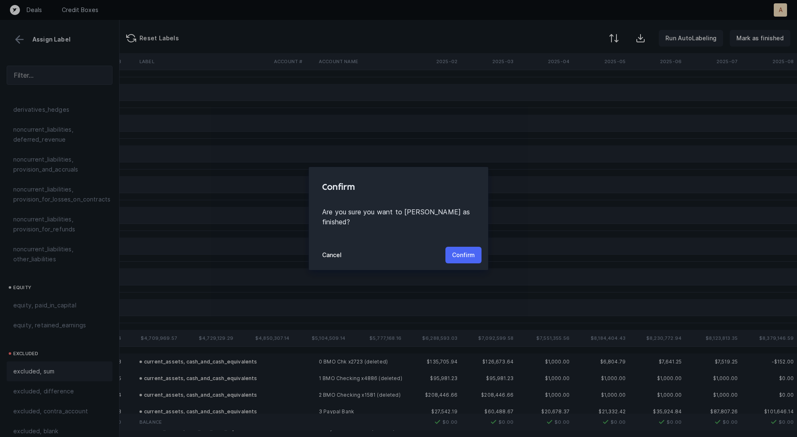
click at [461, 250] on p "Confirm" at bounding box center [463, 255] width 23 height 10
